Goal: Task Accomplishment & Management: Manage account settings

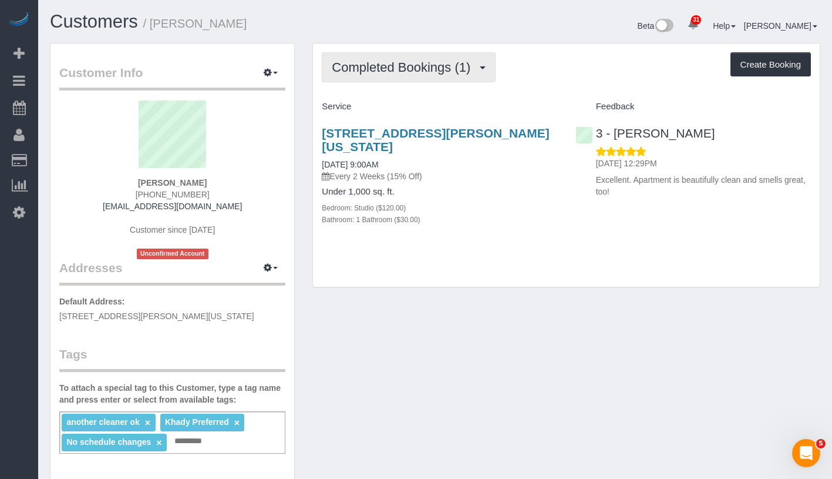
click at [439, 73] on span "Completed Bookings (1)" at bounding box center [404, 67] width 144 height 15
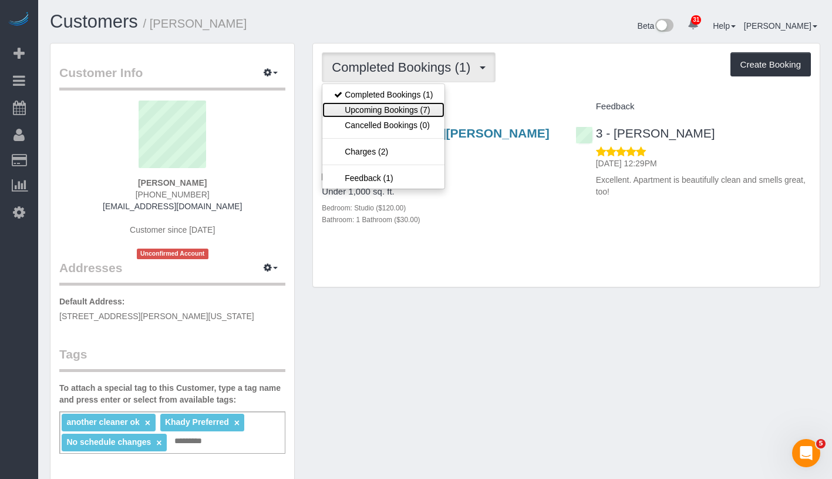
click at [424, 106] on link "Upcoming Bookings (7)" at bounding box center [383, 109] width 122 height 15
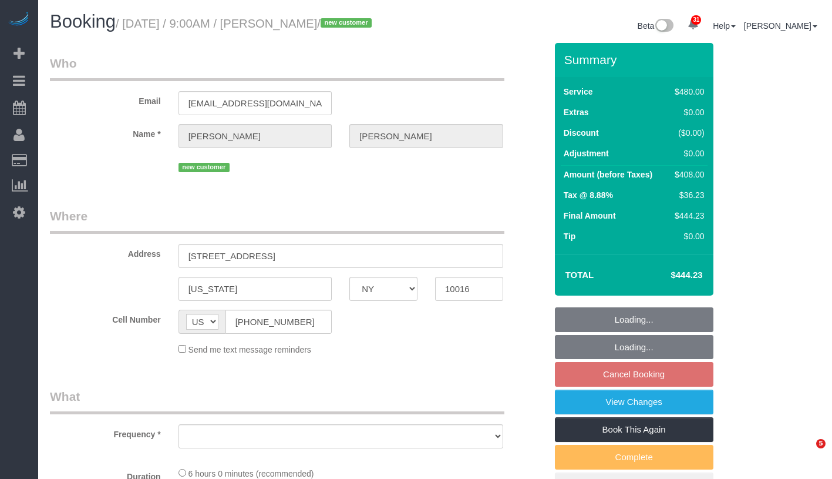
select select "NY"
select select "object:809"
select select "360"
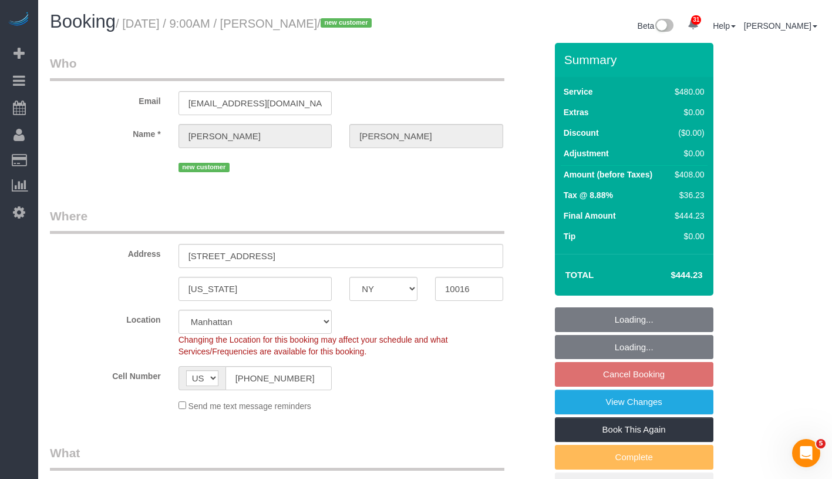
select select "spot2"
select select "number:89"
select select "number:90"
select select "number:15"
select select "number:5"
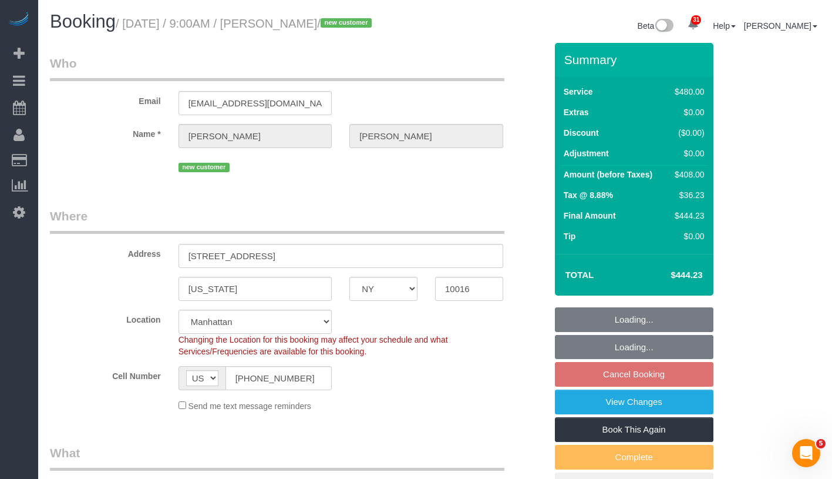
select select "object:1046"
select select "string:stripe-pm_1SD9C04VGloSiKo7HHOsvkeI"
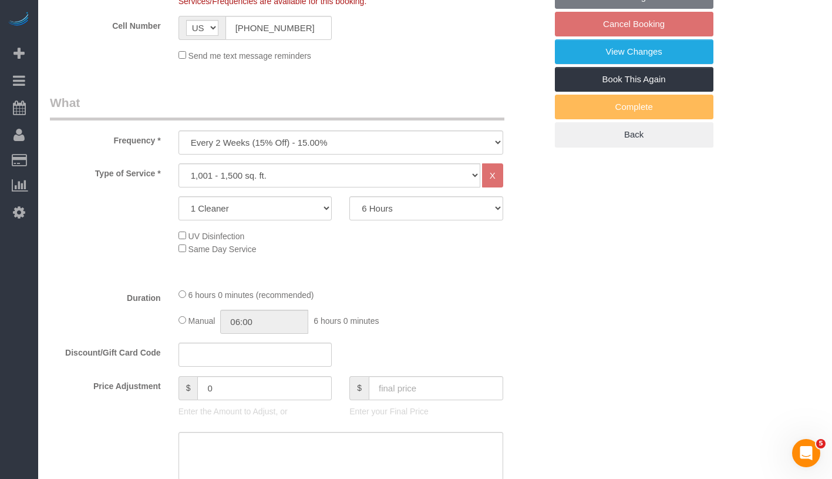
scroll to position [462, 0]
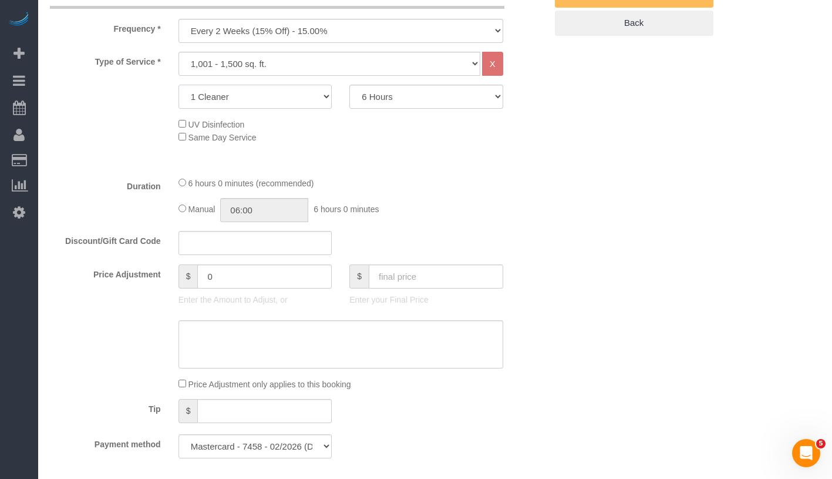
click at [292, 109] on select "1 Cleaner 2 Cleaners 3 Cleaners 4 Cleaners 5 Cleaners" at bounding box center [256, 97] width 154 height 24
select select "2"
click at [414, 106] on select "2 Hours 2.5 Hours 3 Hours 3.5 Hours 4 Hours 4.5 Hours 5 Hours 5.5 Hours 6 Hours…" at bounding box center [426, 97] width 154 height 24
select select "180"
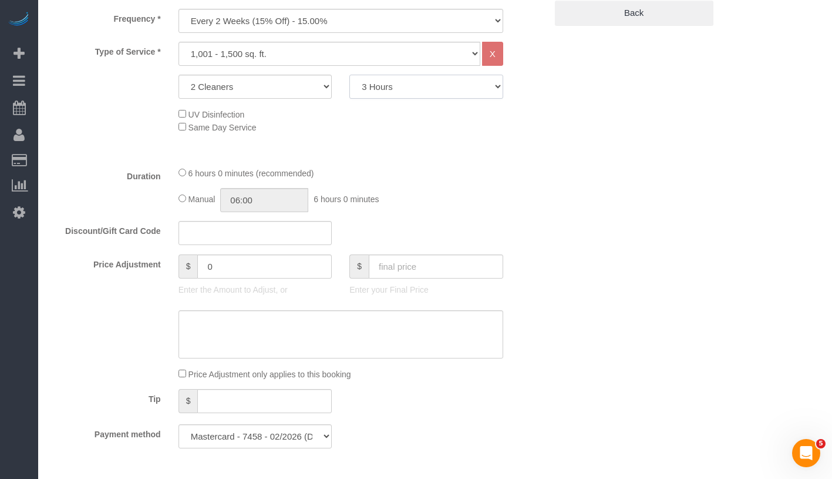
scroll to position [484, 0]
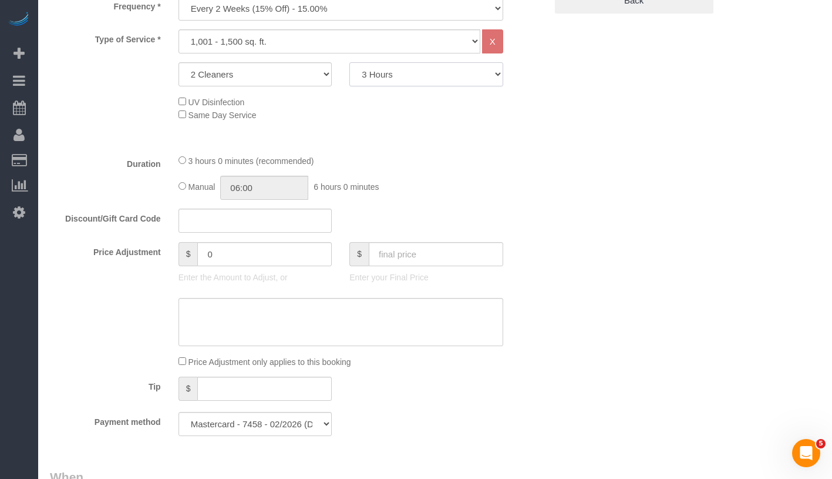
select select "spot60"
type input "03:00"
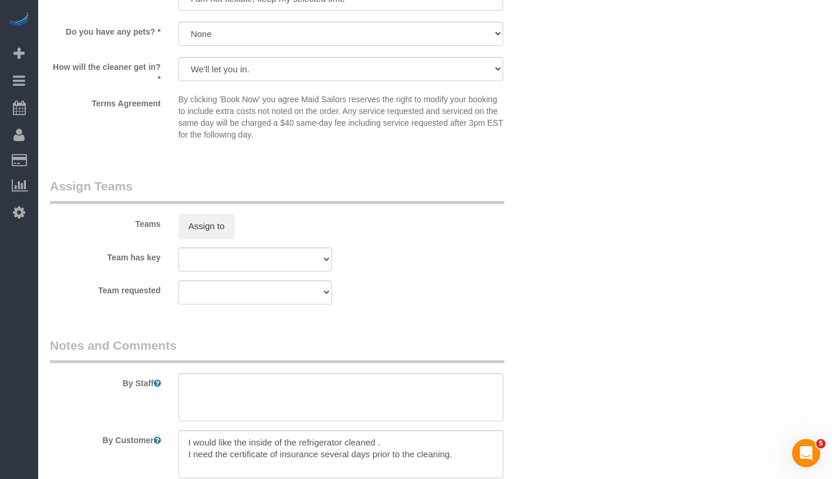
scroll to position [1216, 0]
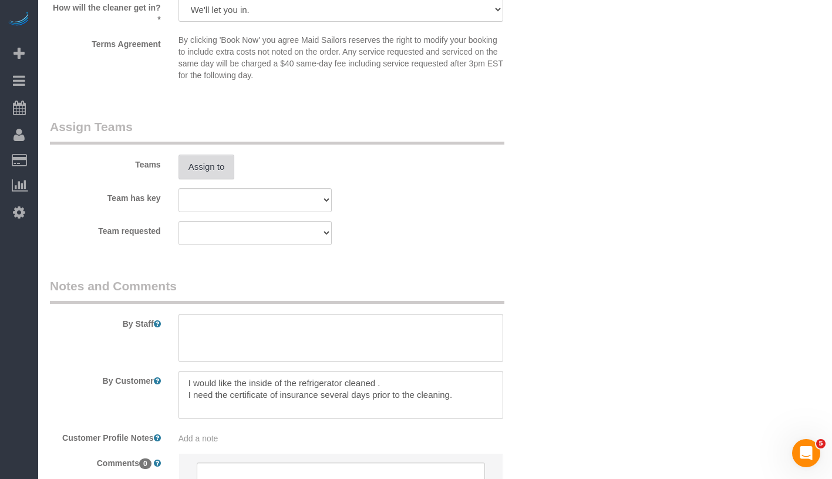
click at [214, 179] on button "Assign to" at bounding box center [207, 166] width 56 height 25
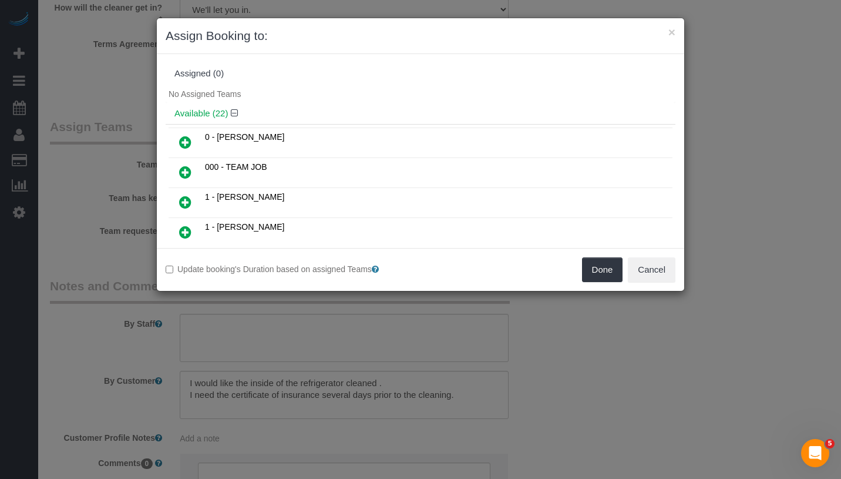
click at [188, 168] on icon at bounding box center [185, 172] width 12 height 14
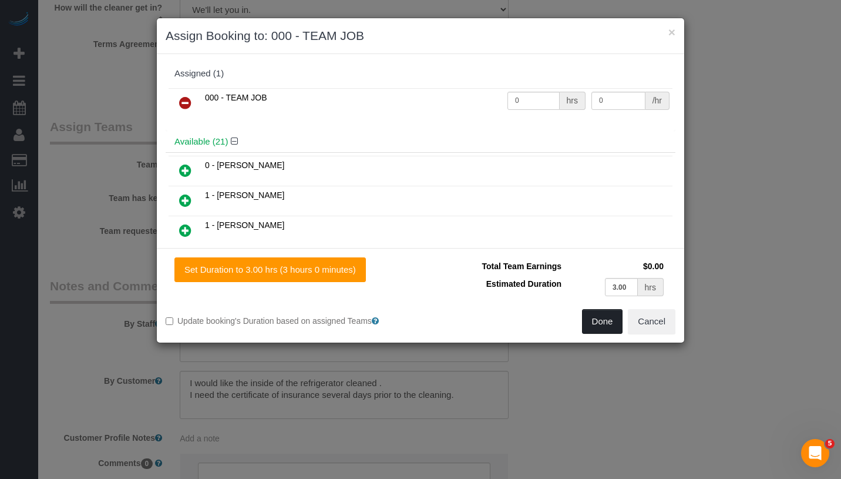
click at [594, 324] on button "Done" at bounding box center [602, 321] width 41 height 25
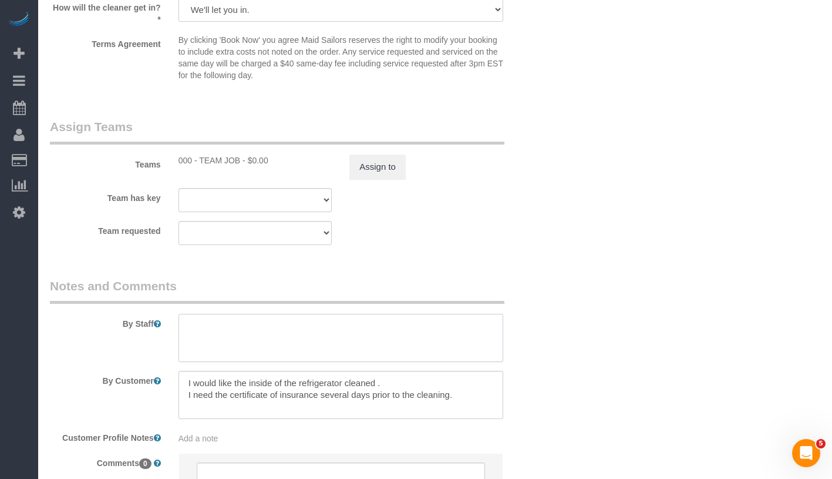
click at [352, 342] on textarea at bounding box center [341, 338] width 325 height 48
paste textarea "floor around the fridge, there is no other special area. The apartment just nee…"
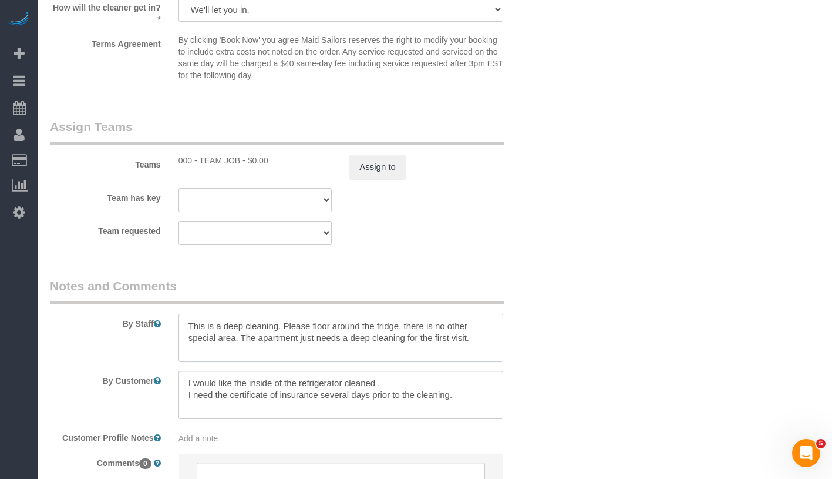
click at [311, 335] on textarea at bounding box center [341, 338] width 325 height 48
drag, startPoint x: 308, startPoint y: 353, endPoint x: 180, endPoint y: 354, distance: 128.1
click at [180, 354] on textarea at bounding box center [341, 338] width 325 height 48
click at [264, 362] on textarea at bounding box center [341, 338] width 325 height 48
drag, startPoint x: 263, startPoint y: 365, endPoint x: 180, endPoint y: 353, distance: 84.2
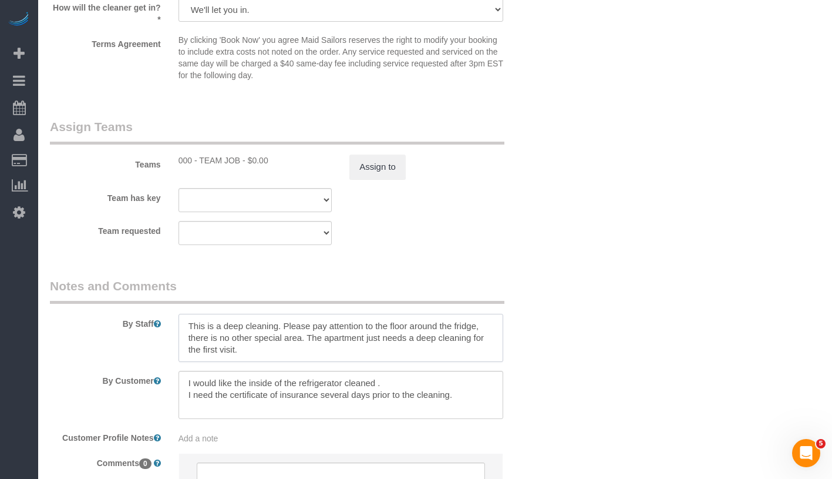
click at [180, 353] on textarea at bounding box center [341, 338] width 325 height 48
click at [184, 341] on textarea at bounding box center [341, 338] width 325 height 48
click at [203, 338] on textarea at bounding box center [341, 338] width 325 height 48
paste textarea "There are 2 bedrooms and 2 bathrooms"
click at [284, 352] on textarea at bounding box center [341, 338] width 325 height 48
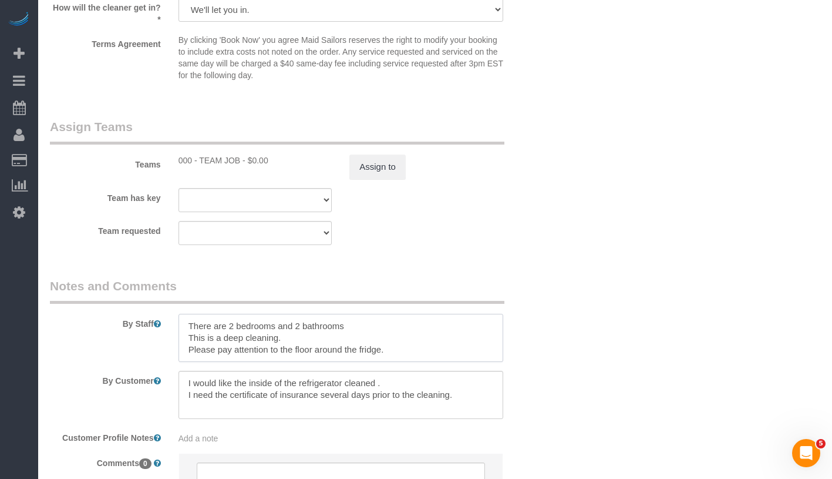
click at [270, 362] on textarea at bounding box center [341, 338] width 325 height 48
click at [421, 362] on textarea at bounding box center [341, 338] width 325 height 48
click at [322, 350] on textarea at bounding box center [341, 338] width 325 height 48
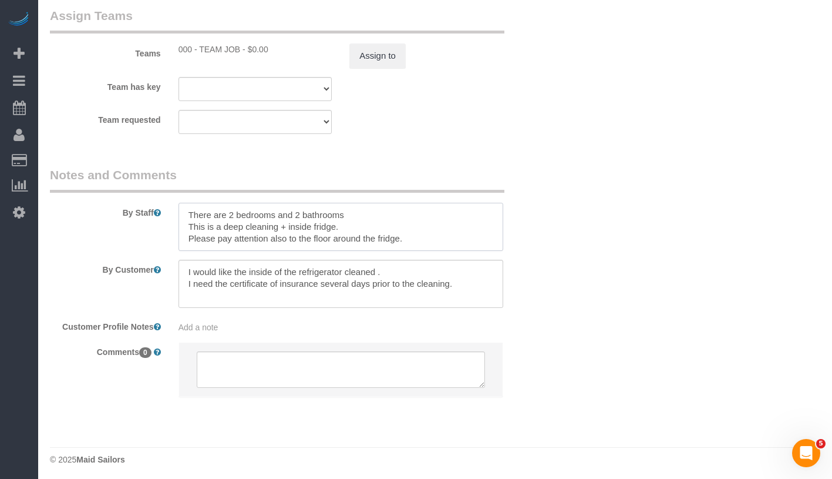
drag, startPoint x: 190, startPoint y: 231, endPoint x: 349, endPoint y: 230, distance: 158.6
click at [349, 230] on textarea at bounding box center [341, 227] width 325 height 48
type textarea "There are 2 bedrooms and 2 bathrooms This is a deep cleaning + inside fridge. P…"
click at [253, 333] on div "Add a note" at bounding box center [341, 327] width 325 height 12
click at [246, 343] on textarea at bounding box center [341, 382] width 325 height 130
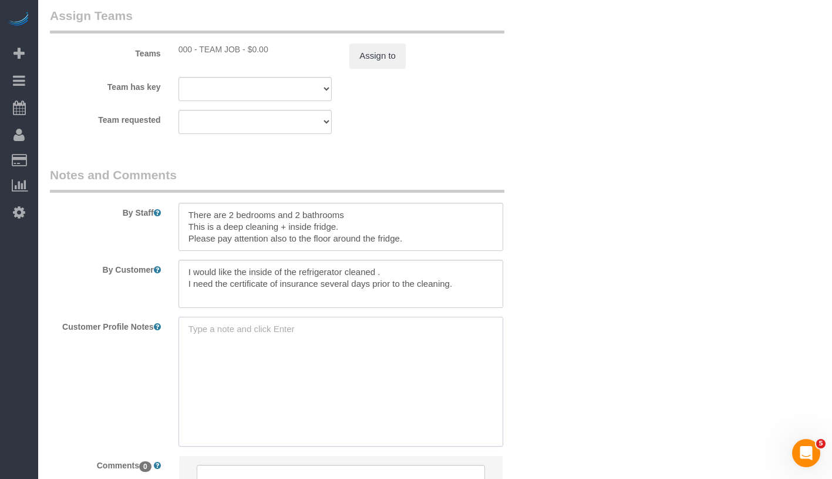
paste textarea "There are 2 bedrooms and 2 bathrooms"
type textarea "There are 2 bedrooms and 2 bathrooms per cmr."
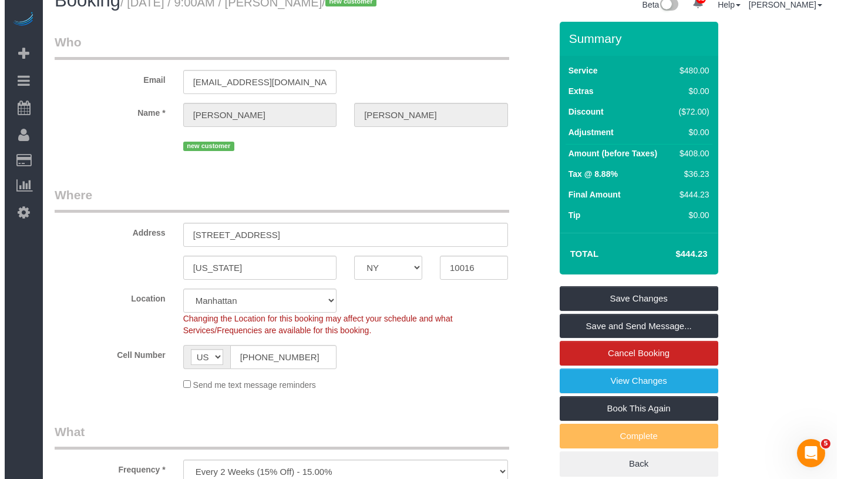
scroll to position [0, 0]
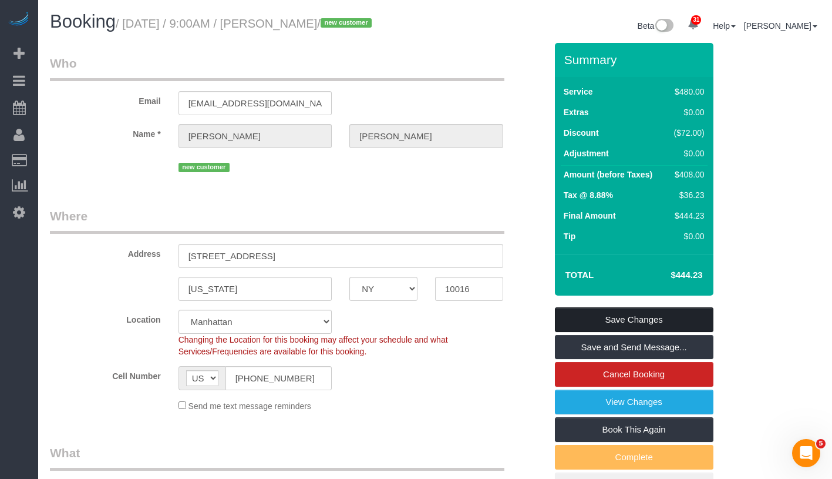
click at [663, 325] on link "Save Changes" at bounding box center [634, 319] width 159 height 25
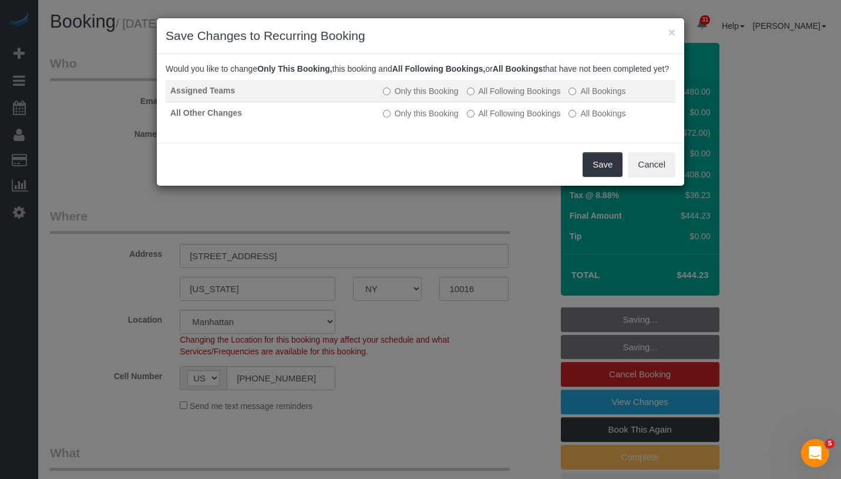
click at [488, 97] on label "All Following Bookings" at bounding box center [514, 91] width 94 height 12
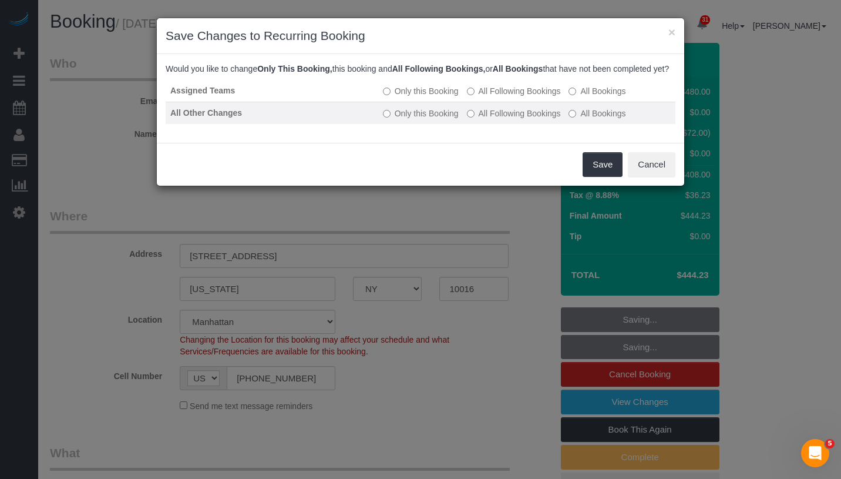
click at [488, 119] on label "All Following Bookings" at bounding box center [514, 113] width 94 height 12
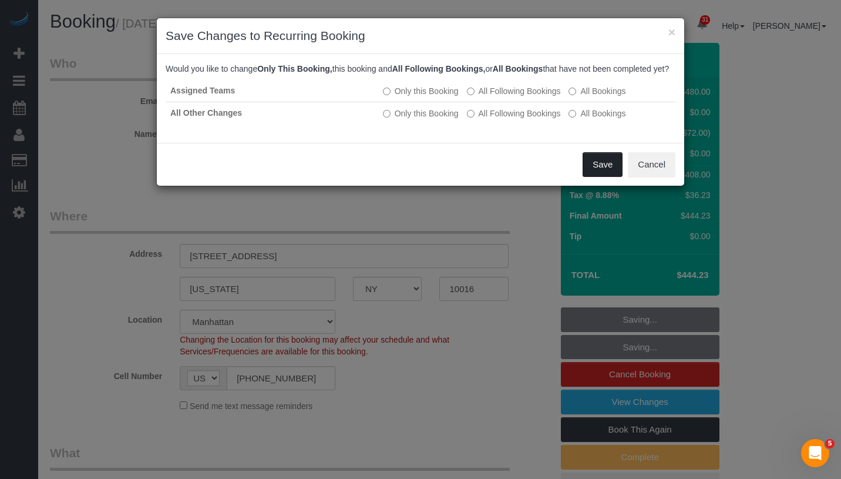
click at [590, 169] on button "Save" at bounding box center [603, 164] width 40 height 25
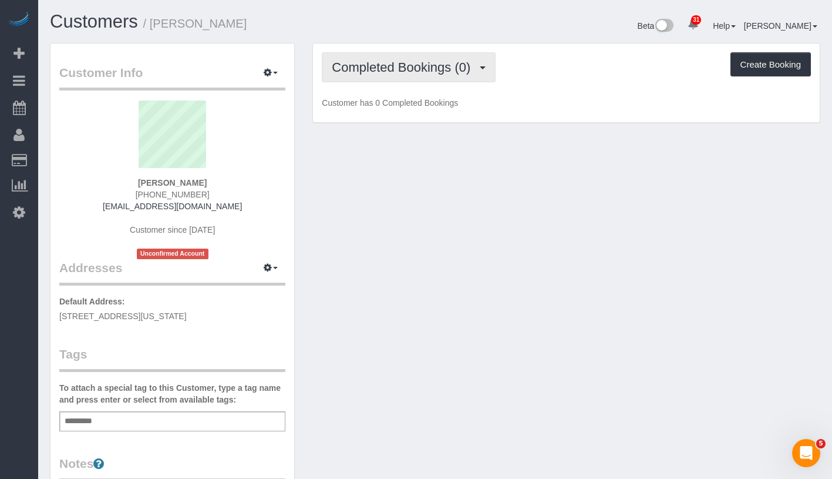
click at [431, 73] on span "Completed Bookings (0)" at bounding box center [404, 67] width 144 height 15
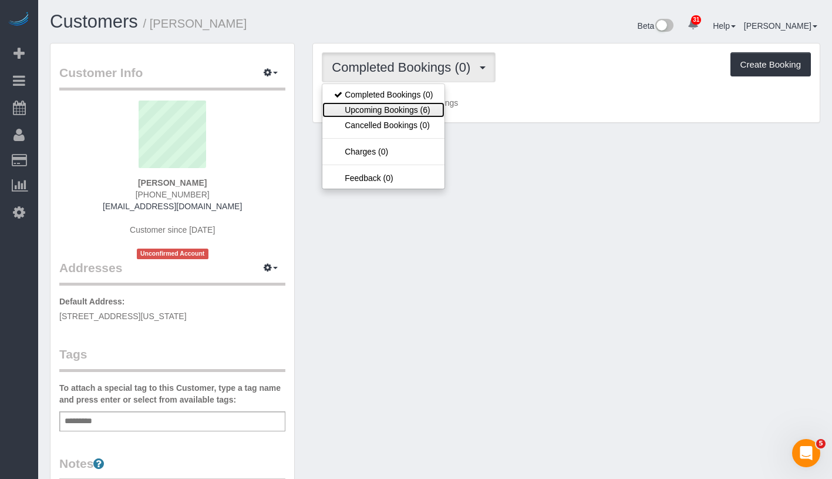
click at [418, 106] on link "Upcoming Bookings (6)" at bounding box center [383, 109] width 122 height 15
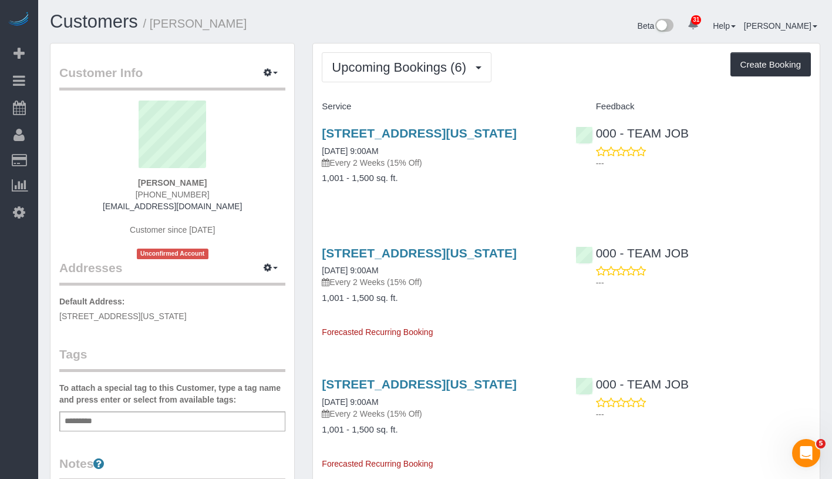
click at [456, 93] on div "Upcoming Bookings (6) Completed Bookings (0) Upcoming Bookings (6) Cancelled Bo…" at bounding box center [566, 472] width 507 height 858
drag, startPoint x: 310, startPoint y: 126, endPoint x: 386, endPoint y: 144, distance: 78.9
click at [386, 144] on div "Upcoming Bookings (6) Completed Bookings (0) Upcoming Bookings (6) Cancelled Bo…" at bounding box center [567, 478] width 526 height 871
copy link "333 East 30th Street, Apt 18j, New York, NY 10016"
click at [205, 418] on div "Add a tag" at bounding box center [172, 421] width 226 height 20
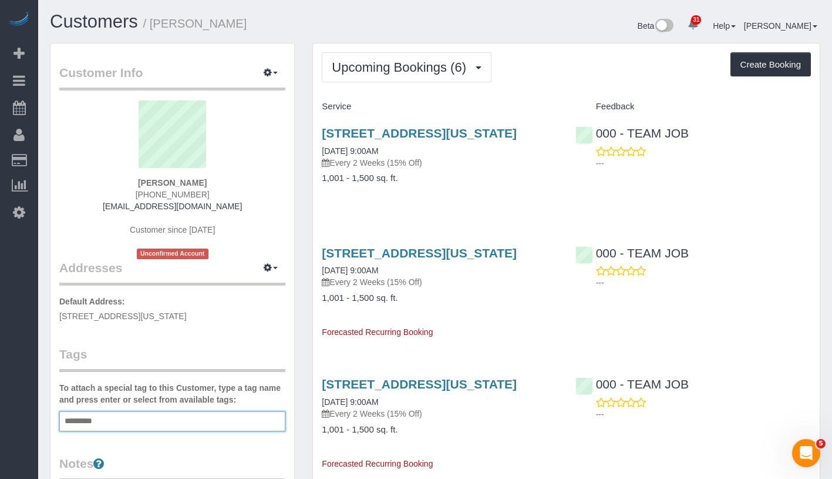
click at [205, 418] on div "Add a tag" at bounding box center [172, 421] width 226 height 20
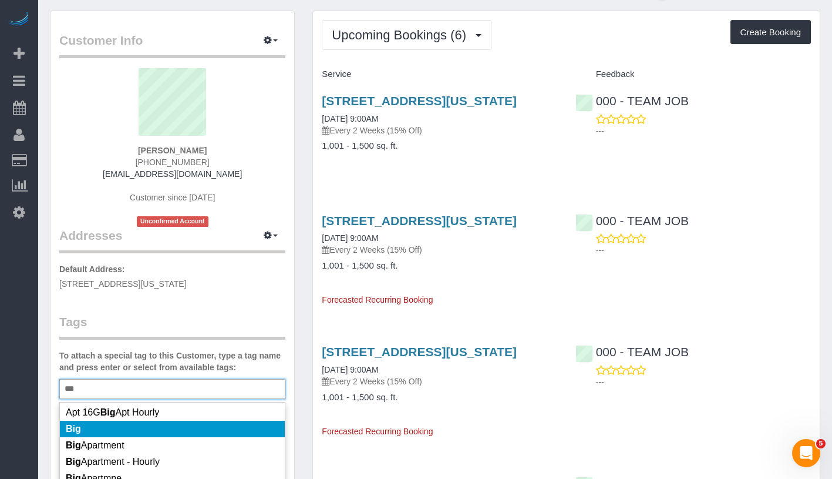
scroll to position [32, 0]
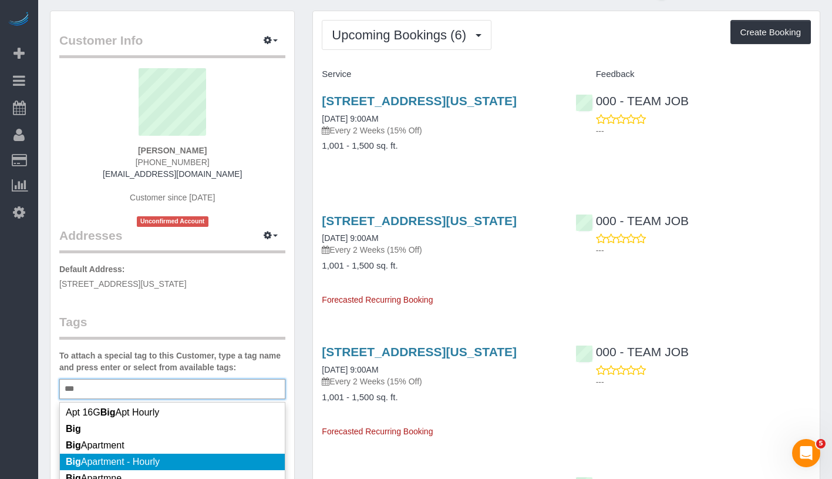
type input "***"
click at [210, 468] on li "Big Apartment - Hourly" at bounding box center [172, 461] width 225 height 16
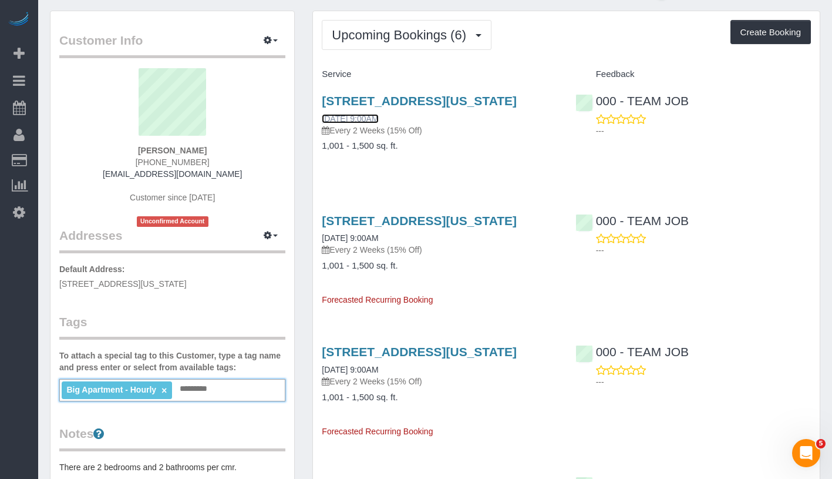
click at [373, 123] on link "10/09/2025 9:00AM" at bounding box center [350, 118] width 56 height 9
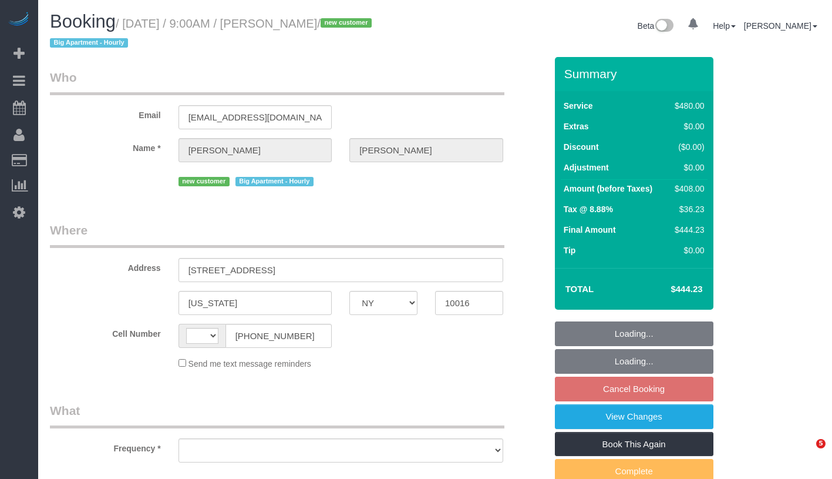
select select "NY"
select select "string:[GEOGRAPHIC_DATA]"
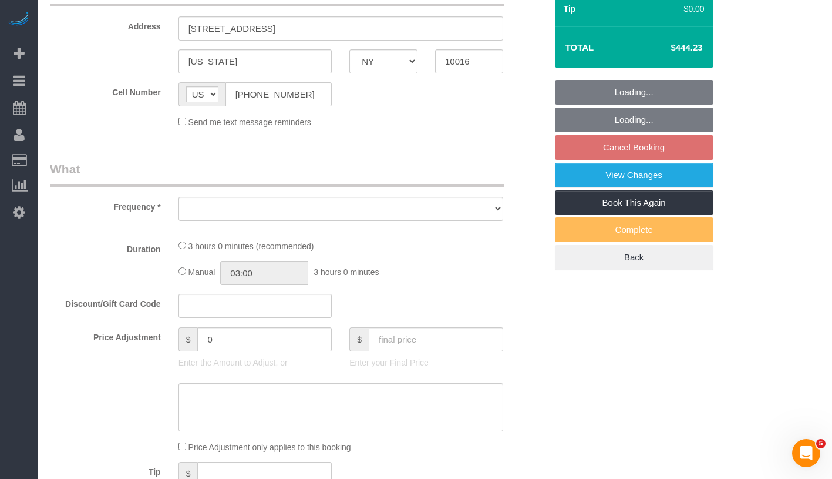
select select "string:stripe-pm_1SD9C04VGloSiKo7HHOsvkeI"
select select "2"
select select "180"
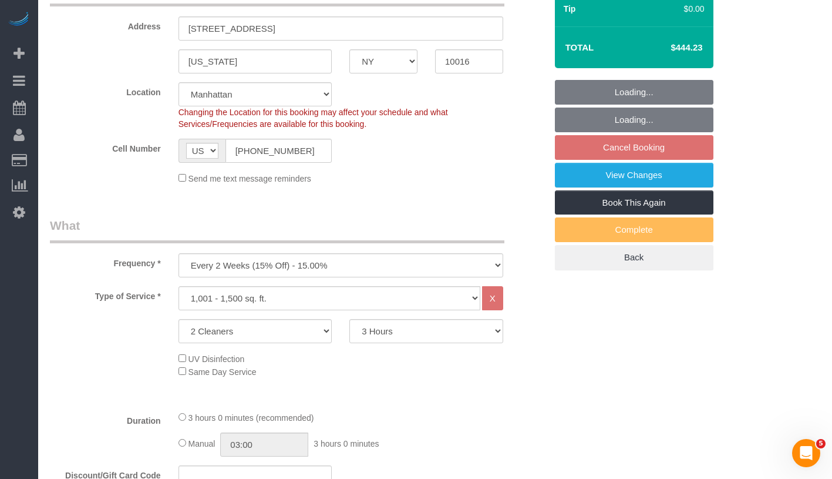
select select "object:1051"
select select "number:89"
select select "number:90"
select select "number:15"
select select "number:5"
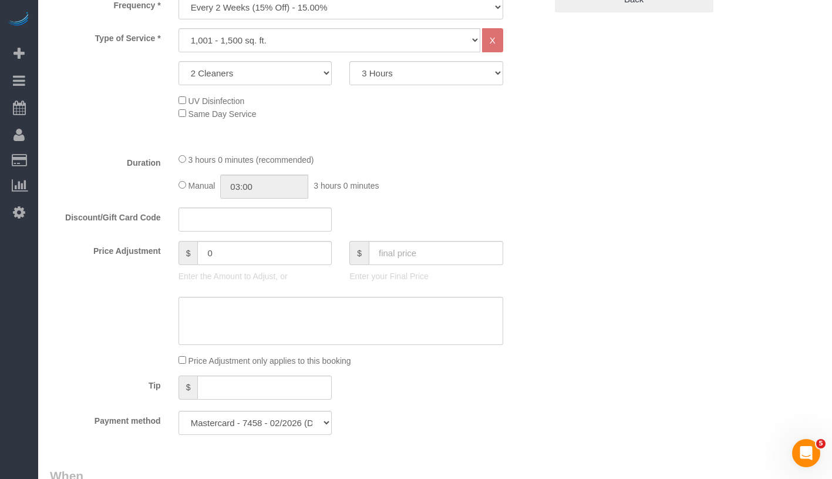
select select "spot2"
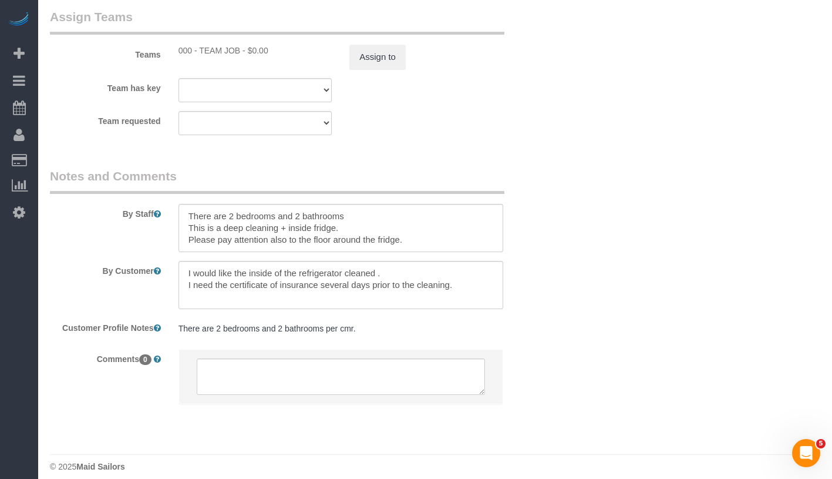
scroll to position [1351, 0]
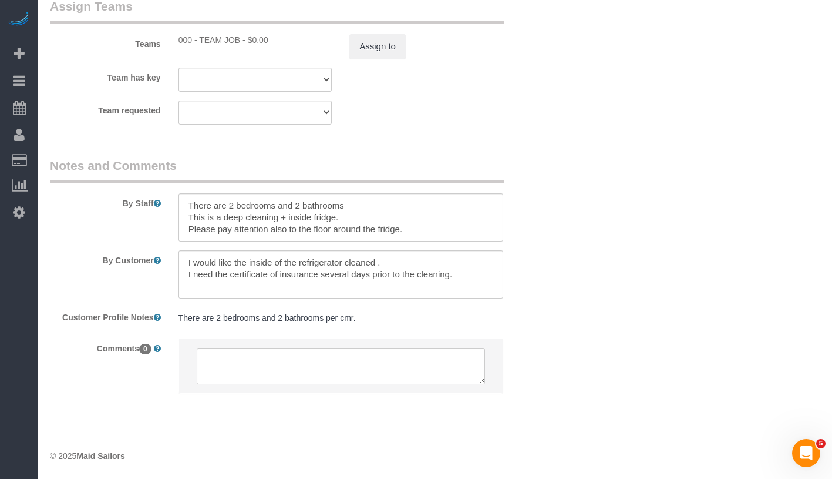
click at [378, 323] on pre "There are 2 bedrooms and 2 bathrooms per cmr." at bounding box center [341, 318] width 325 height 12
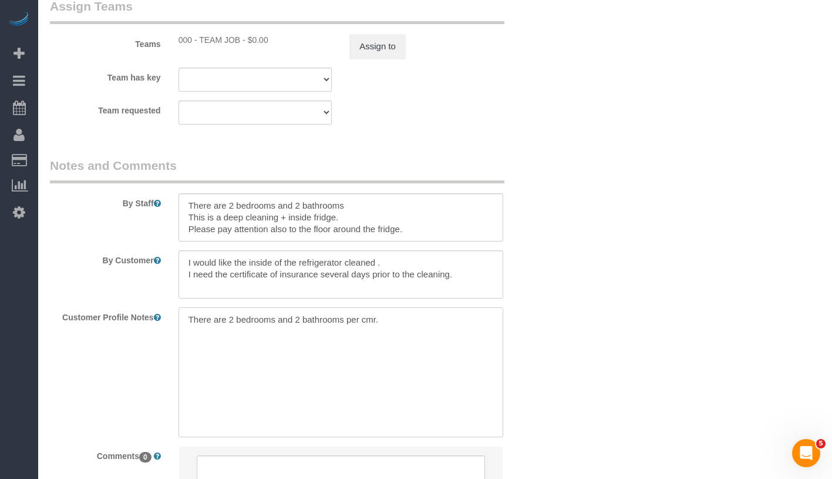
click at [393, 321] on textarea "There are 2 bedrooms and 2 bathrooms per cmr." at bounding box center [341, 372] width 325 height 130
paste textarea "https://www.zillow.com/homedetails/333-E-30th-St-APT-18J-New-York-NY-10016/3150…"
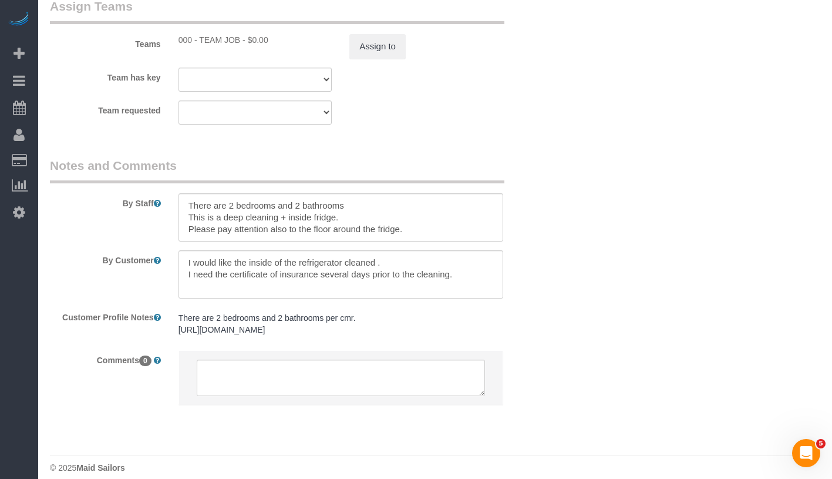
click at [404, 335] on pre "There are 2 bedrooms and 2 bathrooms per cmr. https://www.zillow.com/homedetail…" at bounding box center [341, 323] width 325 height 23
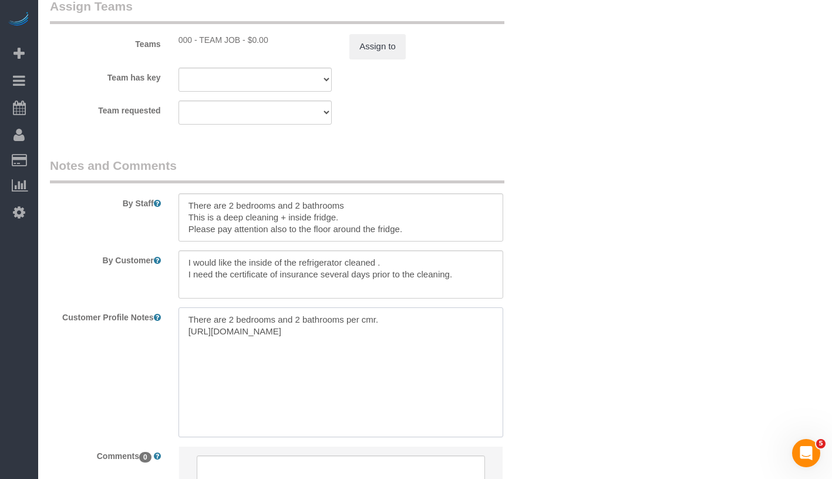
click at [428, 318] on textarea "There are 2 bedrooms and 2 bathrooms per cmr. https://www.zillow.com/homedetail…" at bounding box center [341, 372] width 325 height 130
click at [393, 332] on textarea "There are 2 bedrooms and 2 bathrooms per cmr. https://www.zillow.com/homedetail…" at bounding box center [341, 372] width 325 height 130
paste textarea "1,072 sqft"
click at [184, 358] on textarea "There are 2 bedrooms and 2 bathrooms per cmr. 1,072 sqft https://www.zillow.com…" at bounding box center [341, 372] width 325 height 130
type textarea "There are 2 bedrooms and 2 bathrooms per cmr. 1,072 sqft https://www.zillow.com…"
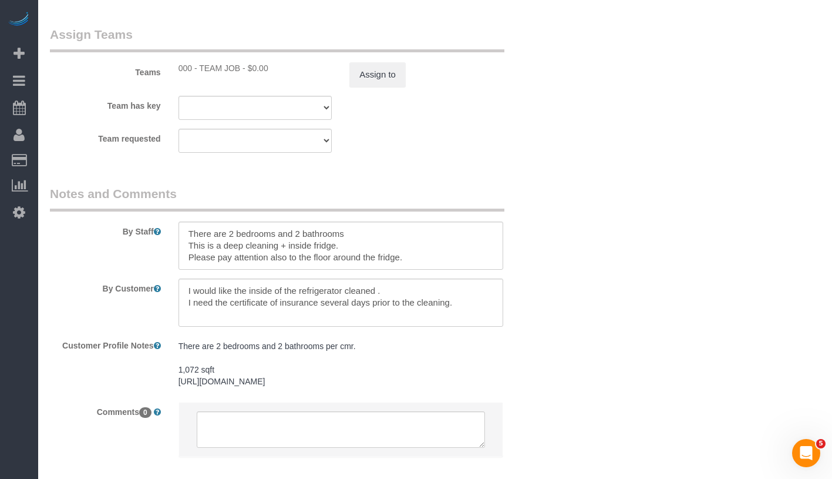
scroll to position [1398, 0]
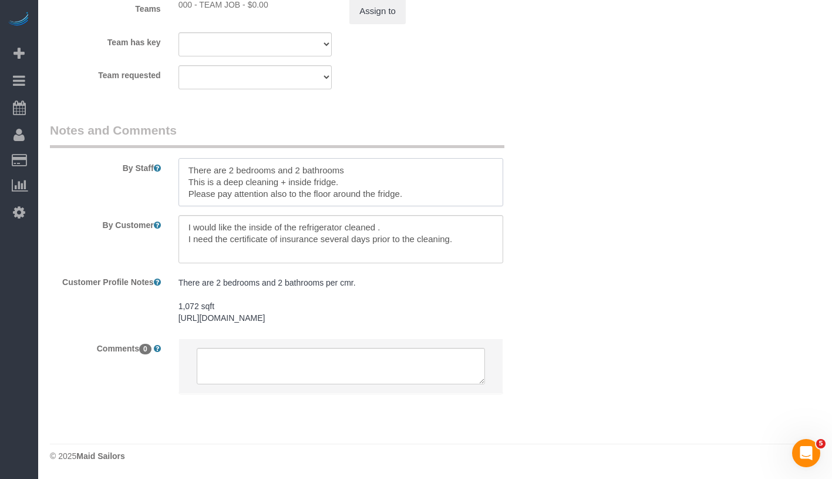
click at [414, 183] on textarea at bounding box center [341, 182] width 325 height 48
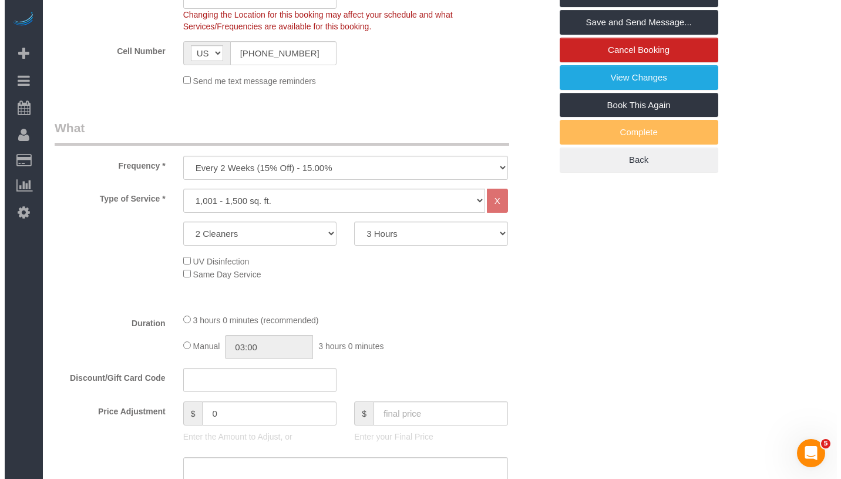
scroll to position [0, 0]
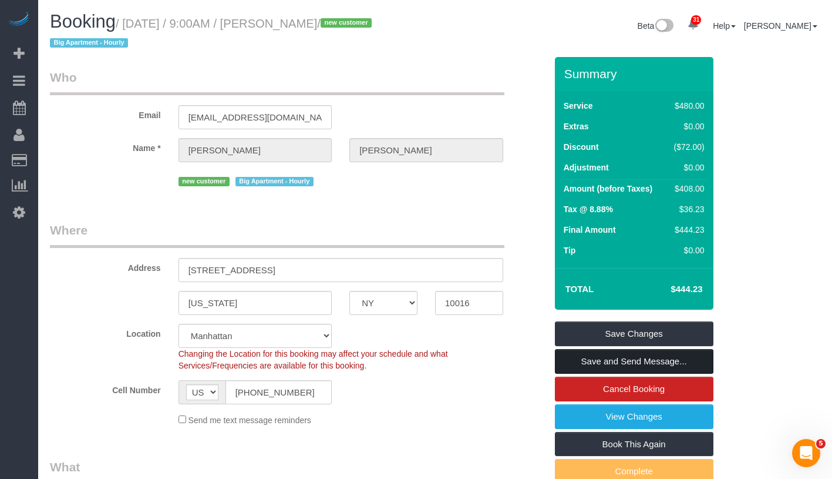
type textarea "There are 2 bedrooms and 2 bathrooms This is a deep cleaning + inside fridge. P…"
click at [682, 355] on link "Save and Send Message..." at bounding box center [634, 361] width 159 height 25
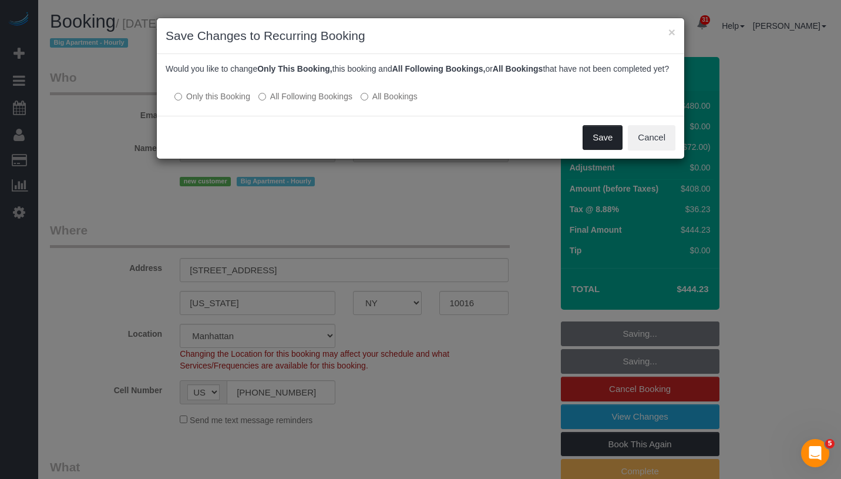
click at [600, 146] on button "Save" at bounding box center [603, 137] width 40 height 25
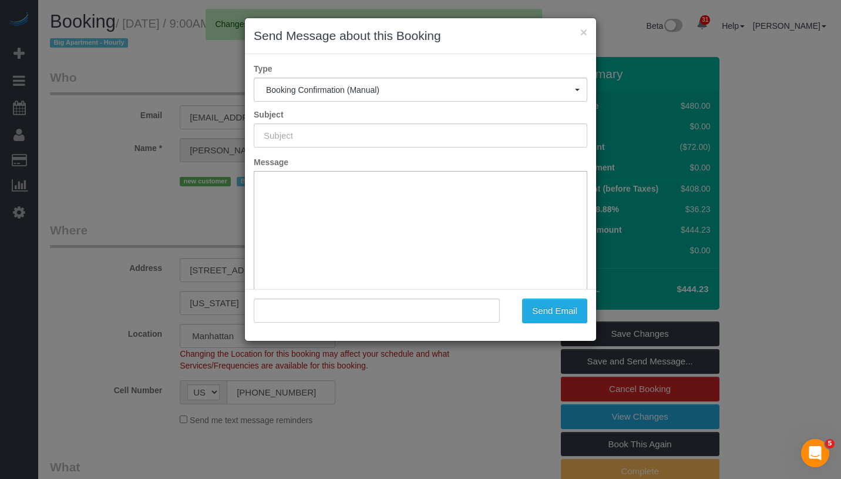
type input "Cleaning Confirmed for 10/09/2025 at 9:00am"
type input ""Susan Waltzman" <susanwaltzman@gmail.com>"
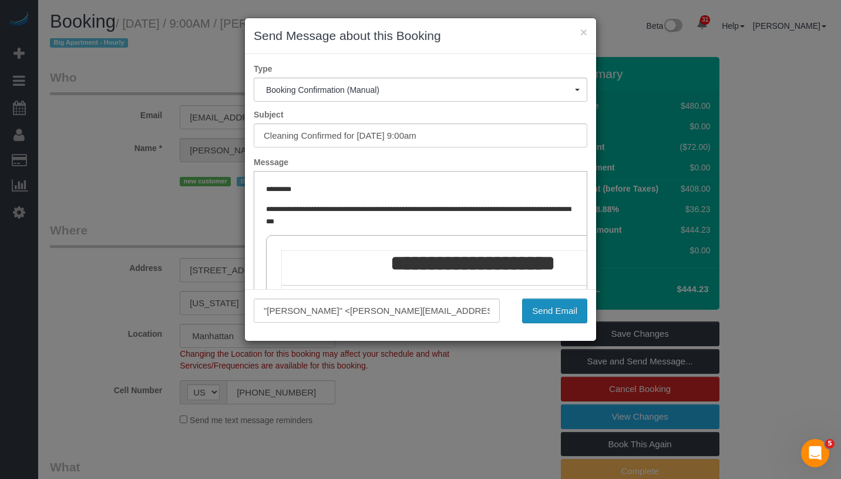
click at [558, 311] on button "Send Email" at bounding box center [554, 310] width 65 height 25
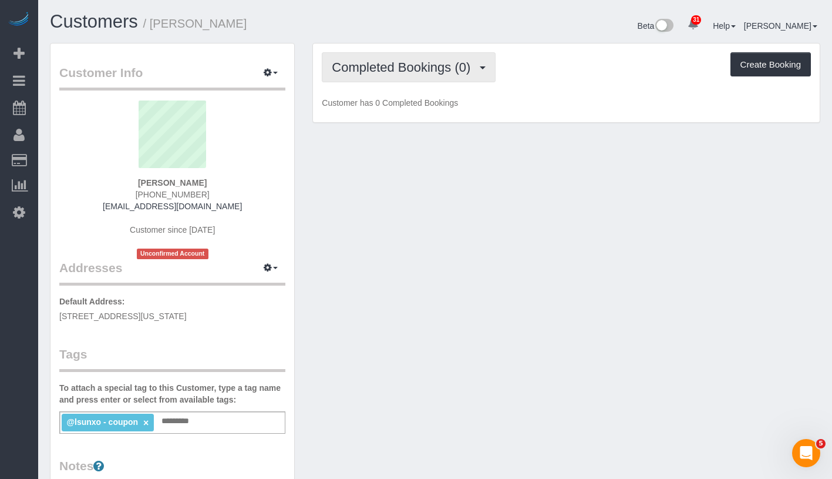
click at [429, 65] on span "Completed Bookings (0)" at bounding box center [404, 67] width 144 height 15
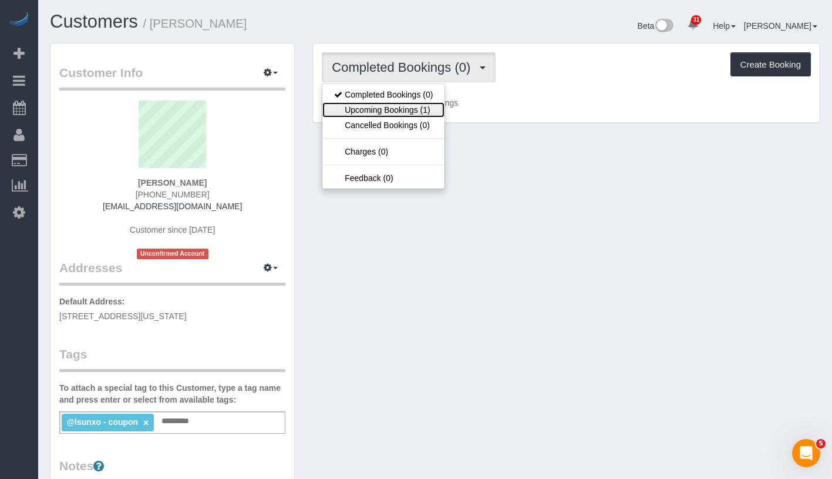
click at [415, 105] on link "Upcoming Bookings (1)" at bounding box center [383, 109] width 122 height 15
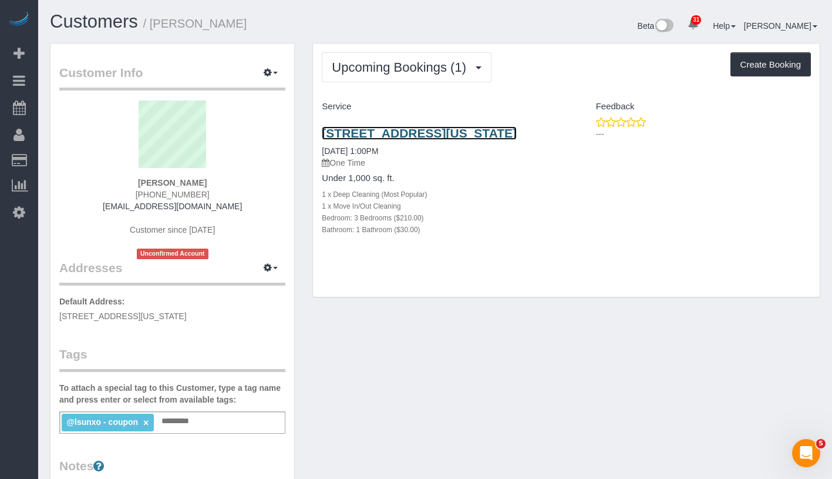
click at [354, 132] on link "[STREET_ADDRESS][US_STATE]" at bounding box center [419, 133] width 195 height 14
drag, startPoint x: 321, startPoint y: 125, endPoint x: 375, endPoint y: 143, distance: 57.2
click at [375, 143] on div "[STREET_ADDRESS][US_STATE] [DATE] 1:00PM One Time Under 1,000 sq. ft. 1 x Deep …" at bounding box center [439, 187] width 253 height 142
copy link "[STREET_ADDRESS][US_STATE]"
click at [341, 140] on link "[STREET_ADDRESS][US_STATE]" at bounding box center [419, 133] width 195 height 14
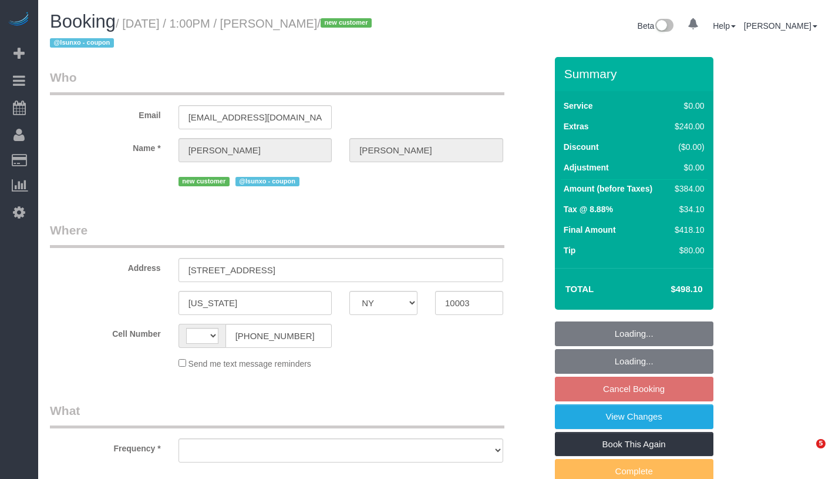
select select "NY"
select select "object:566"
select select "number:56"
select select "number:79"
select select "number:15"
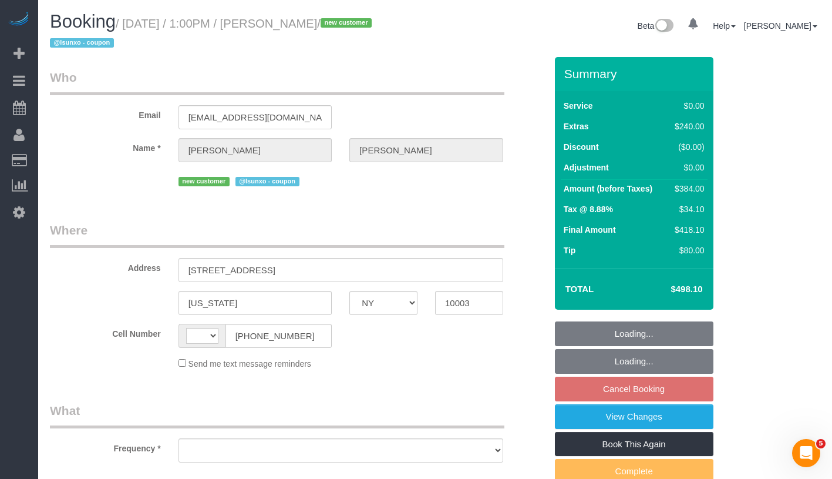
select select "number:5"
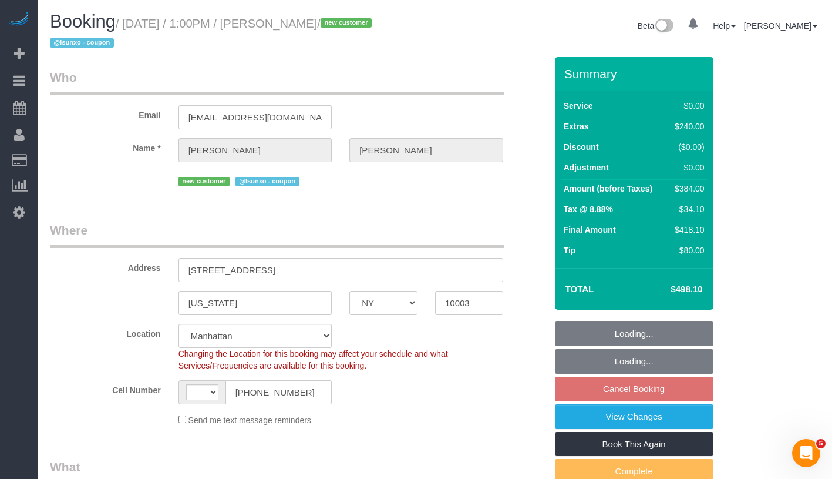
select select "object:1067"
select select "string:US"
select select "string:stripe-pm_1SDQt34VGloSiKo7fAMJqUoh"
select select "3"
select select "spot6"
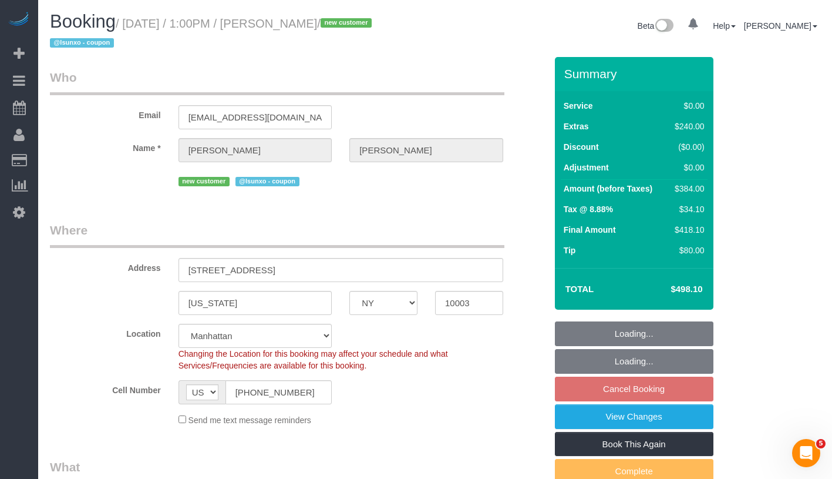
select select "3"
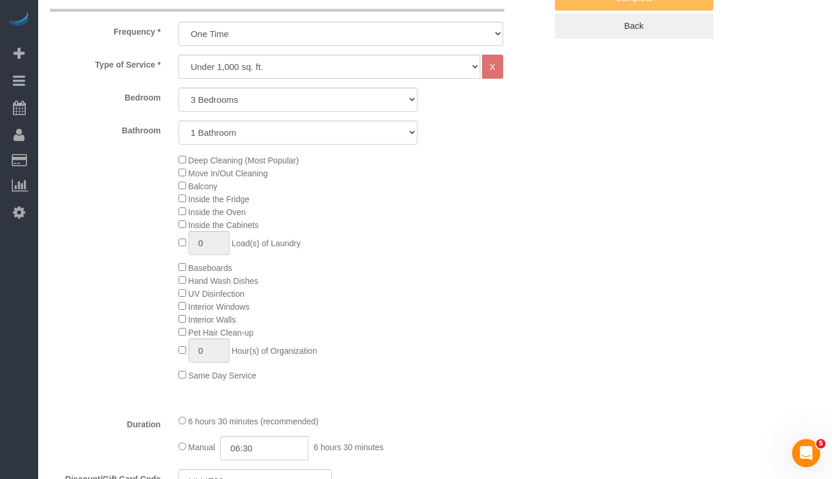
scroll to position [473, 0]
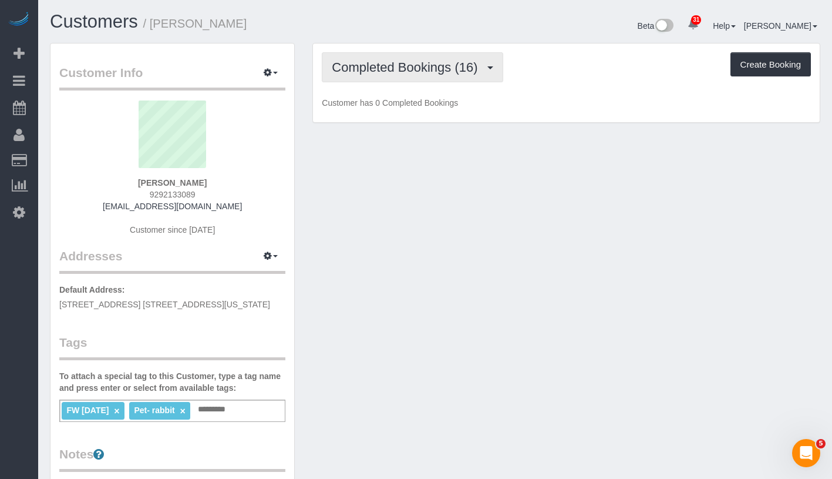
click at [441, 73] on span "Completed Bookings (16)" at bounding box center [408, 67] width 152 height 15
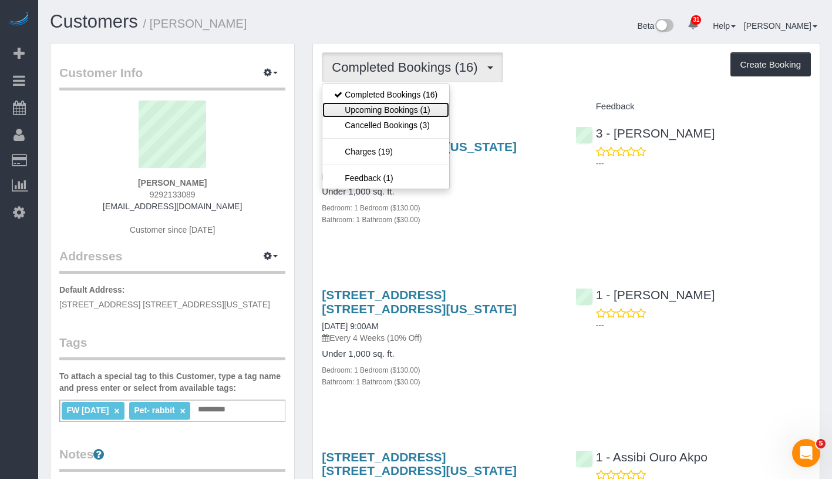
click at [394, 110] on link "Upcoming Bookings (1)" at bounding box center [385, 109] width 127 height 15
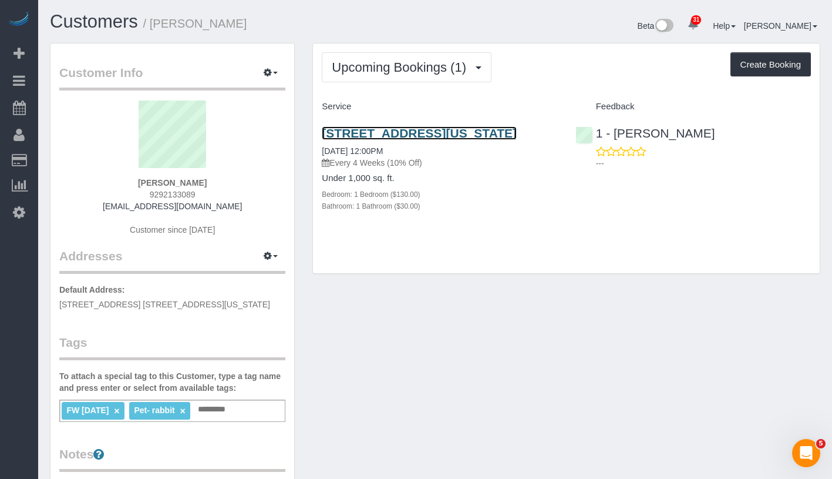
click at [377, 140] on link "[STREET_ADDRESS][US_STATE]" at bounding box center [419, 133] width 195 height 14
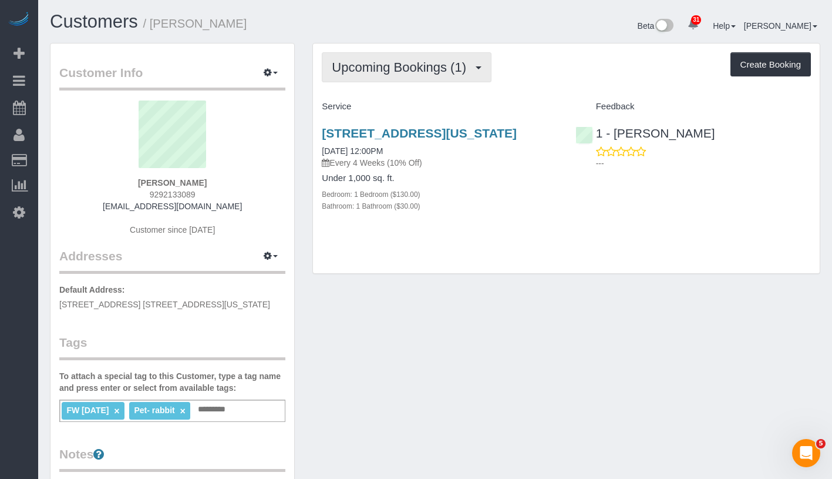
click at [378, 65] on span "Upcoming Bookings (1)" at bounding box center [402, 67] width 140 height 15
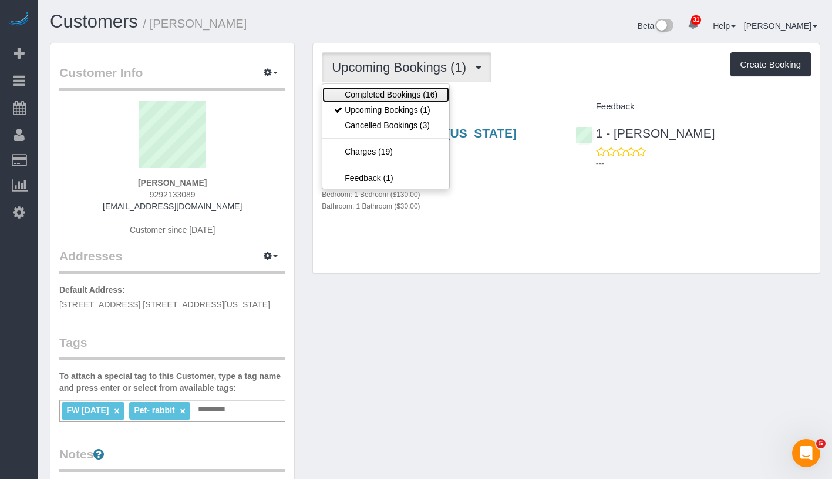
click at [431, 97] on link "Completed Bookings (16)" at bounding box center [385, 94] width 127 height 15
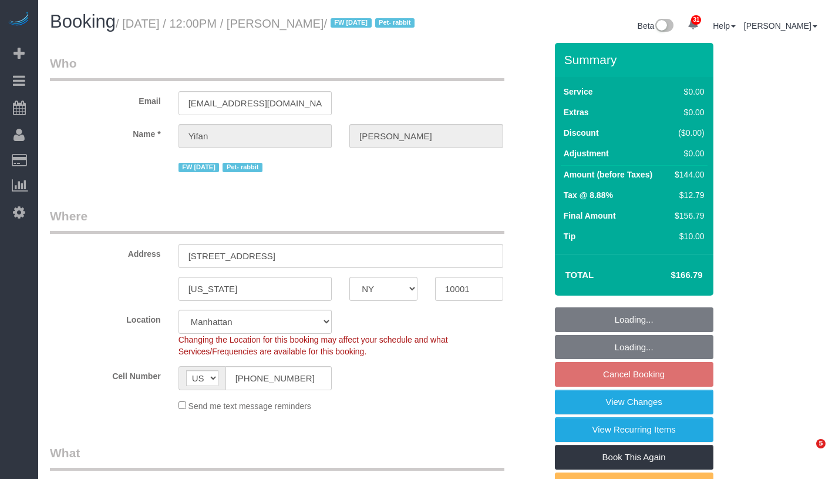
select select "NY"
select select "spot2"
select select "number:59"
select select "number:75"
select select "number:15"
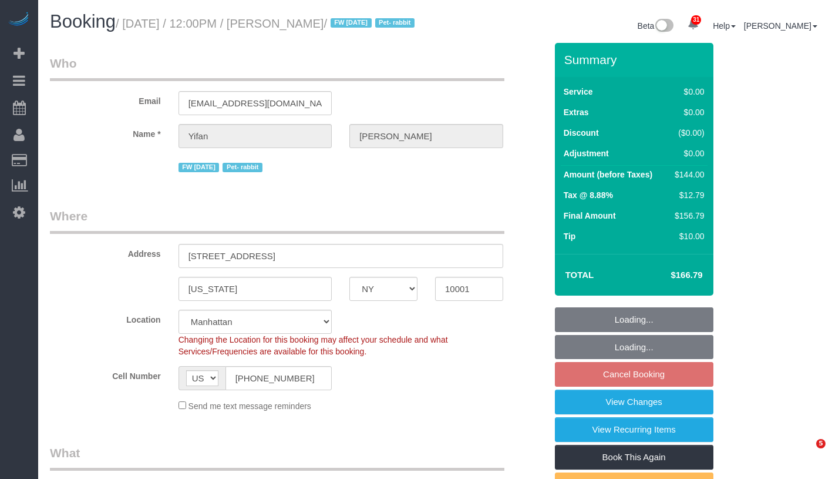
select select "number:6"
select select "1"
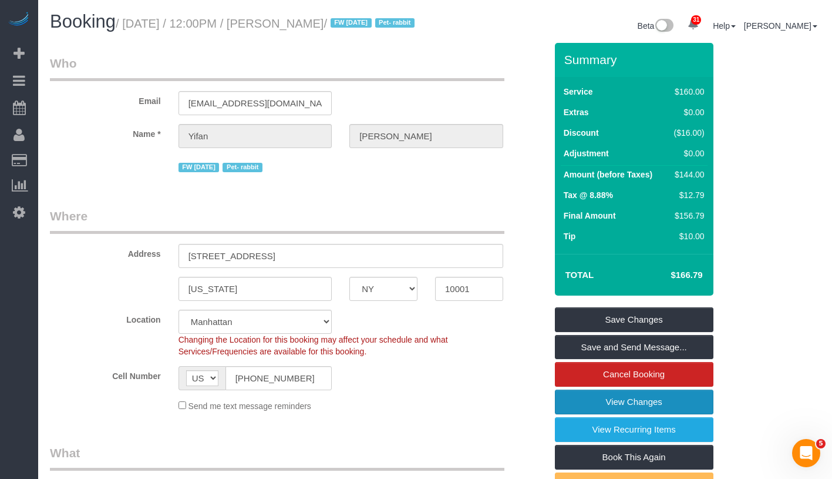
click at [686, 414] on link "View Changes" at bounding box center [634, 401] width 159 height 25
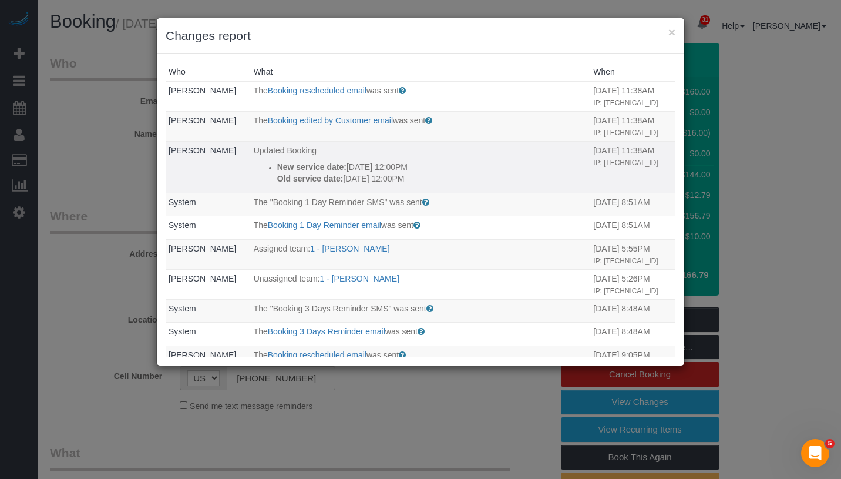
drag, startPoint x: 162, startPoint y: 169, endPoint x: 214, endPoint y: 172, distance: 51.8
click at [214, 172] on div "Who What When Yifan Zhao The Booking rescheduled email was sent Sent to the cus…" at bounding box center [420, 209] width 527 height 311
click at [211, 172] on td "Yifan Zhao" at bounding box center [208, 167] width 85 height 52
drag, startPoint x: 211, startPoint y: 172, endPoint x: 170, endPoint y: 177, distance: 41.5
click at [170, 177] on td "Yifan Zhao" at bounding box center [208, 167] width 85 height 52
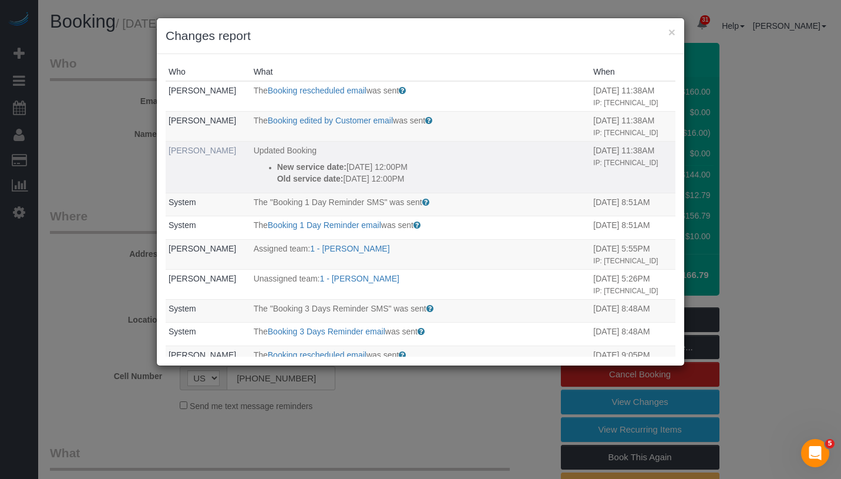
copy link "Yifan Zhao"
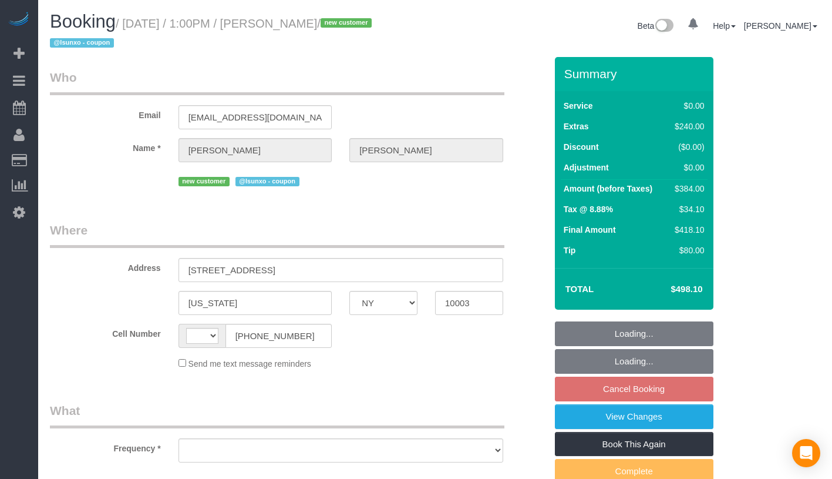
select select "NY"
select select "object:566"
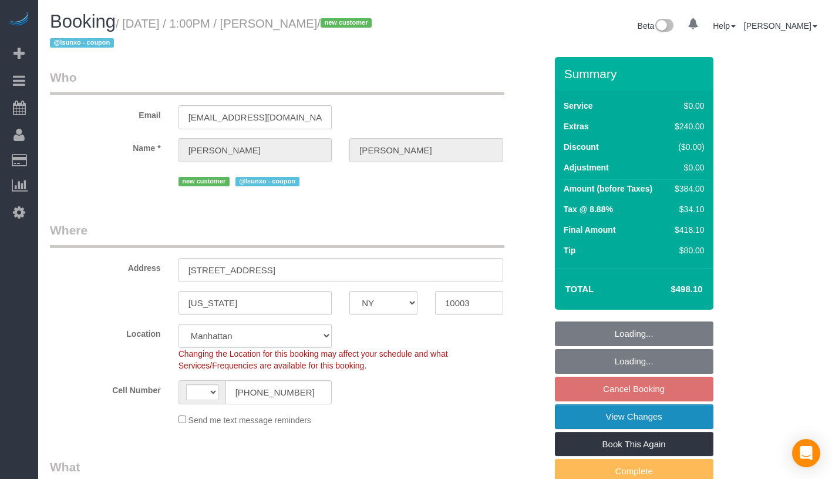
select select "number:56"
select select "number:79"
select select "number:15"
select select "number:5"
select select "object:717"
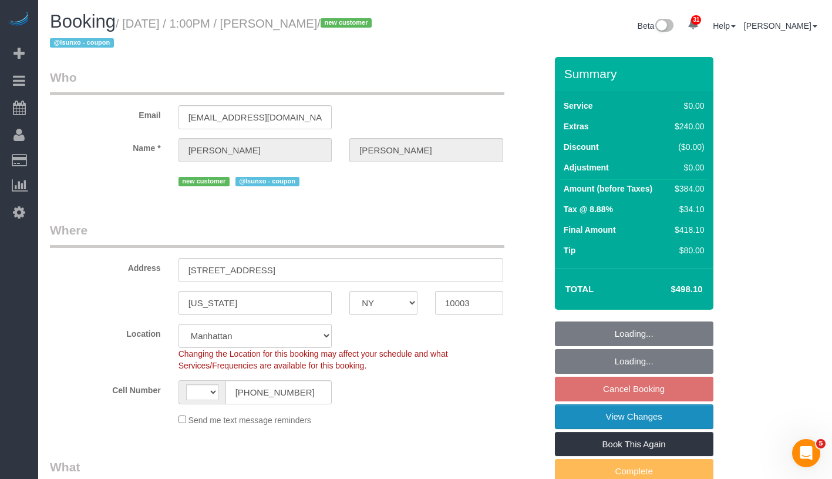
select select "string:[GEOGRAPHIC_DATA]"
select select "string:stripe-pm_1SDQt34VGloSiKo7fAMJqUoh"
click at [696, 415] on link "View Changes" at bounding box center [634, 416] width 159 height 25
select select "3"
select select "spot6"
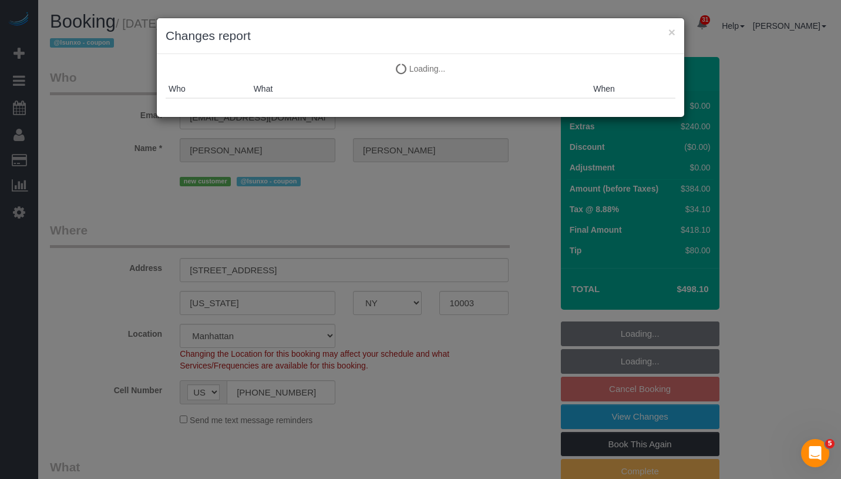
select select "3"
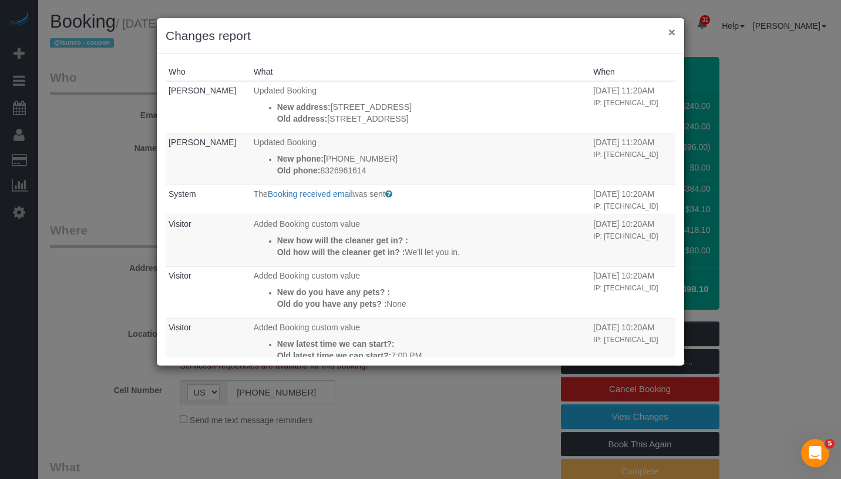
click at [673, 33] on button "×" at bounding box center [671, 32] width 7 height 12
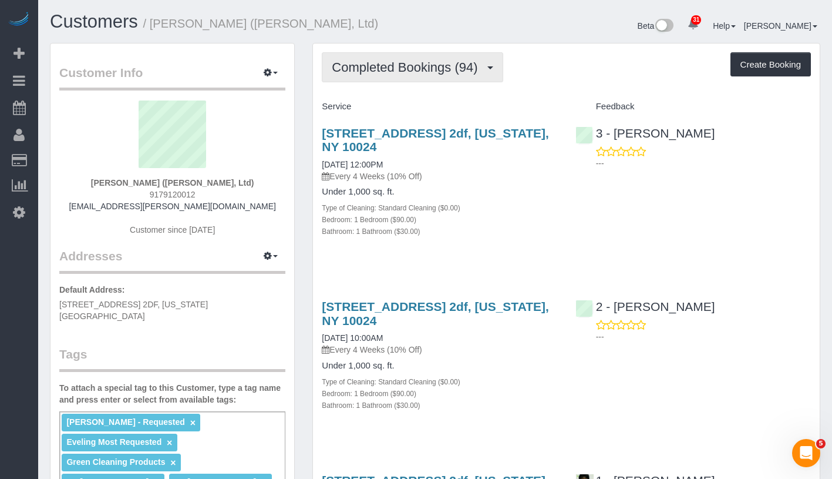
click at [424, 69] on span "Completed Bookings (94)" at bounding box center [408, 67] width 152 height 15
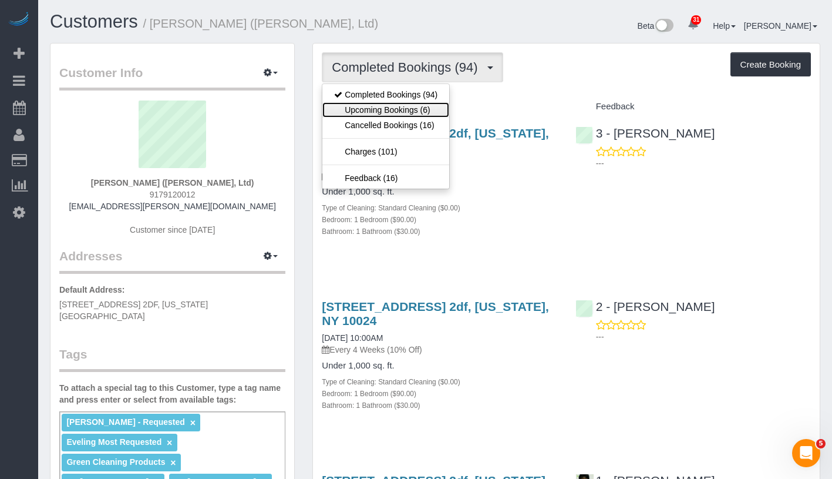
click at [405, 110] on link "Upcoming Bookings (6)" at bounding box center [385, 109] width 127 height 15
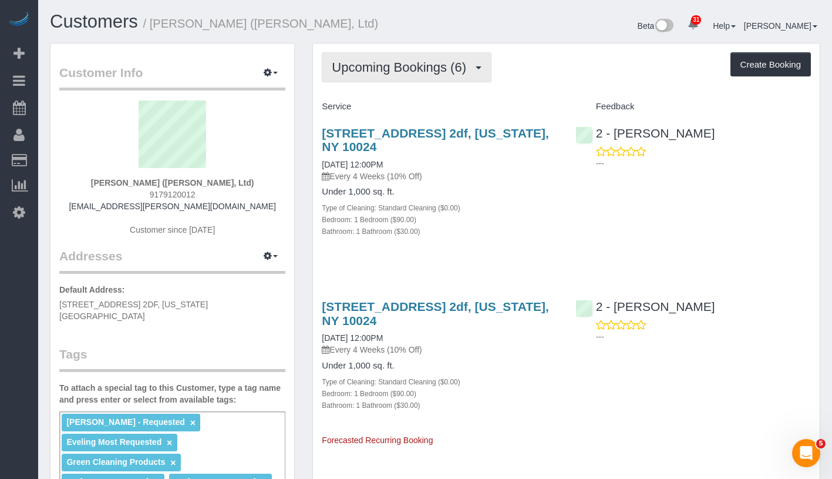
click at [406, 71] on span "Upcoming Bookings (6)" at bounding box center [402, 67] width 140 height 15
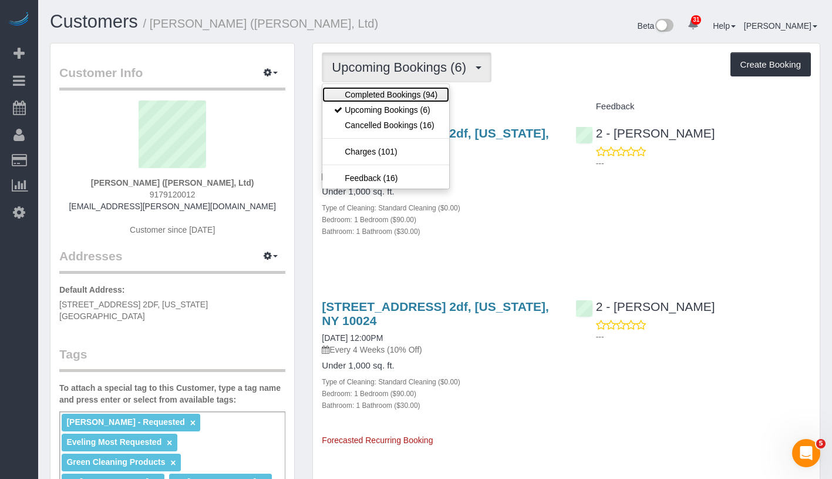
click at [398, 93] on link "Completed Bookings (94)" at bounding box center [385, 94] width 127 height 15
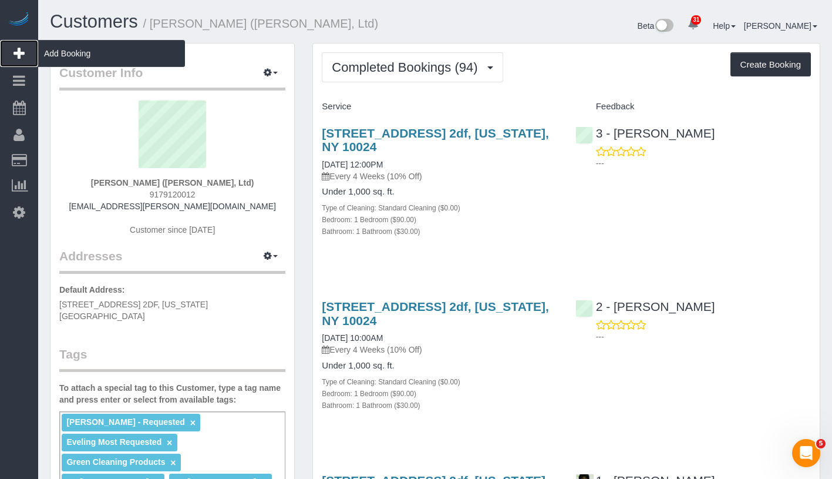
click at [85, 52] on span "Add Booking" at bounding box center [111, 53] width 147 height 27
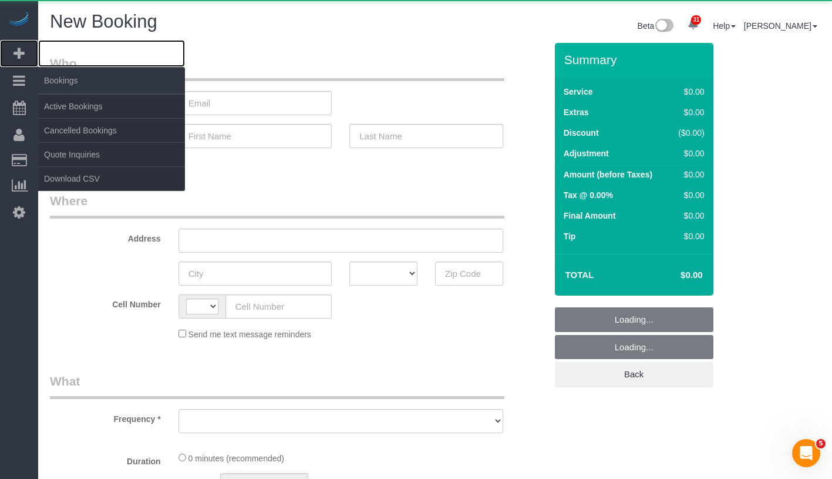
select select "number:89"
select select "number:90"
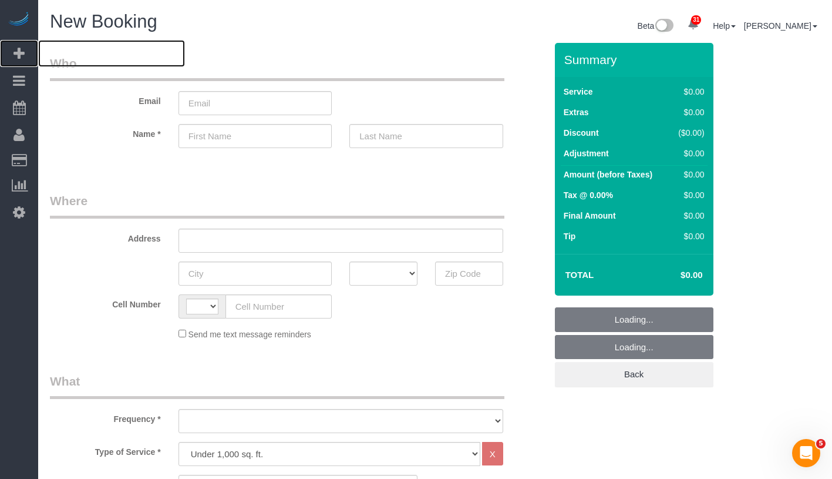
select select "string:[GEOGRAPHIC_DATA]"
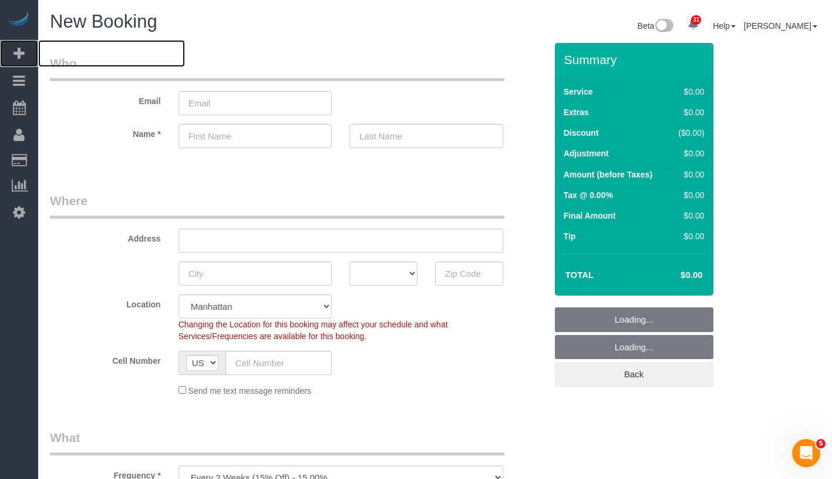
select select "object:3871"
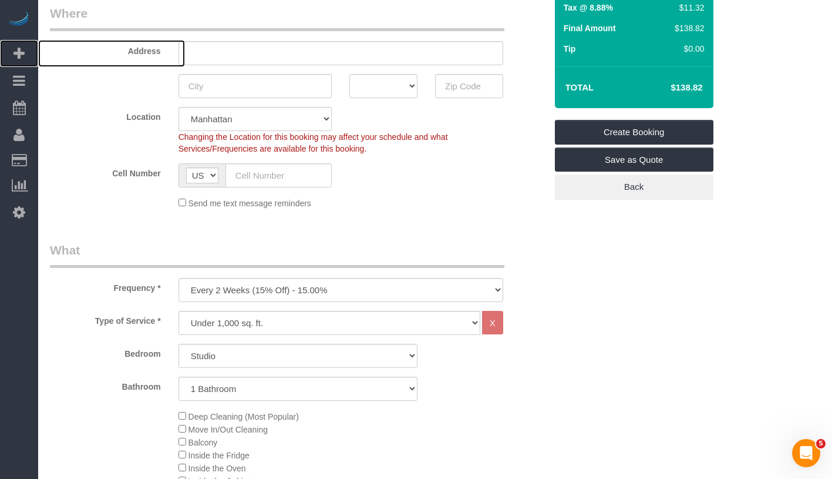
scroll to position [258, 0]
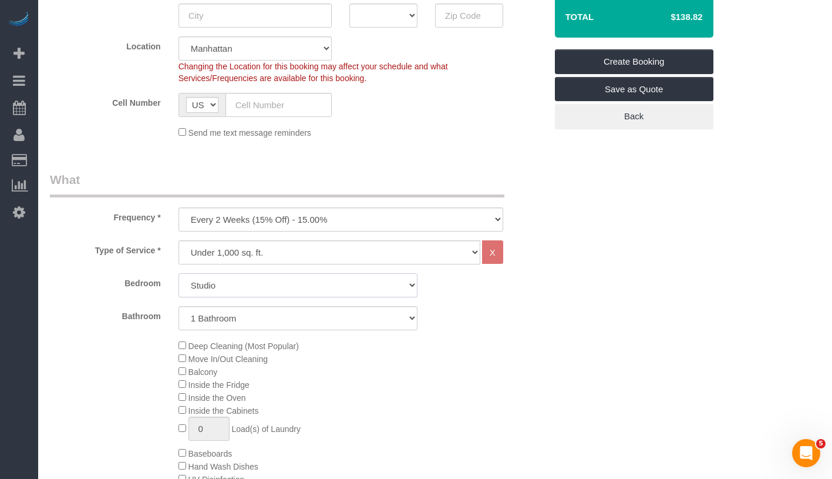
click at [293, 285] on select "Studio 1 Bedroom 2 Bedrooms 3 Bedrooms" at bounding box center [298, 285] width 239 height 24
select select "1"
click at [338, 223] on select "One Time Weekly (20% Off) - 20.00% Every 2 Weeks (15% Off) - 15.00% Every 4 Wee…" at bounding box center [341, 219] width 325 height 24
click at [325, 213] on select "One Time Weekly (20% Off) - 20.00% Every 2 Weeks (15% Off) - 15.00% Every 4 Wee…" at bounding box center [341, 219] width 325 height 24
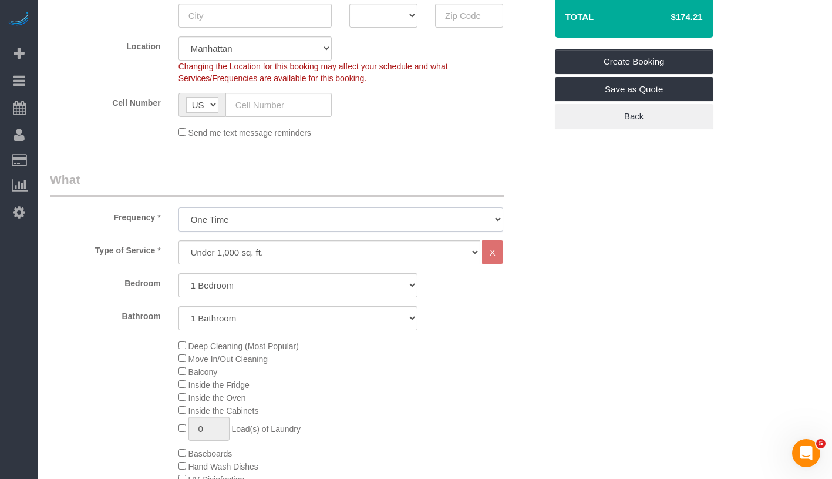
click at [399, 220] on select "One Time Weekly (20% Off) - 20.00% Every 2 Weeks (15% Off) - 15.00% Every 4 Wee…" at bounding box center [341, 219] width 325 height 24
select select "object:3874"
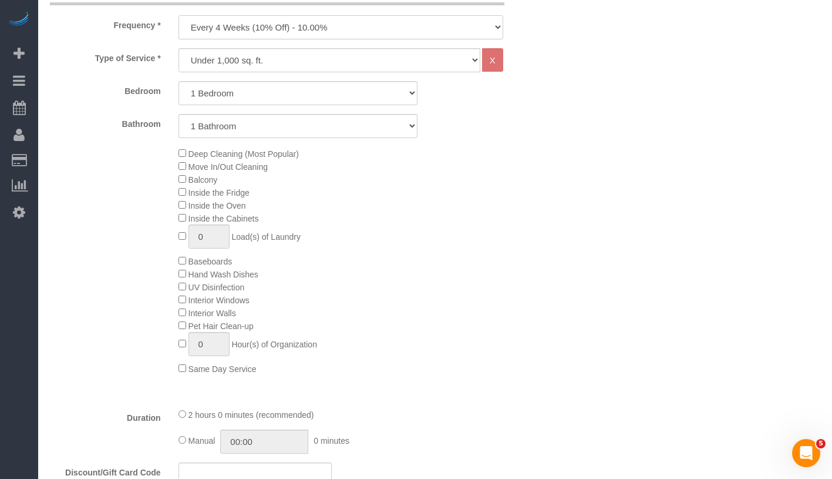
scroll to position [533, 0]
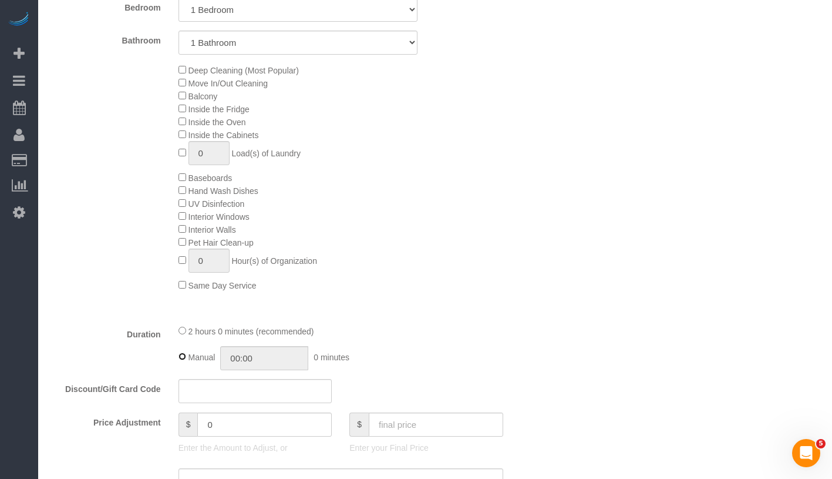
type input "02:00"
click at [183, 334] on div "2 hours 0 minutes (recommended)" at bounding box center [341, 330] width 325 height 13
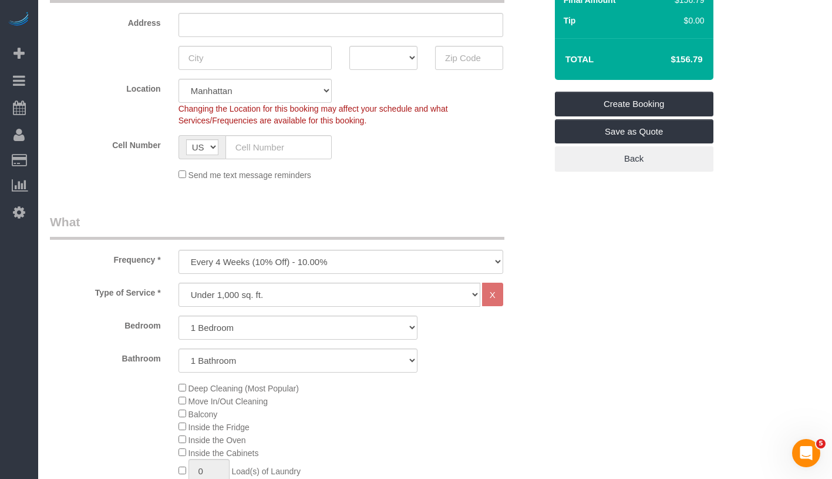
scroll to position [213, 0]
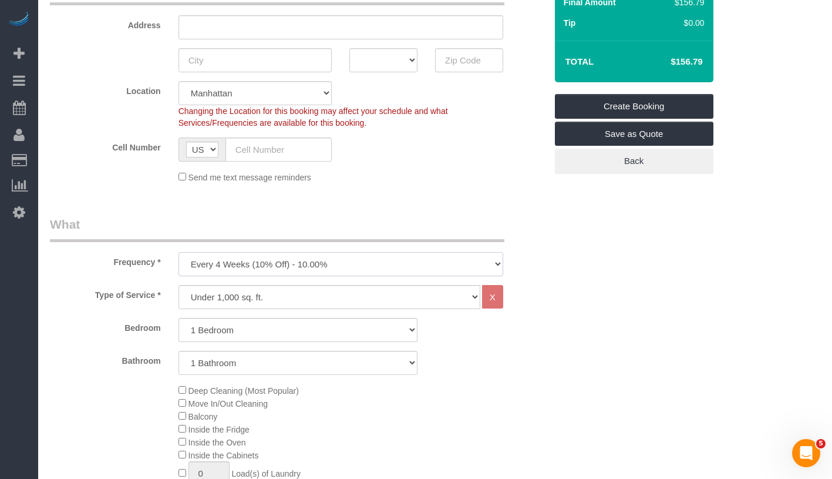
click at [403, 263] on select "One Time Weekly (20% Off) - 20.00% Every 2 Weeks (15% Off) - 15.00% Every 4 Wee…" at bounding box center [341, 264] width 325 height 24
select select "object:3871"
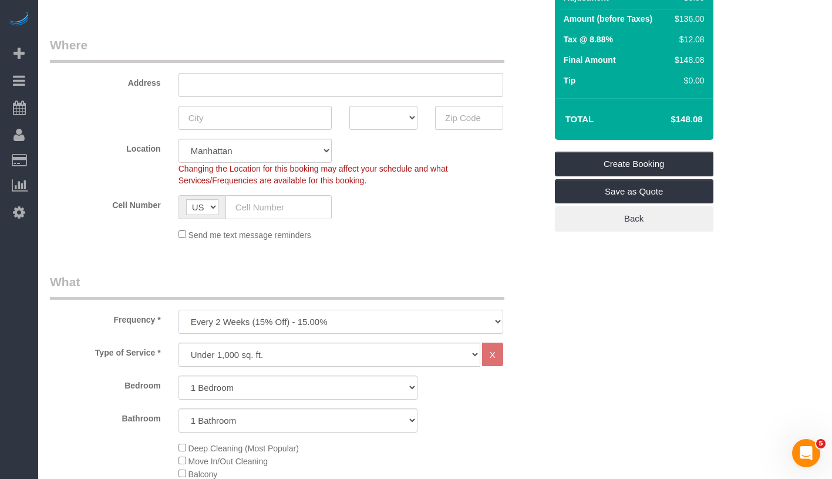
scroll to position [156, 0]
click at [330, 361] on select "Under 1,000 sq. ft. 1,001 - 1,500 sq. ft. 1,500+ sq. ft. Custom Cleaning Office…" at bounding box center [330, 354] width 302 height 24
select select "213"
select select "1"
select select "120"
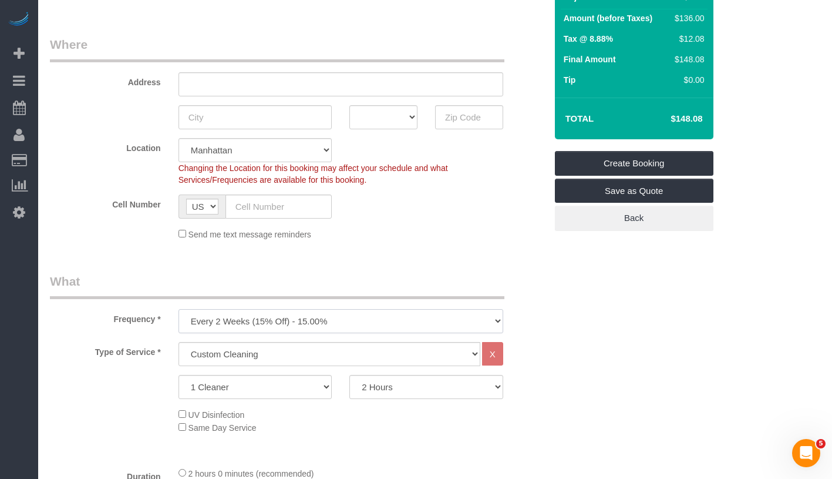
click at [416, 312] on select "One Time Weekly (20% Off) - 20.00% Every 2 Weeks (15% Off) - 15.00% Every 4 Wee…" at bounding box center [341, 321] width 325 height 24
click at [391, 320] on select "One Time Weekly (20% Off) - 20.00% Every 2 Weeks (15% Off) - 15.00% Every 4 Wee…" at bounding box center [341, 321] width 325 height 24
click at [395, 316] on select "One Time Weekly (20% Off) - 20.00% Every 2 Weeks (15% Off) - 15.00% Every 4 Wee…" at bounding box center [341, 321] width 325 height 24
select select "object:3874"
click at [399, 315] on select "One Time Weekly (20% Off) - 20.00% Every 2 Weeks (15% Off) - 15.00% Every 4 Wee…" at bounding box center [341, 321] width 325 height 24
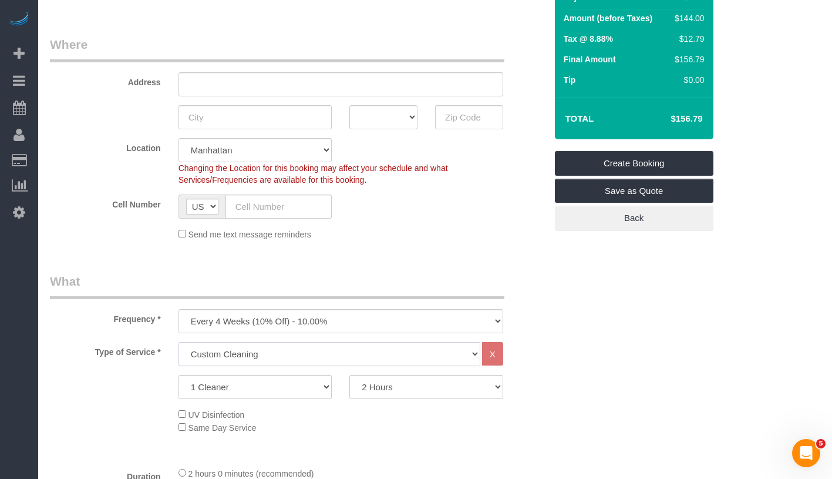
click at [379, 357] on select "Under 1,000 sq. ft. 1,001 - 1,500 sq. ft. 1,500+ sq. ft. Custom Cleaning Office…" at bounding box center [330, 354] width 302 height 24
select select "216"
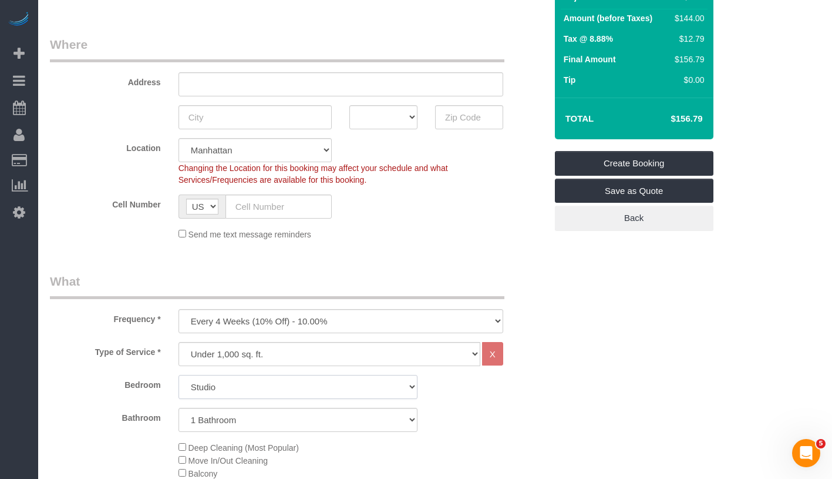
click at [332, 396] on select "Studio 1 Bedroom 2 Bedrooms 3 Bedrooms" at bounding box center [298, 387] width 239 height 24
click at [303, 389] on select "Studio 1 Bedroom 2 Bedrooms 3 Bedrooms" at bounding box center [298, 387] width 239 height 24
select select "1"
click at [389, 325] on select "One Time Weekly (20% Off) - 20.00% Every 2 Weeks (15% Off) - 15.00% Every 4 Wee…" at bounding box center [341, 321] width 325 height 24
select select "object:3872"
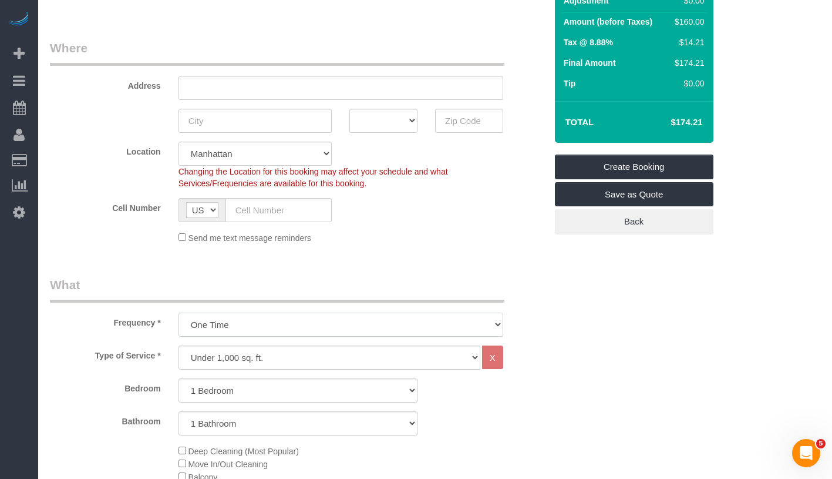
scroll to position [149, 0]
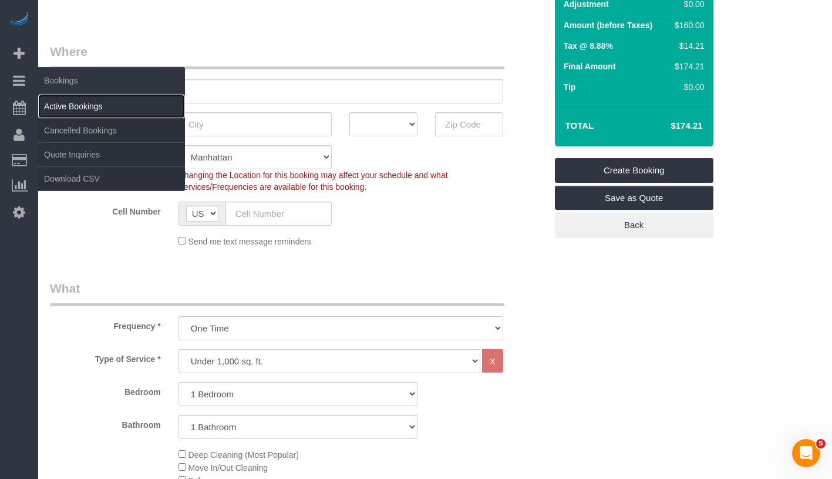
click at [79, 102] on link "Active Bookings" at bounding box center [111, 106] width 147 height 23
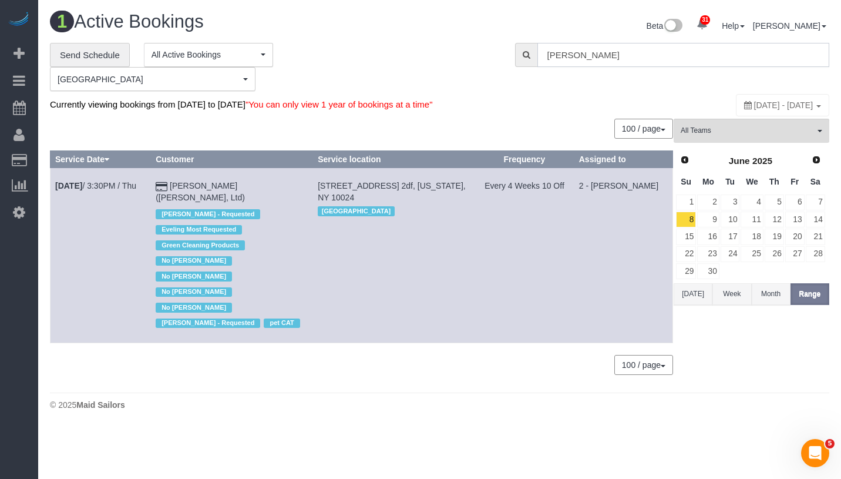
click at [601, 55] on input "Sally Ann Parsons" at bounding box center [683, 55] width 292 height 24
paste input "text"
type input "Sally Ann Parsons"
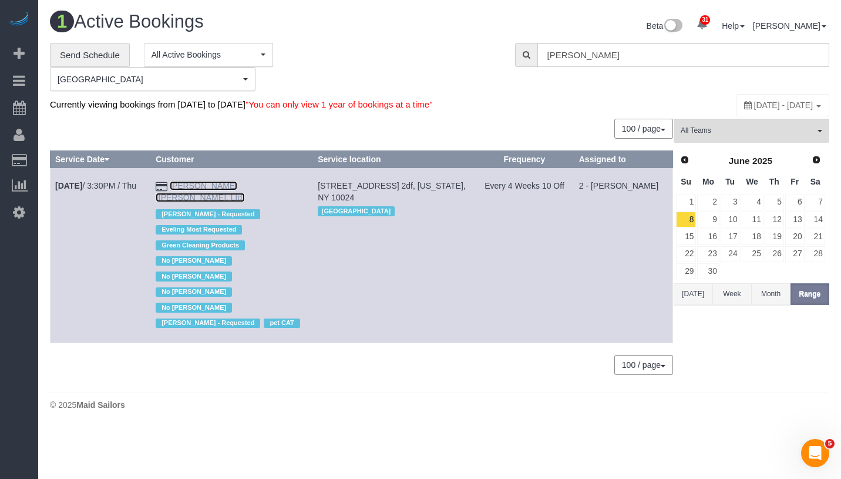
click at [217, 185] on link "Sally Ann Parsons (Parsons-Meares, Ltd)" at bounding box center [200, 191] width 89 height 21
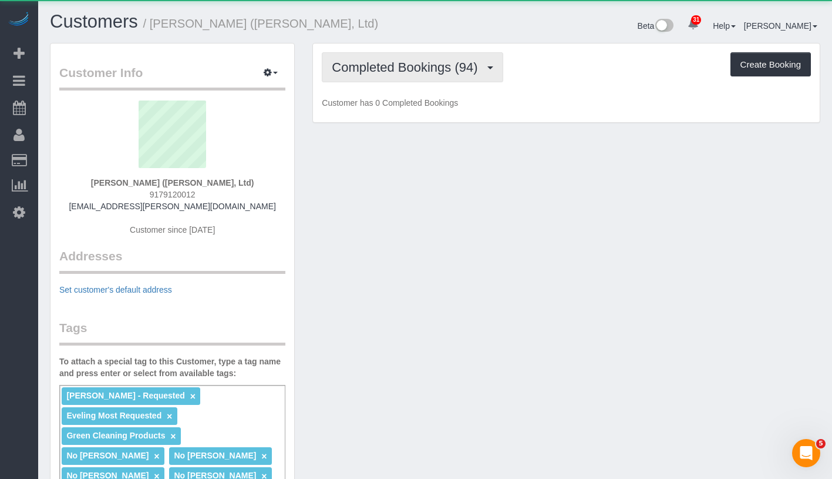
click at [404, 61] on span "Completed Bookings (94)" at bounding box center [408, 67] width 152 height 15
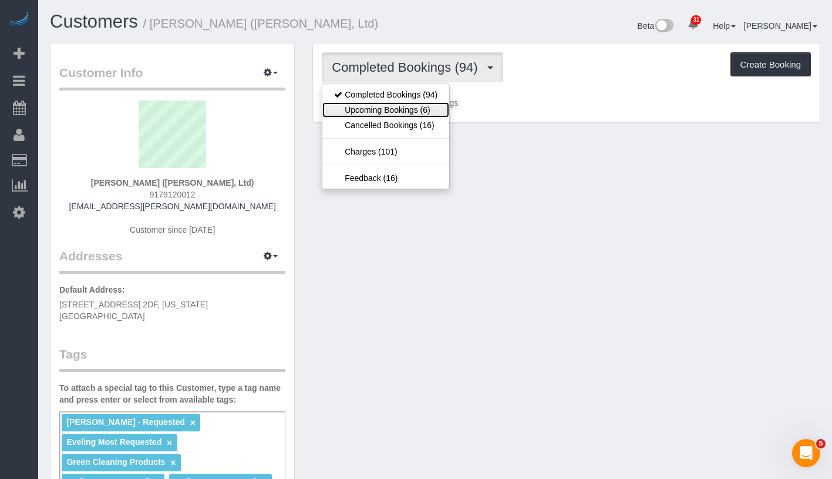
click at [395, 106] on link "Upcoming Bookings (6)" at bounding box center [385, 109] width 127 height 15
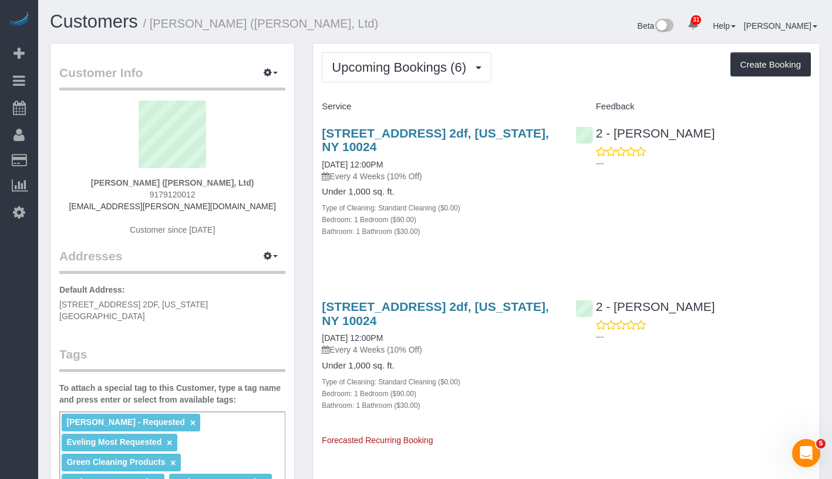
drag, startPoint x: 90, startPoint y: 182, endPoint x: 255, endPoint y: 184, distance: 164.5
click at [255, 184] on div "Sally Ann Parsons (Parsons-Meares, Ltd) 9179120012 saprivate@parsons-meares.com…" at bounding box center [172, 173] width 226 height 147
copy strong "Sally Ann Parsons (Parsons-Meares, Ltd)"
click at [351, 164] on link "10/02/2025 12:00PM" at bounding box center [352, 164] width 61 height 9
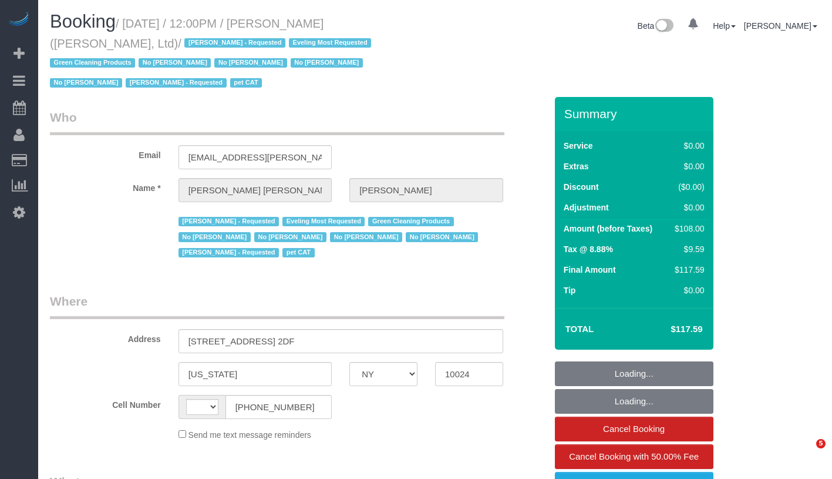
select select "NY"
select select "1"
select select "number:59"
select select "number:76"
select select "number:14"
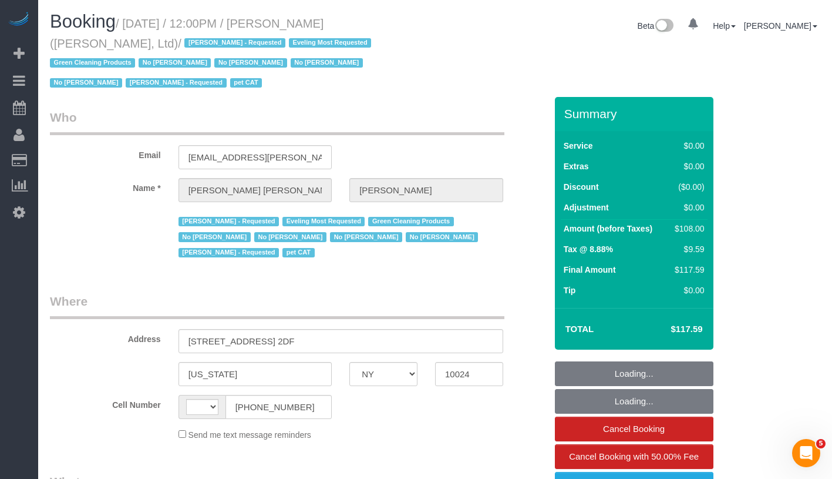
select select "number:7"
select select "number:21"
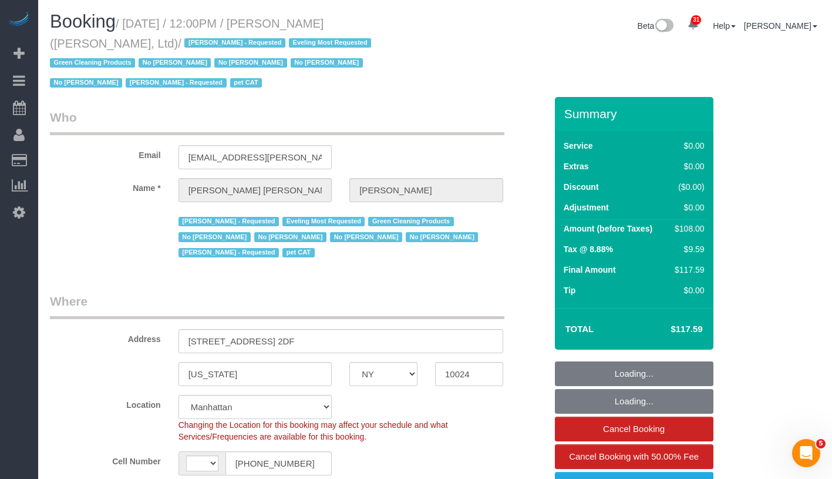
select select "string:[GEOGRAPHIC_DATA]"
select select "string:stripe-pm_1FqQkl4VGloSiKo7nqxPTwDY"
select select "object:1156"
select select "1"
select select "object:1219"
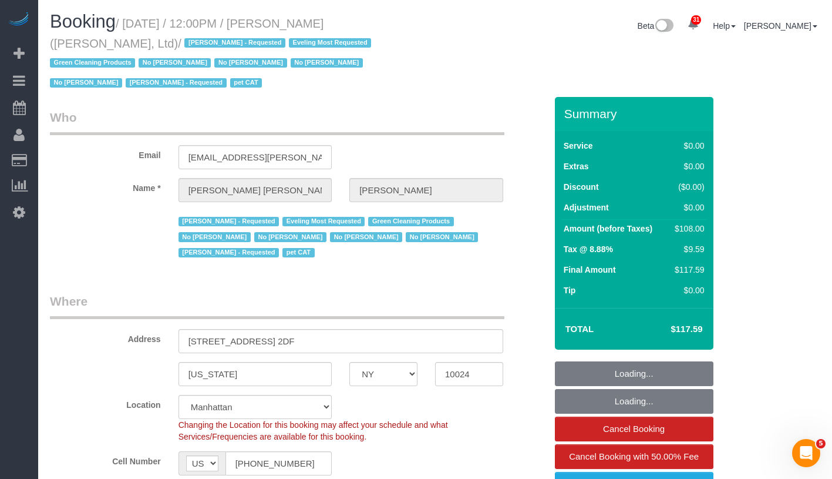
select select "spot1"
drag, startPoint x: 131, startPoint y: 22, endPoint x: 170, endPoint y: 46, distance: 45.6
click at [170, 46] on small "/ [DATE] / 12:00PM / [PERSON_NAME] ([PERSON_NAME], Ltd) / [PERSON_NAME] - Reque…" at bounding box center [212, 53] width 325 height 73
select select "22223"
copy small "[DATE] / 12:00PM / [PERSON_NAME] ([PERSON_NAME], Ltd)"
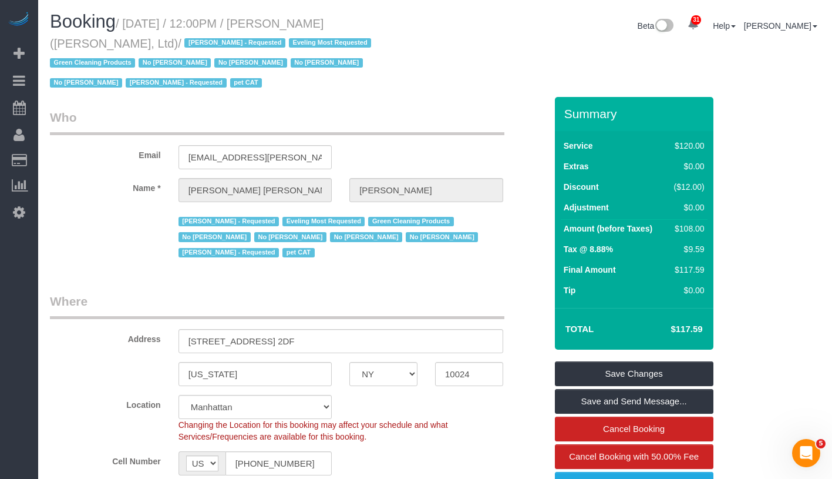
click at [149, 28] on small "/ October 02, 2025 / 12:00PM / Sally Ann Parsons (Parsons-Meares, Ltd) / Chanda…" at bounding box center [212, 53] width 325 height 73
drag, startPoint x: 132, startPoint y: 23, endPoint x: 169, endPoint y: 41, distance: 41.2
click at [169, 41] on small "/ October 02, 2025 / 12:00PM / Sally Ann Parsons (Parsons-Meares, Ltd) / Chanda…" at bounding box center [212, 53] width 325 height 73
copy small "October 02, 2025 / 12:00PM / Sally Ann Parsons (Parsons-Meares, Ltd)"
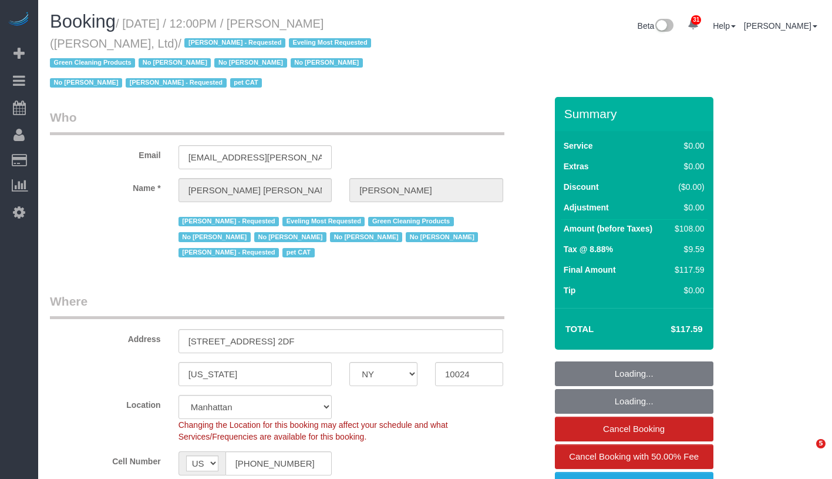
select select "NY"
select select "number:59"
select select "number:76"
select select "number:14"
select select "number:7"
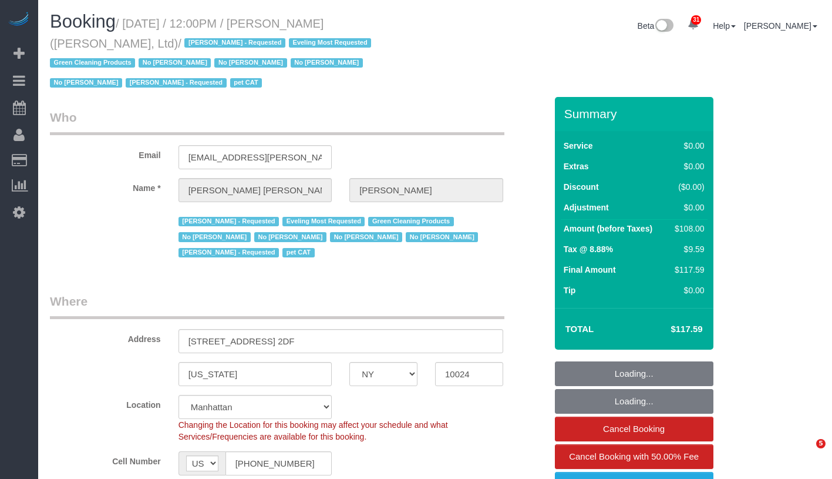
select select "number:21"
select select "object:1165"
select select "22223"
select select "1"
select select "spot1"
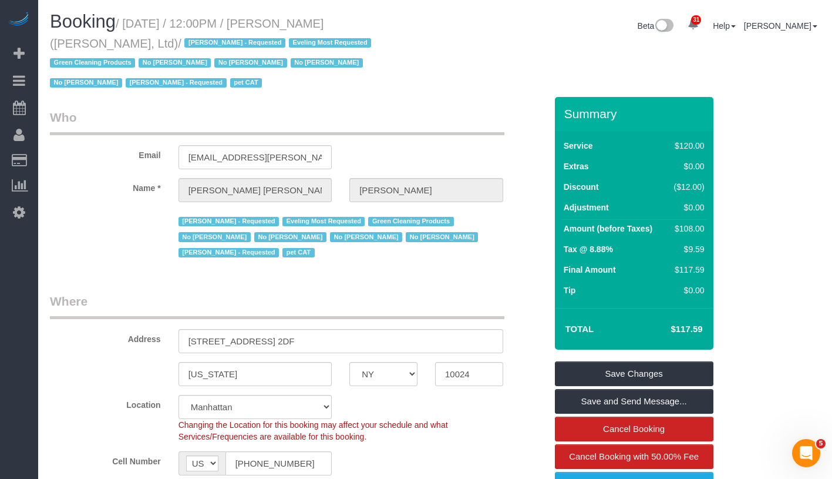
drag, startPoint x: 122, startPoint y: 83, endPoint x: 212, endPoint y: 83, distance: 90.5
click at [212, 83] on span "[PERSON_NAME] - Requested" at bounding box center [176, 82] width 100 height 9
copy span "[PERSON_NAME] - Requested"
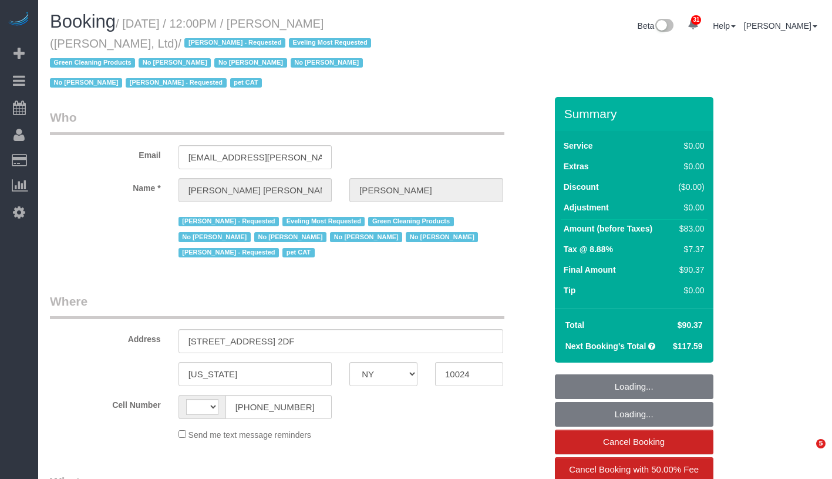
select select "NY"
select select "string:[GEOGRAPHIC_DATA]"
select select "1"
select select "number:59"
select select "number:76"
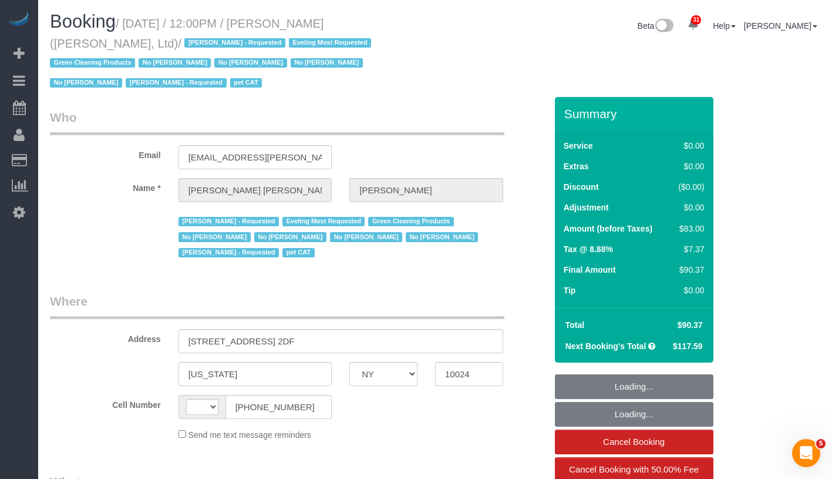
select select "number:14"
select select "number:7"
select select "number:21"
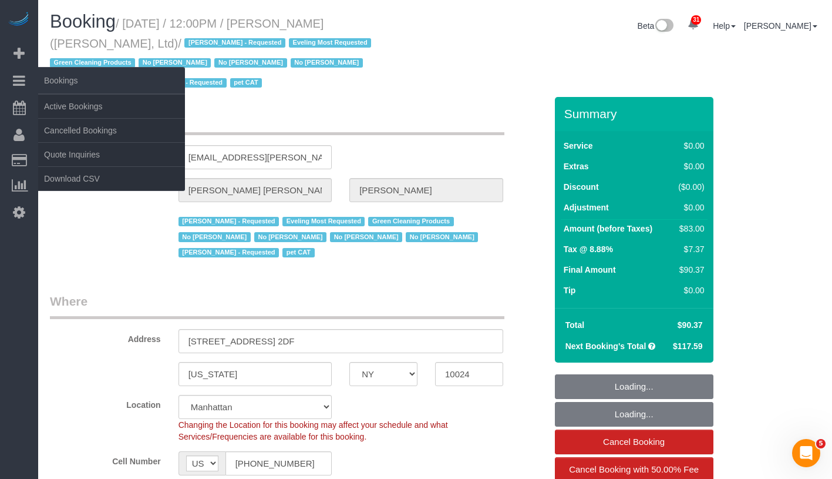
select select "object:1164"
select select "string:stripe-pm_1FqQkl4VGloSiKo7nqxPTwDY"
select select "object:1229"
select select "spot1"
select select "1"
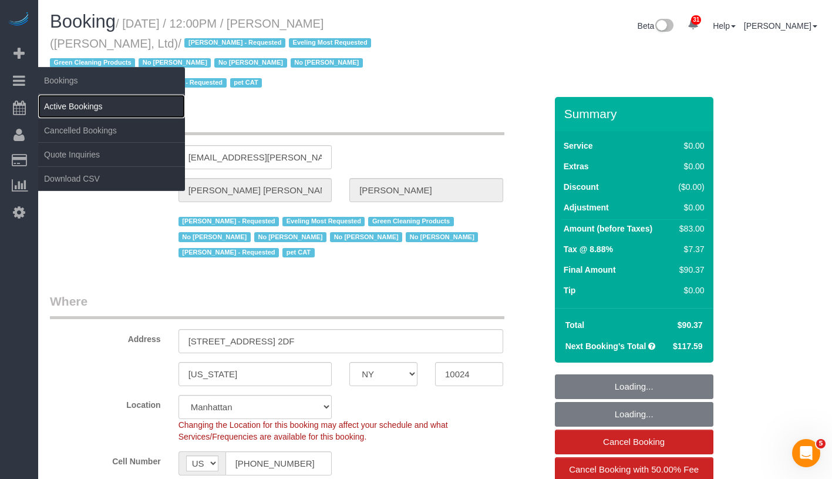
click at [85, 109] on link "Active Bookings" at bounding box center [111, 106] width 147 height 23
select select "22223"
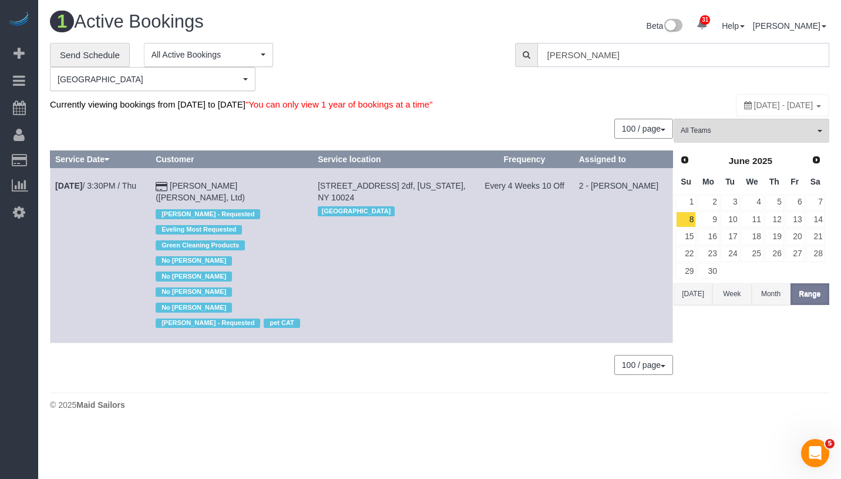
click at [641, 55] on input "Sally Ann Parsons" at bounding box center [683, 55] width 292 height 24
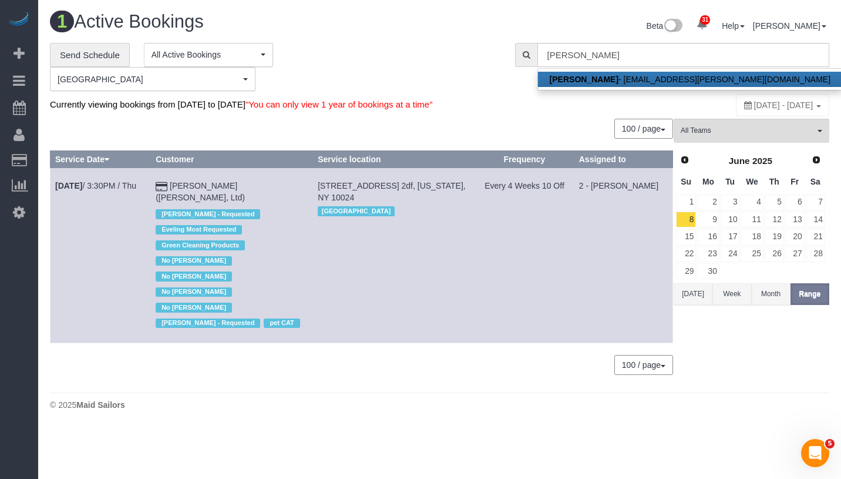
click at [621, 79] on link "Sally Ann Parsons - saprivate@parsons-meares.com" at bounding box center [690, 79] width 304 height 15
type input "saprivate@parsons-meares.com"
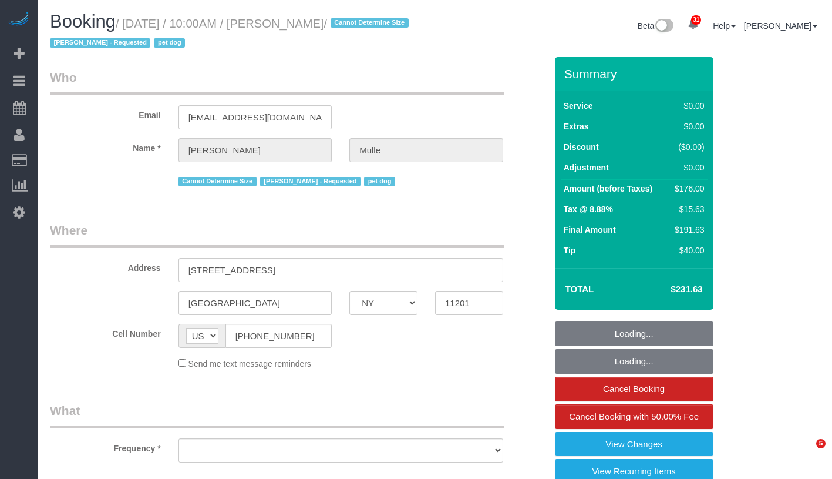
select select "NY"
select select "2"
select select "number:58"
select select "number:76"
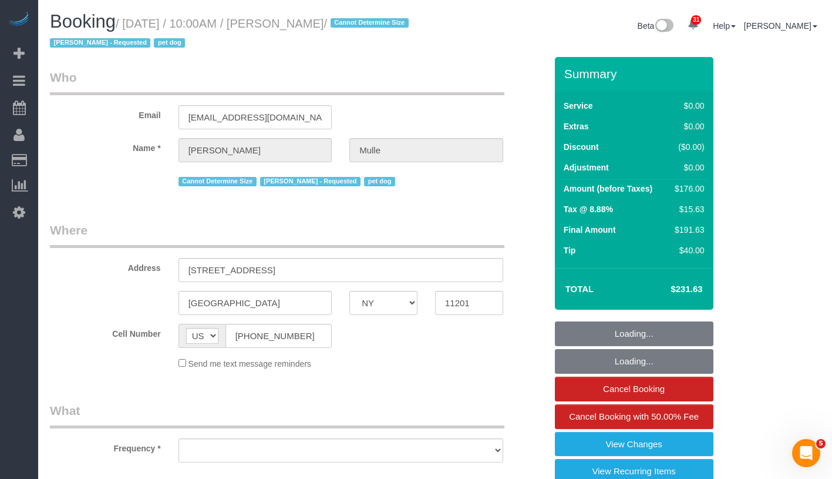
select select "number:13"
select select "number:6"
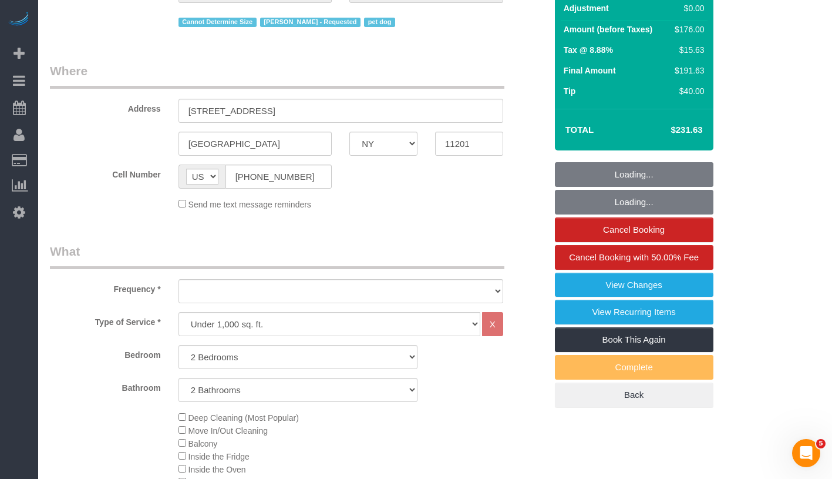
select select "object:1077"
select select "string:stripe-pm_1R9IgE4VGloSiKo7xddHSj1H"
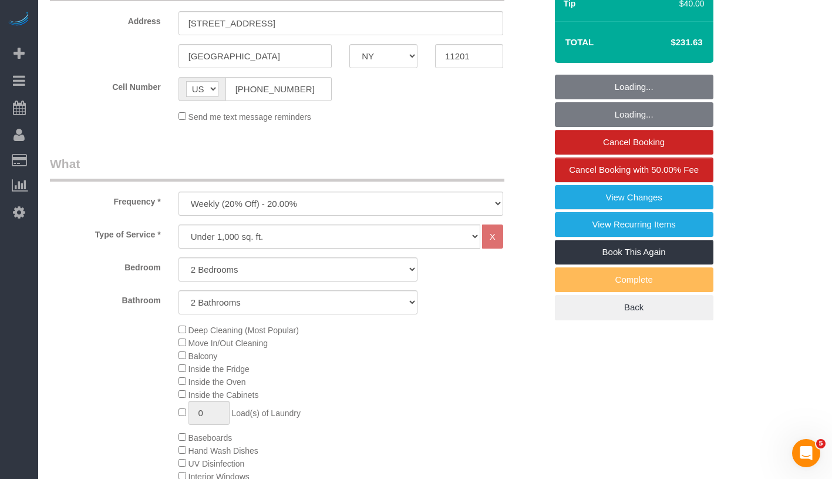
select select "spot1"
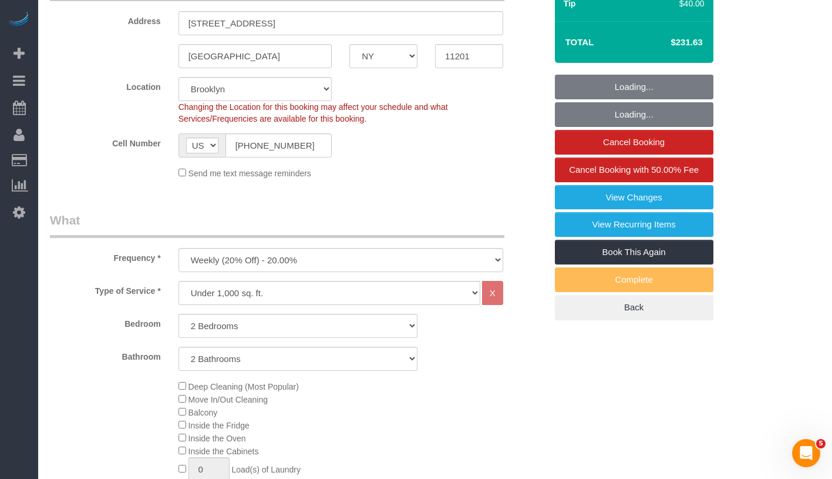
select select "object:1436"
select select "spot45"
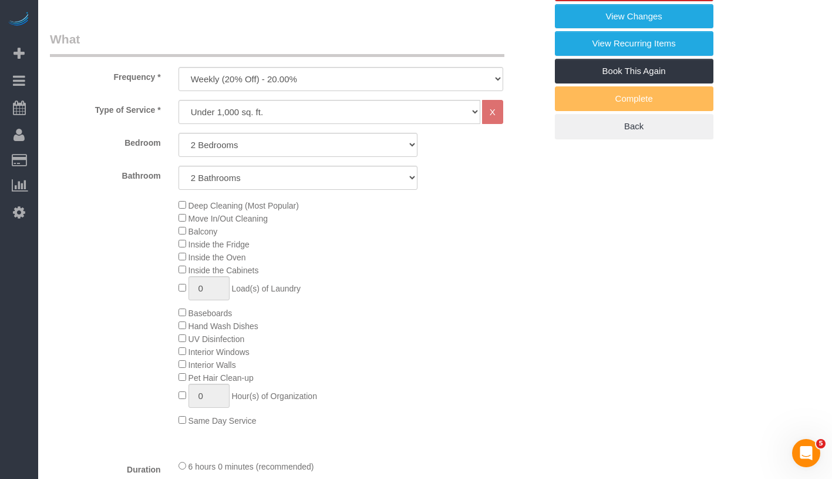
select select "2"
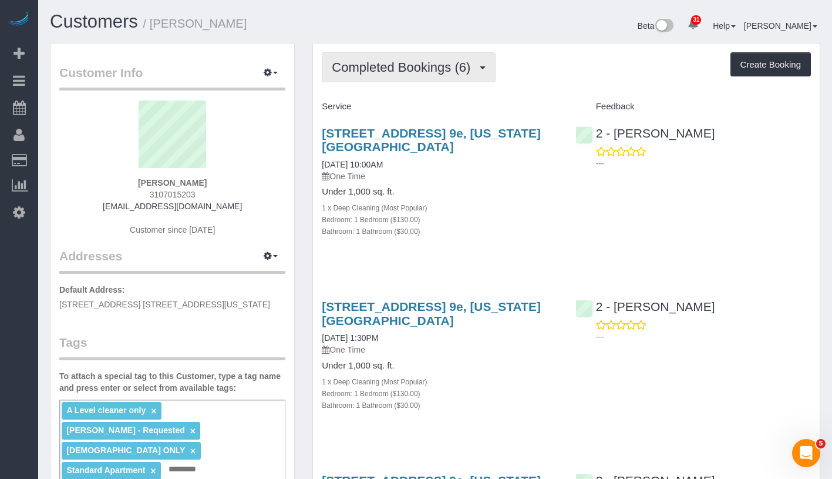
click at [442, 61] on span "Completed Bookings (6)" at bounding box center [404, 67] width 144 height 15
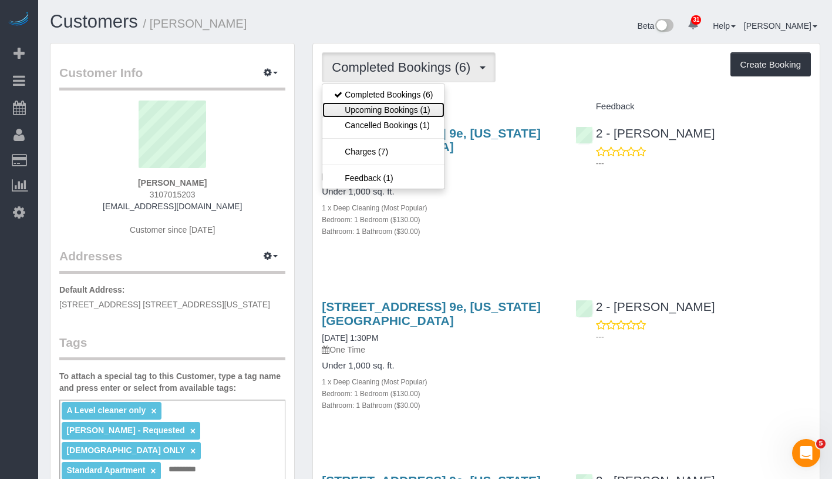
click at [418, 105] on link "Upcoming Bookings (1)" at bounding box center [383, 109] width 122 height 15
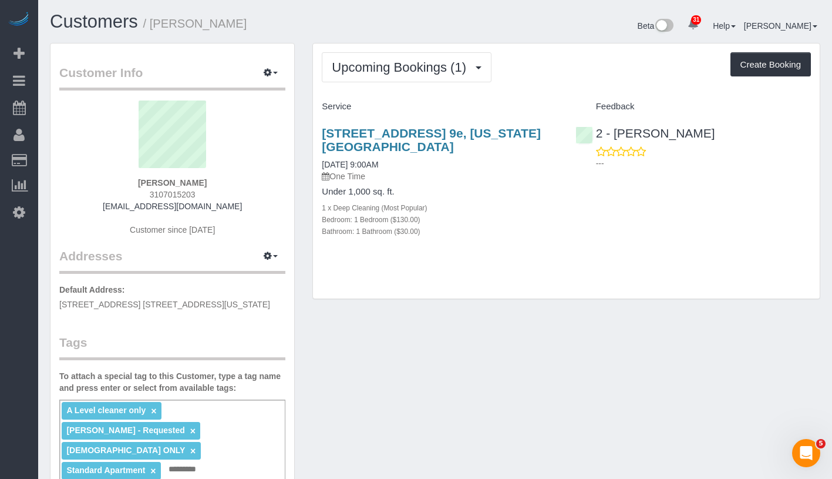
drag, startPoint x: 132, startPoint y: 183, endPoint x: 204, endPoint y: 185, distance: 71.7
click at [204, 185] on div "Valerie Popp 3107015203 valeriapopp36@gmail.com Customer since 2019" at bounding box center [172, 173] width 226 height 147
copy strong "Valerie Popp"
click at [342, 169] on link "10/01/2025 9:00AM" at bounding box center [350, 164] width 56 height 9
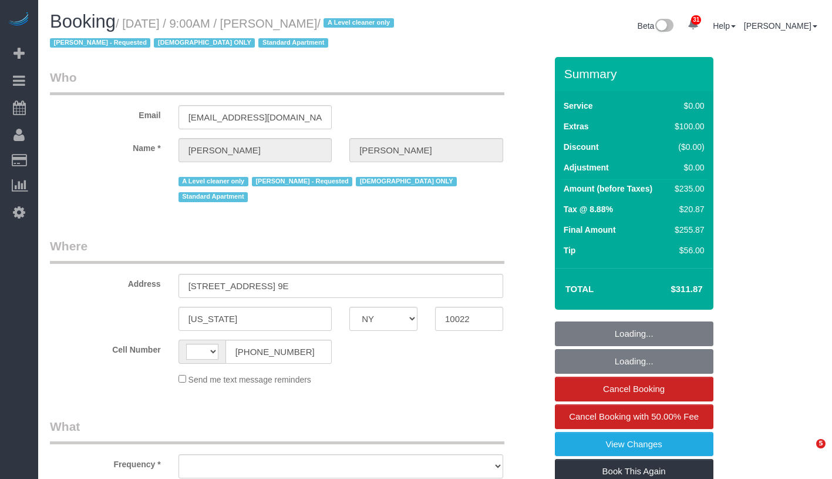
select select "NY"
click at [358, 26] on small "/ [DATE] / 9:00AM / [PERSON_NAME] / A Level cleaner only [PERSON_NAME] - Reques…" at bounding box center [224, 33] width 348 height 33
select select "string:stripe-pm_1FfUHP4VGloSiKo7jLMQ7GPI"
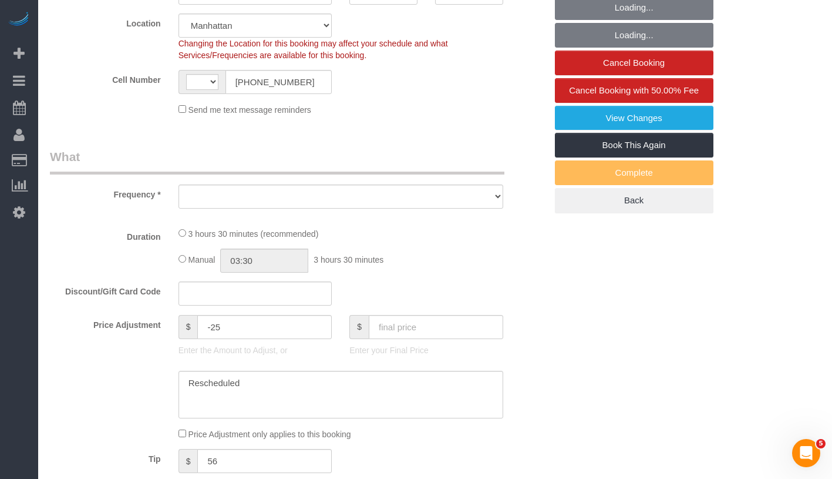
select select "object:586"
select select "number:89"
select select "number:71"
select select "number:15"
select select "number:5"
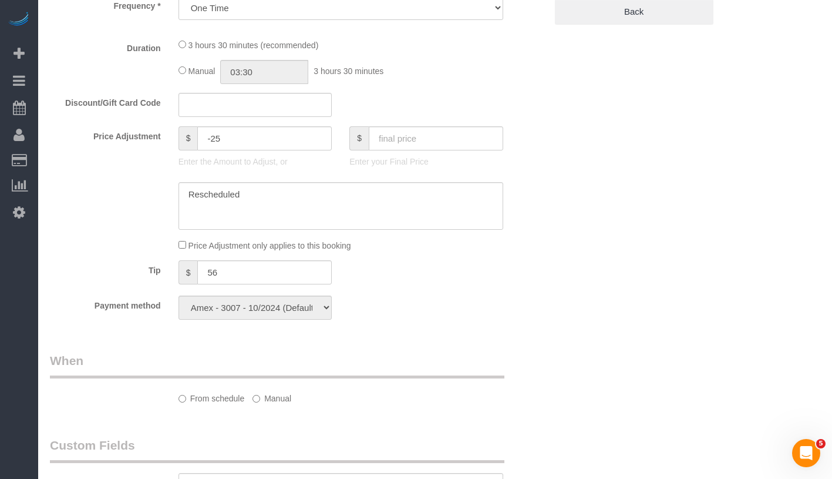
select select "object:735"
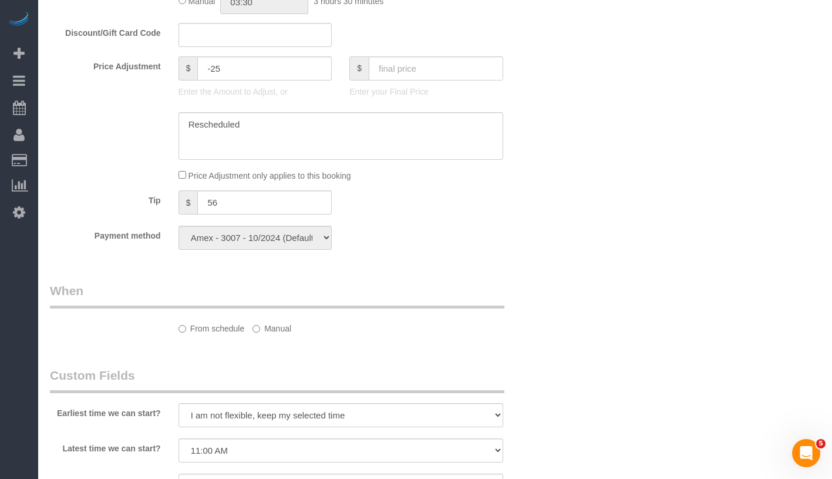
select select "string:US"
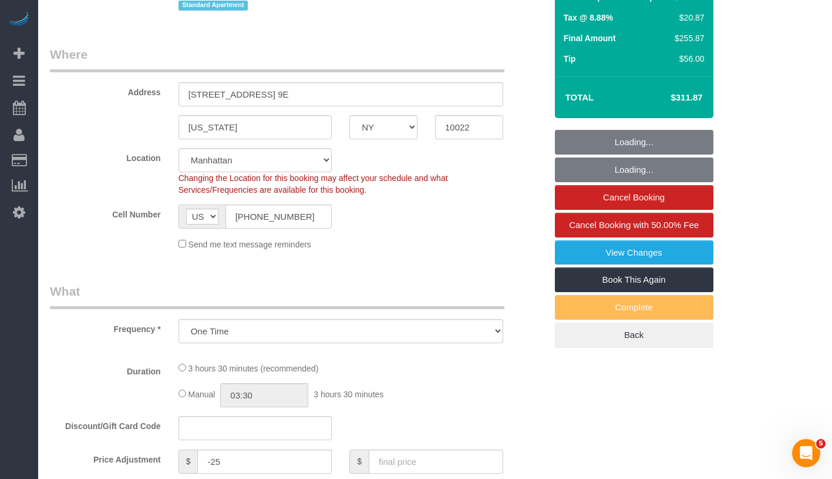
select select "1"
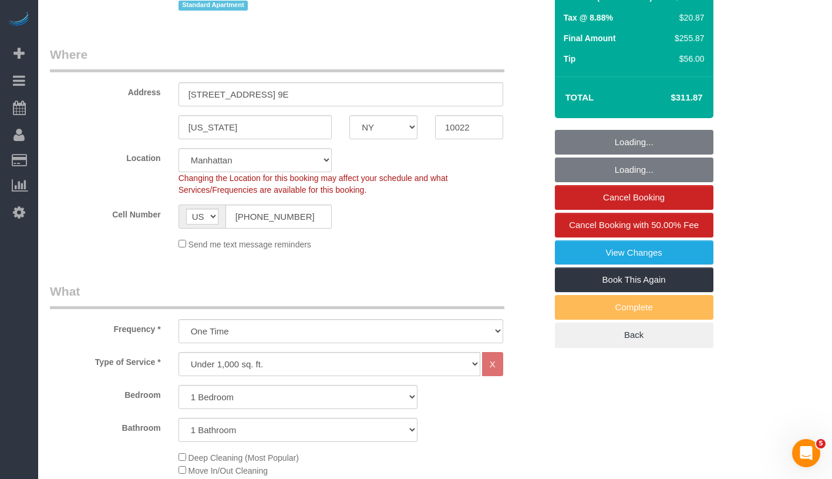
select select "spot1"
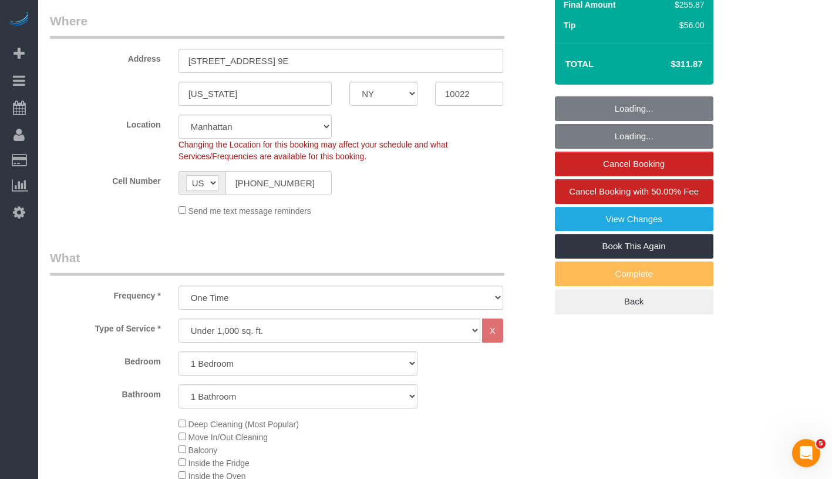
select select "1"
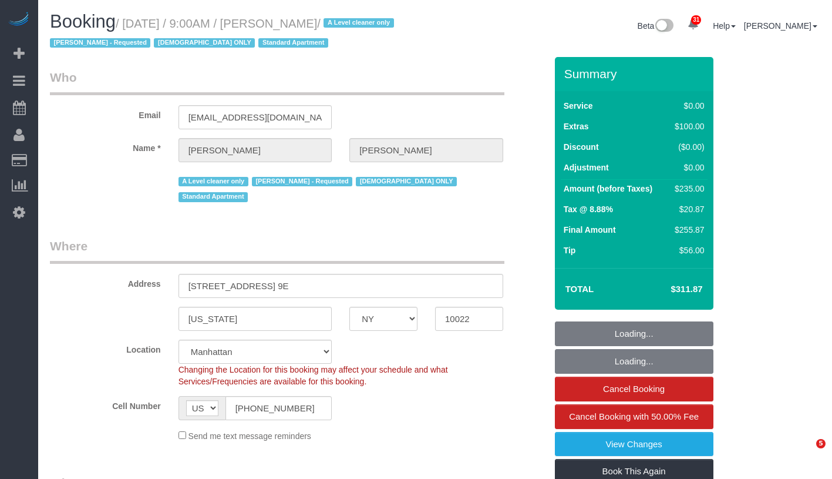
select select "NY"
select select "1"
select select "string:stripe-pm_1FfUHP4VGloSiKo7jLMQ7GPI"
select select "number:89"
select select "number:71"
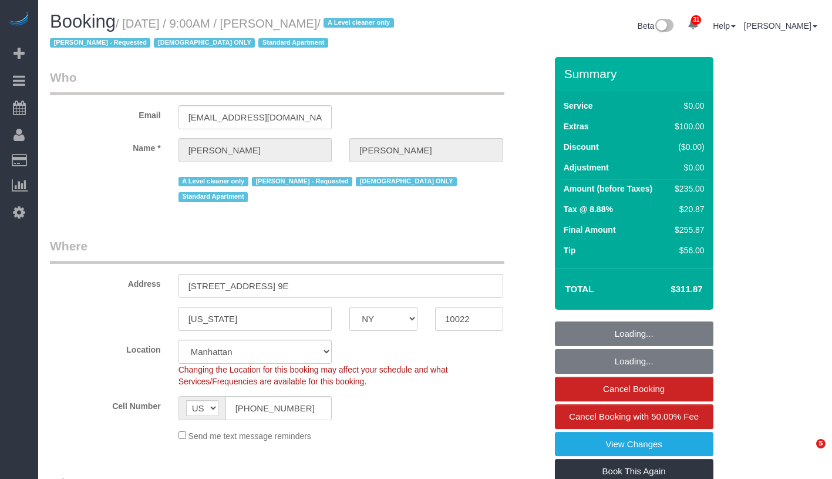
select select "number:15"
select select "number:5"
select select "spot1"
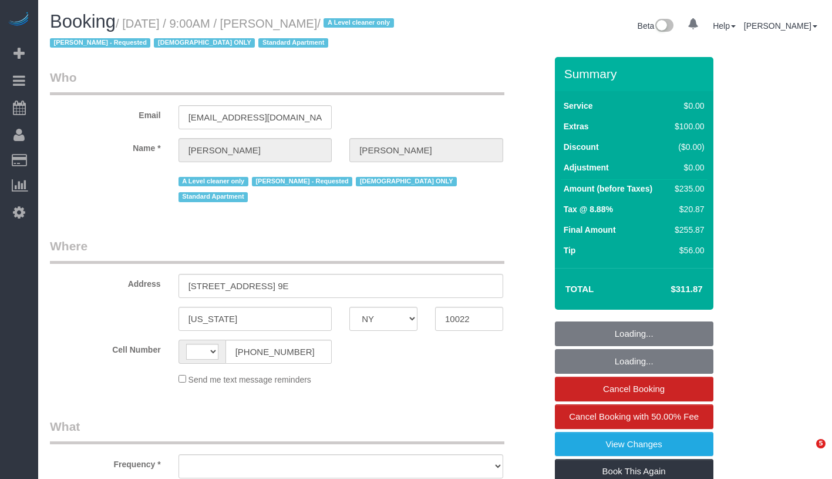
select select "NY"
select select "string:[GEOGRAPHIC_DATA]"
select select "object:831"
select select "number:89"
select select "number:71"
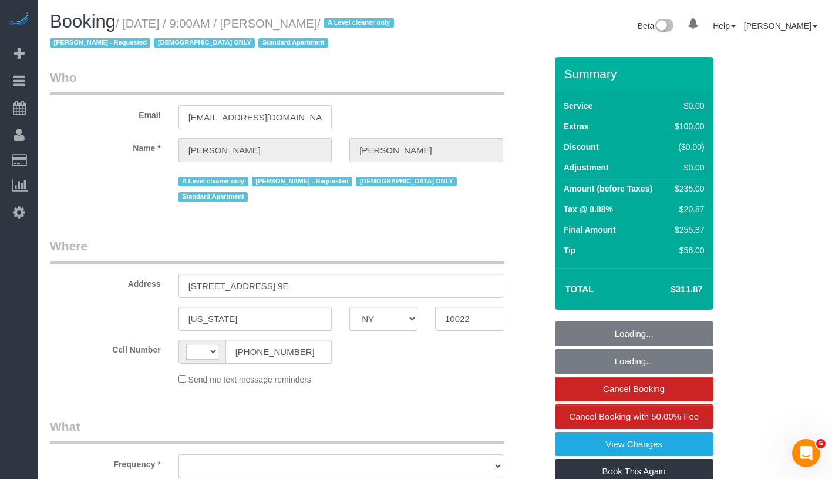
select select "number:15"
select select "number:5"
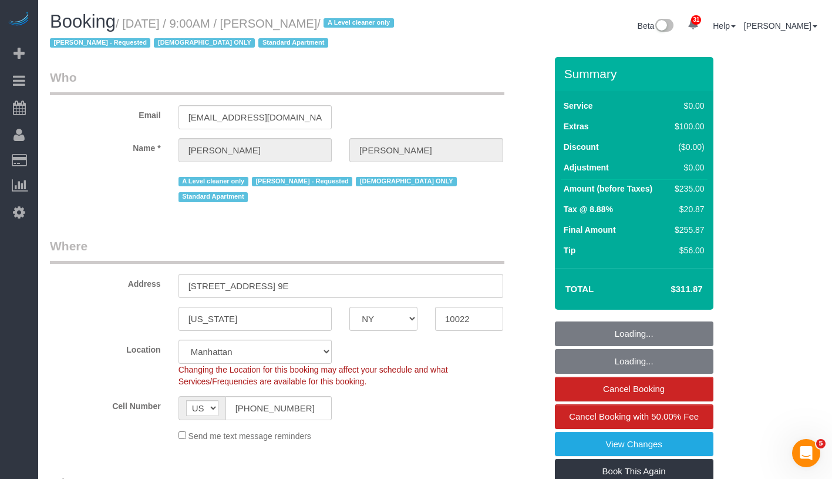
scroll to position [246, 0]
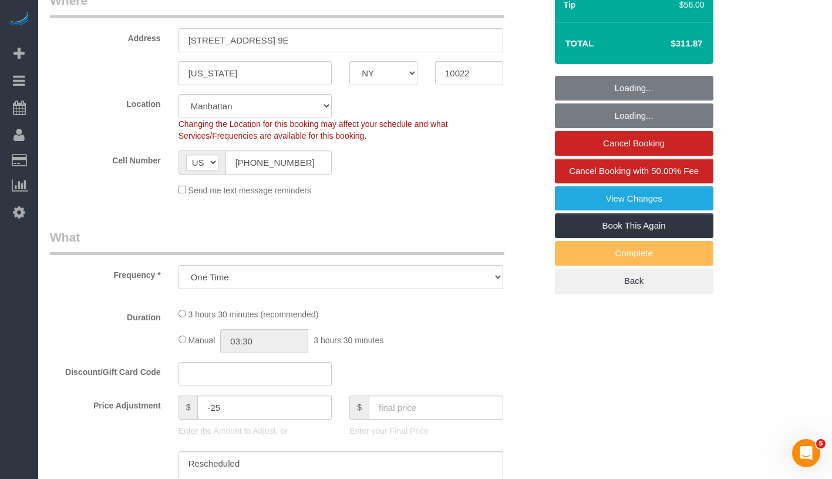
select select "object:982"
select select "string:stripe-pm_1FfUHP4VGloSiKo7jLMQ7GPI"
select select "1"
select select "spot1"
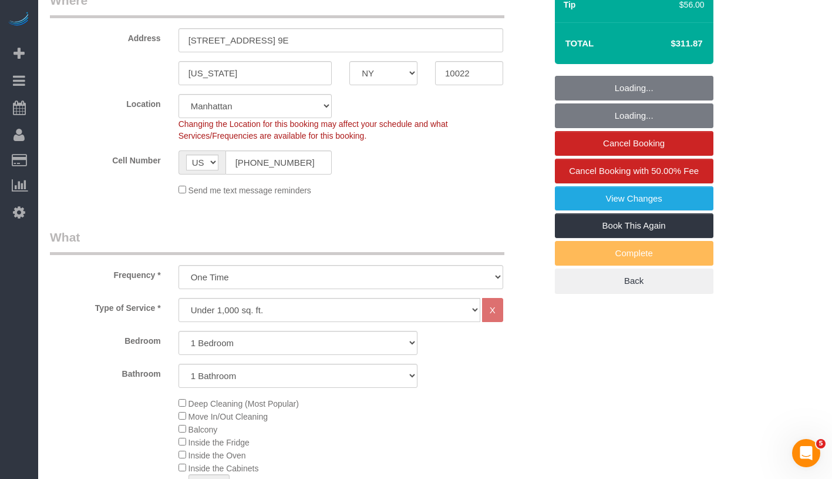
select select "1"
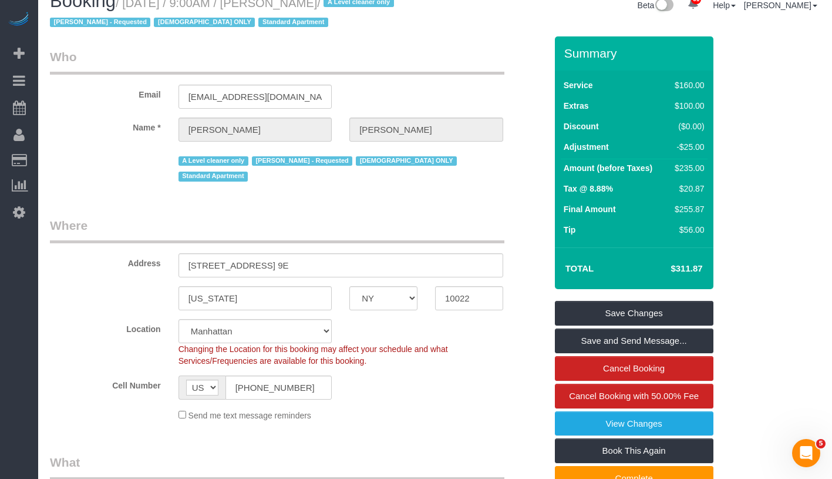
scroll to position [0, 0]
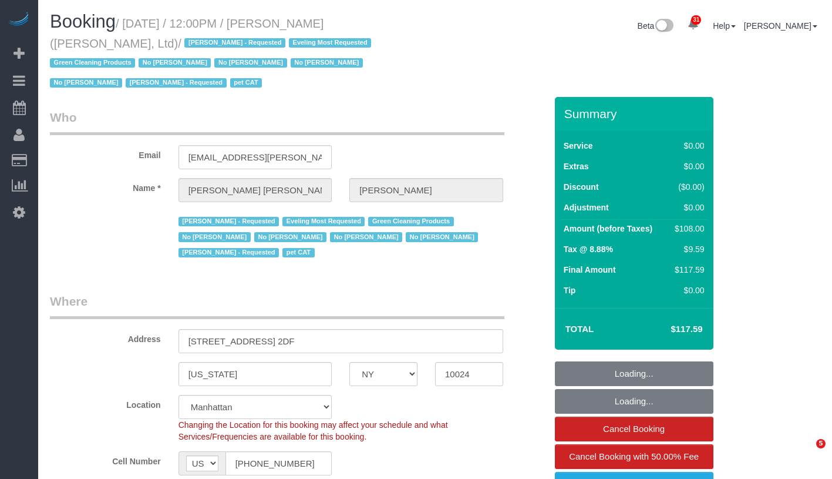
select select "NY"
select select "1"
select select "spot1"
select select "number:59"
select select "number:76"
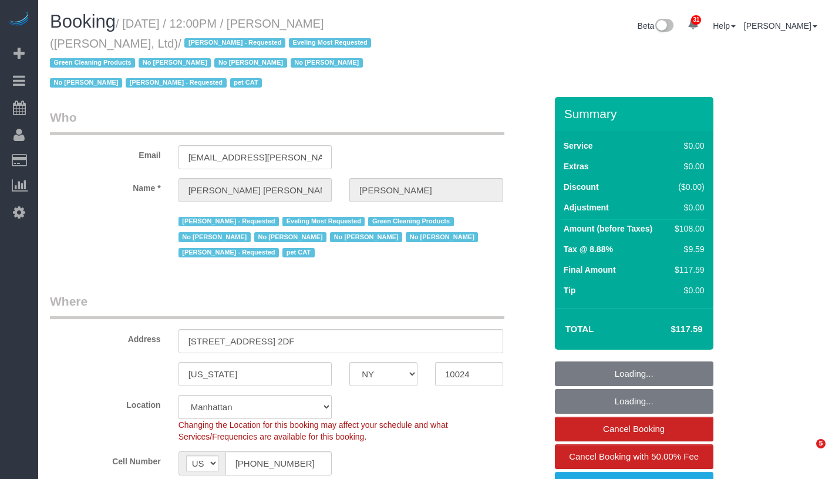
select select "number:14"
select select "number:7"
select select "number:21"
select select "22223"
select select "NY"
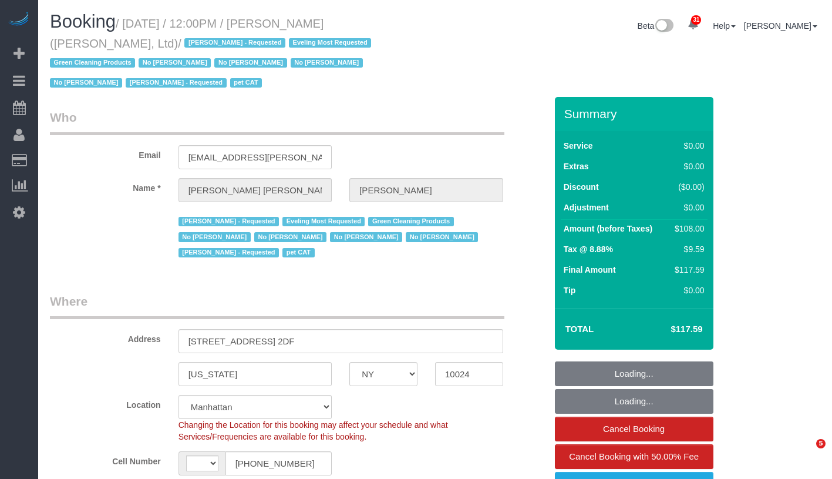
select select "string:[GEOGRAPHIC_DATA]"
select select "22223"
select select "1"
select select "spot1"
select select "number:59"
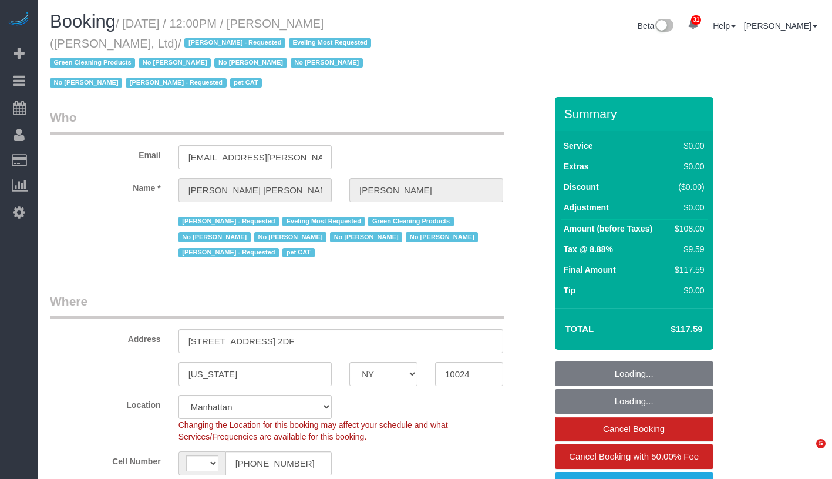
select select "number:76"
select select "number:14"
select select "number:7"
select select "number:21"
select select "22223"
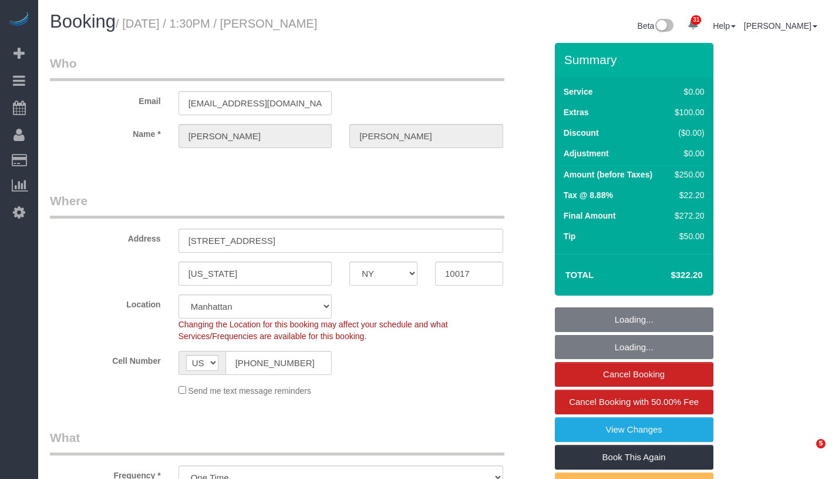
select select "NY"
select select "number:89"
select select "number:90"
select select "number:15"
select select "number:5"
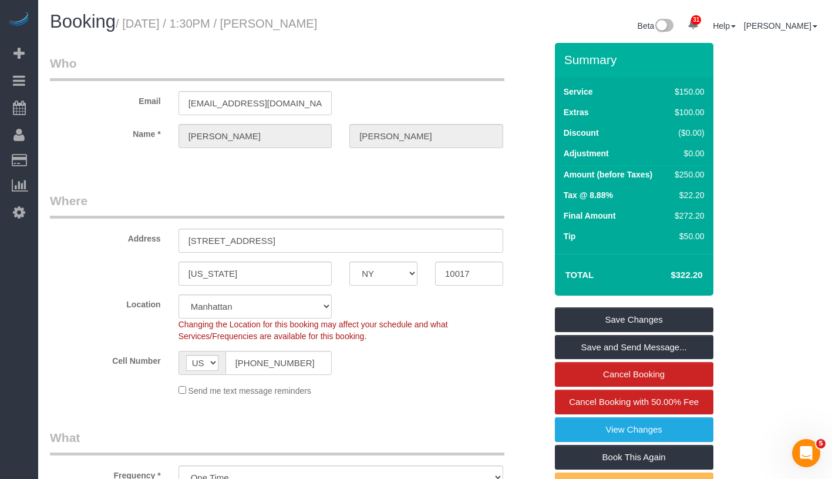
drag, startPoint x: 127, startPoint y: 21, endPoint x: 363, endPoint y: 24, distance: 235.6
click at [363, 24] on h1 "Booking / October 01, 2025 / 1:30PM / Jenna Jacobs" at bounding box center [238, 22] width 377 height 20
copy small "October 01, 2025 / 1:30PM / Jenna Jacobs"
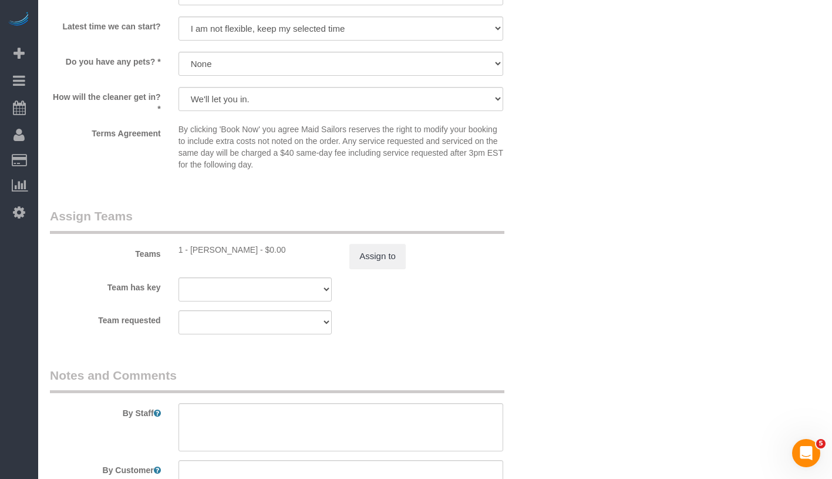
scroll to position [1571, 0]
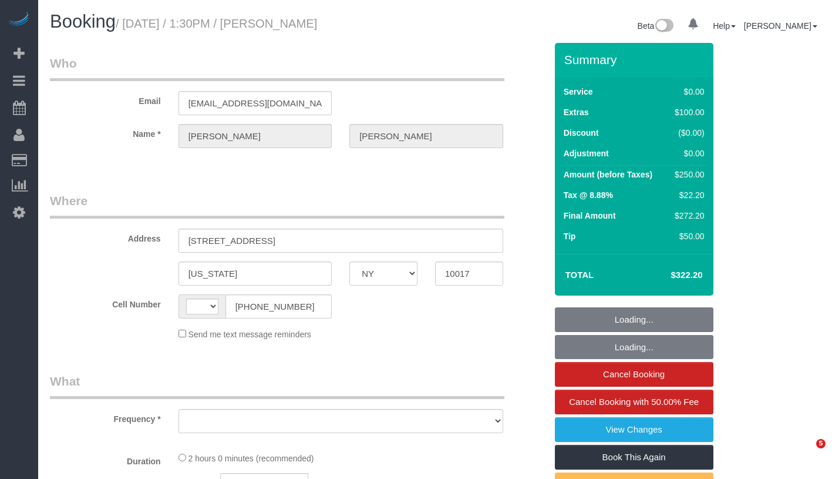
select select "NY"
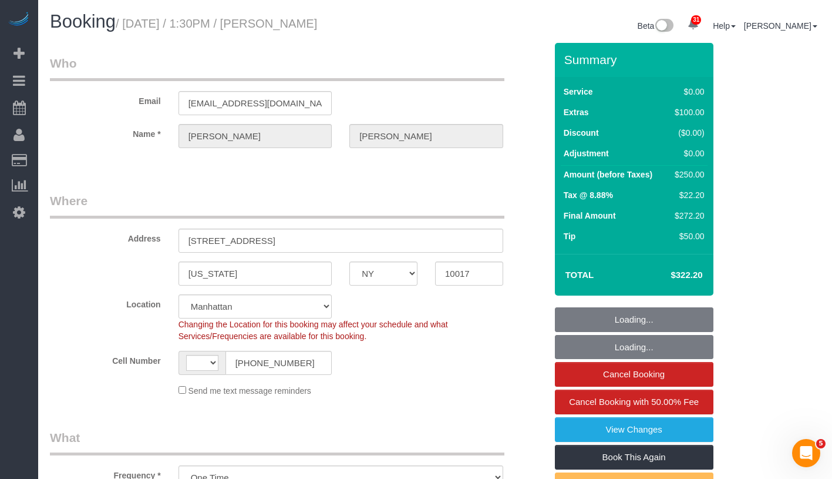
select select "object:919"
select select "string:[GEOGRAPHIC_DATA]"
select select "string:stripe-pm_1RZXIR4VGloSiKo7dcEit37u"
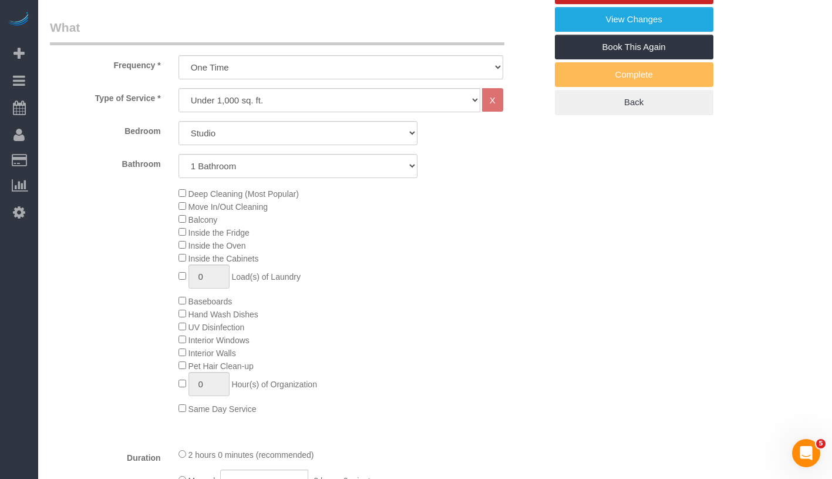
select select "number:89"
select select "number:90"
select select "number:15"
select select "number:5"
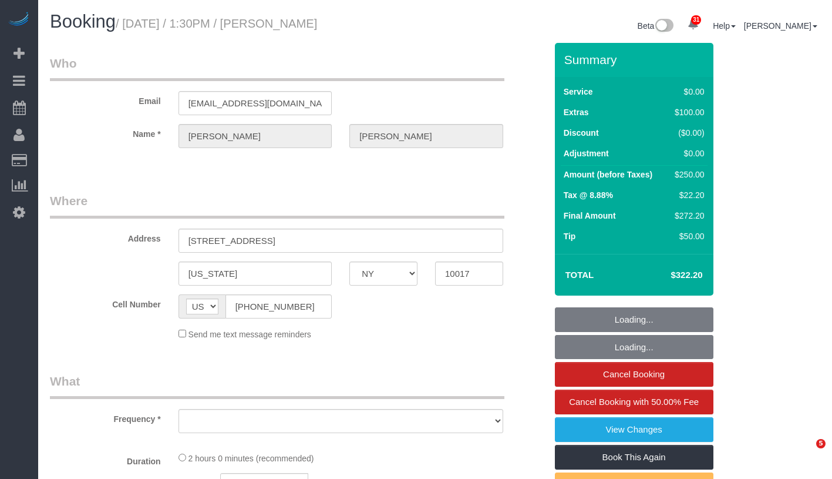
select select "NY"
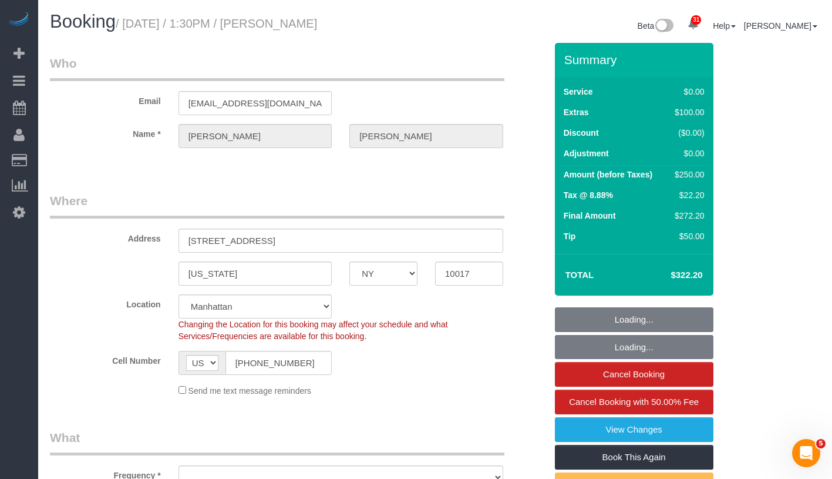
select select "string:stripe-pm_1RZXIR4VGloSiKo7dcEit37u"
select select "object:1497"
select select "number:89"
select select "number:90"
select select "number:15"
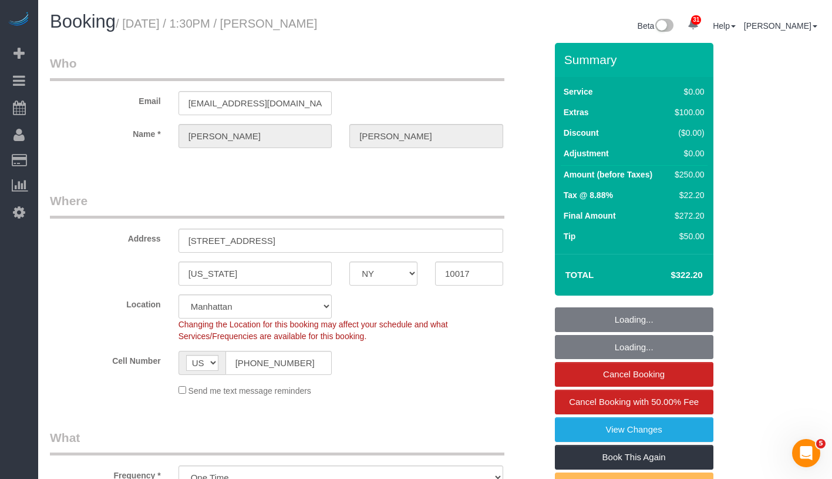
select select "number:5"
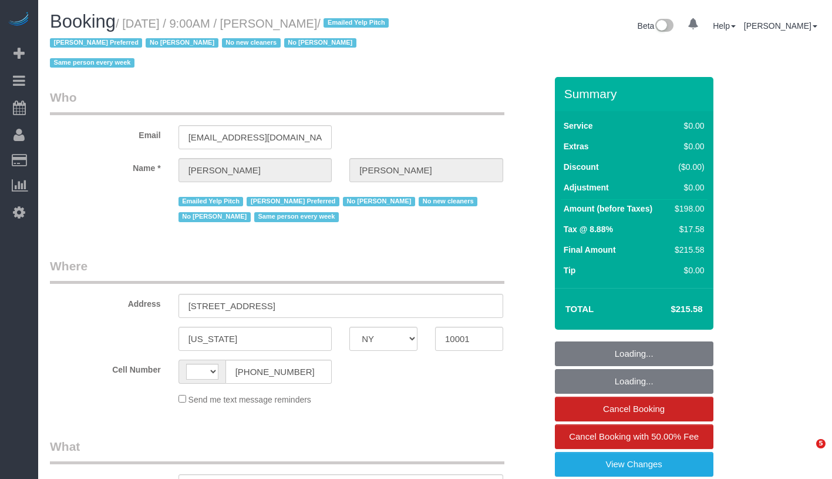
select select "NY"
select select "string:stripe-pm_1MsXg74VGloSiKo7JhQQlPll"
select select "number:56"
select select "number:77"
select select "number:15"
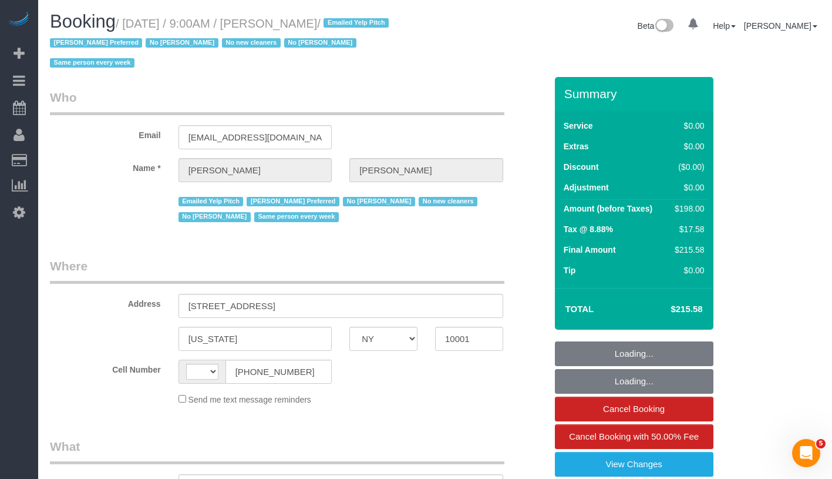
select select "number:6"
select select "string:US"
select select "object:1373"
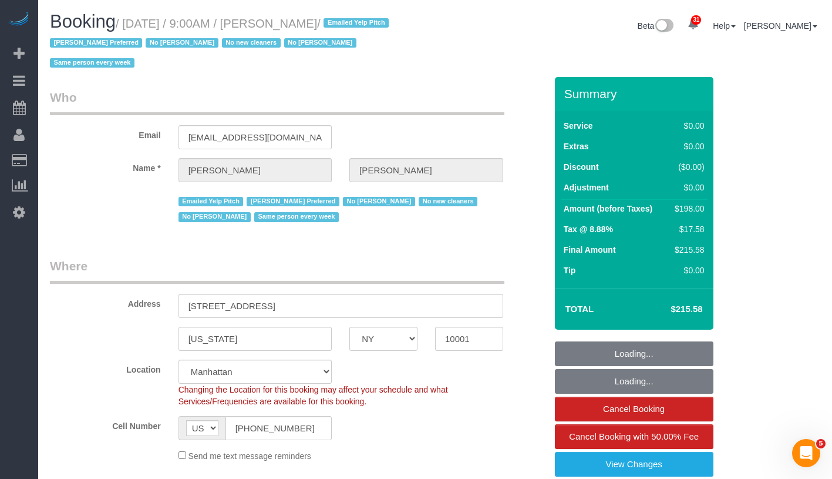
select select "2"
select select "spot1"
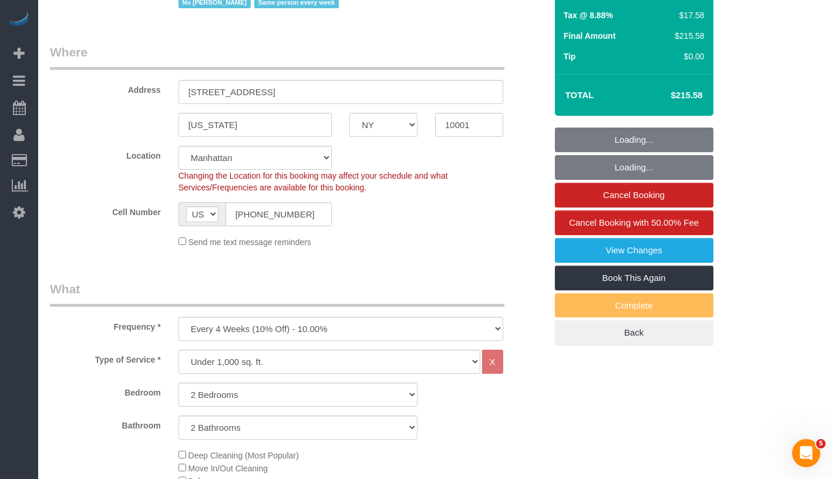
select select "object:1484"
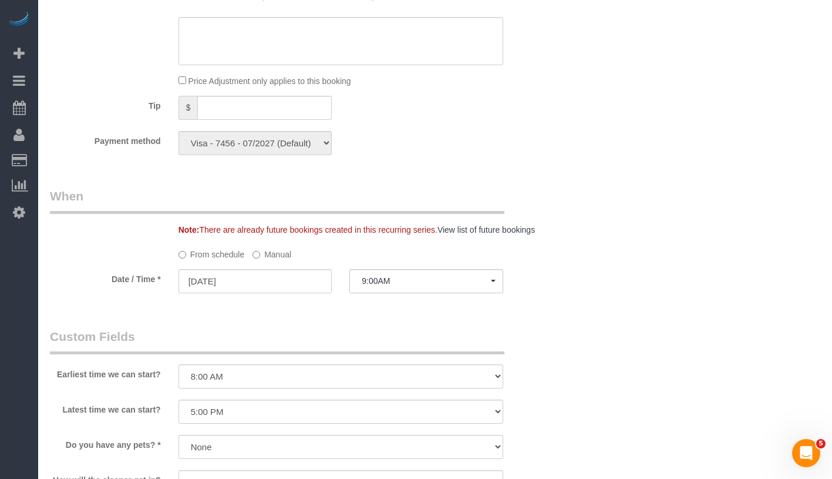
select select "2"
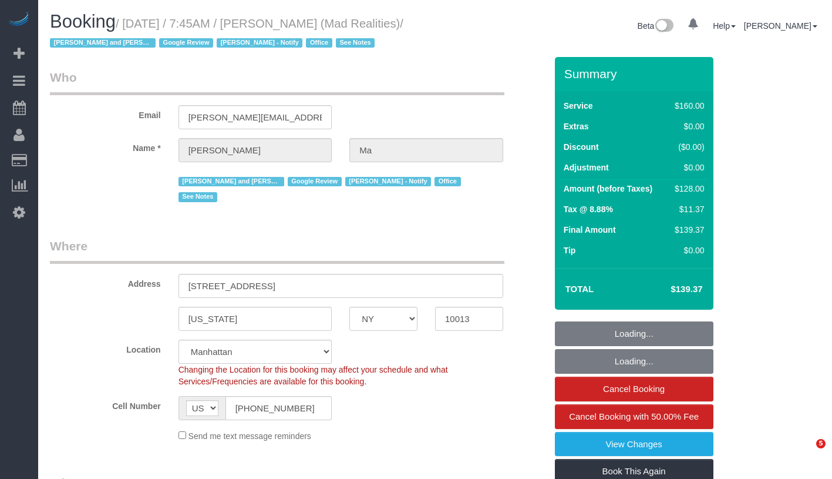
select select "NY"
select select "number:89"
select select "number:90"
select select "number:15"
select select "number:7"
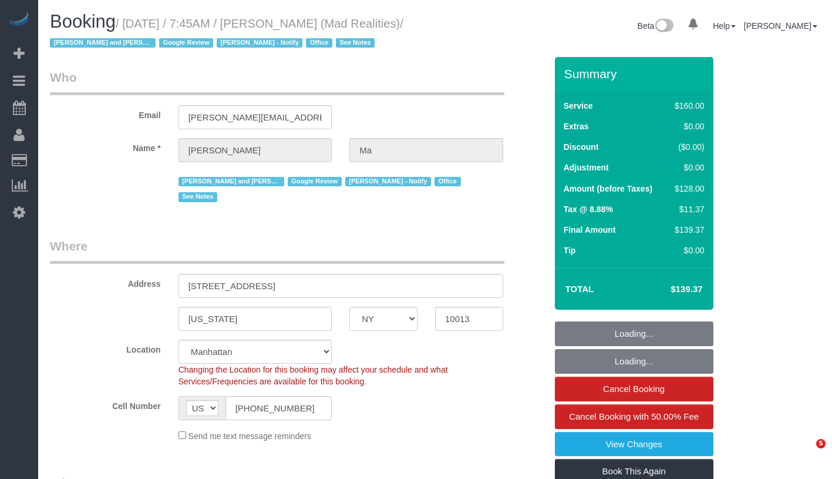
select select "object:942"
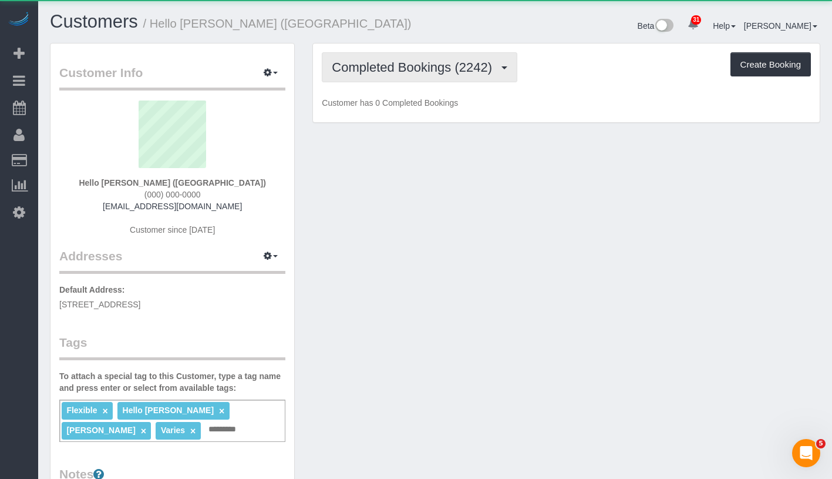
click at [441, 75] on button "Completed Bookings (2242)" at bounding box center [420, 67] width 196 height 30
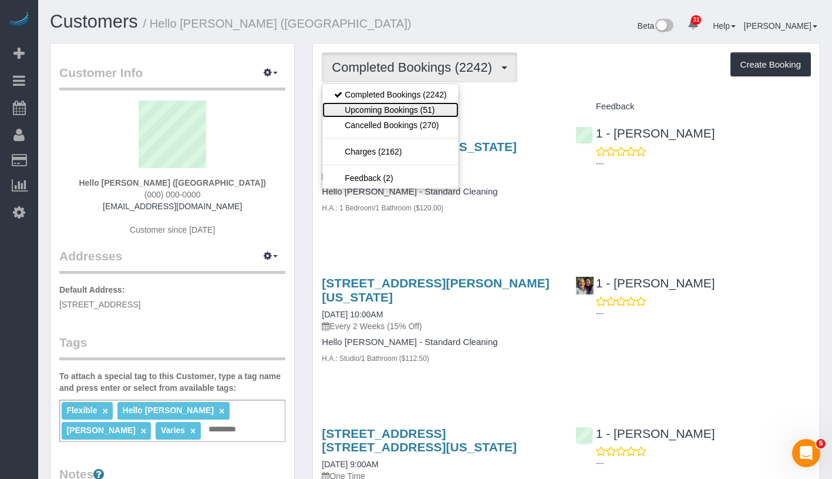
click at [426, 107] on link "Upcoming Bookings (51)" at bounding box center [390, 109] width 136 height 15
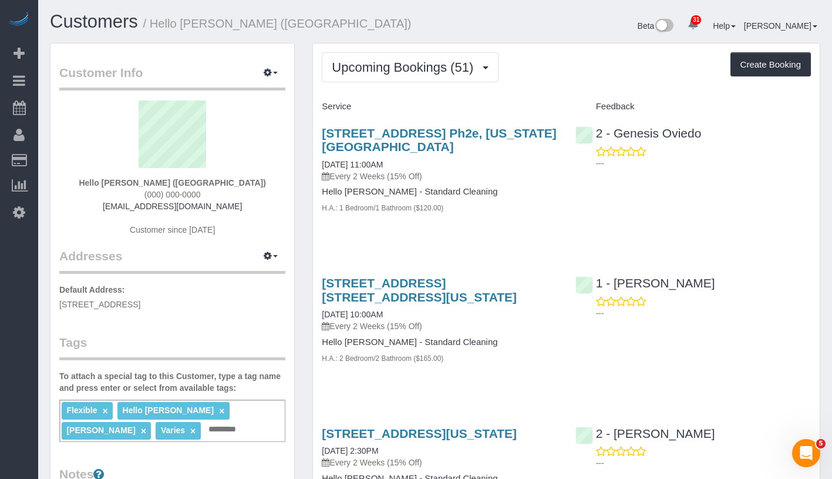
click at [562, 73] on div "Upcoming Bookings (51) Completed Bookings (2242) Upcoming Bookings (51) Cancell…" at bounding box center [566, 67] width 489 height 30
drag, startPoint x: 121, startPoint y: 183, endPoint x: 230, endPoint y: 181, distance: 109.3
click at [230, 181] on div "Hello Alfred (NYC) (000) 000-0000 helloalfred-nyc@maidsailors.com Customer sinc…" at bounding box center [172, 173] width 226 height 147
copy strong "Hello Alfred (NYC)"
drag, startPoint x: 314, startPoint y: 166, endPoint x: 419, endPoint y: 166, distance: 105.7
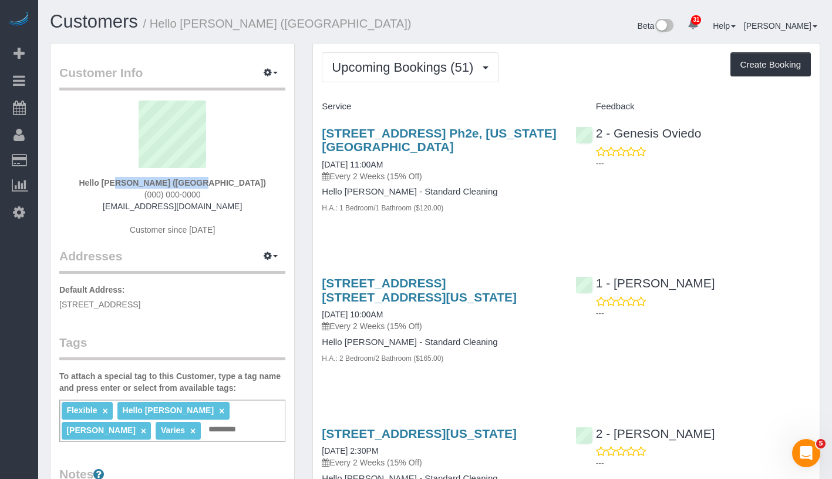
click at [419, 166] on div "1 Union Square South, Apt. Ph2e, New York, NY 10003 10/01/2025 11:00AM Every 2 …" at bounding box center [439, 176] width 253 height 120
copy link "10/01/2025 11:00AM"
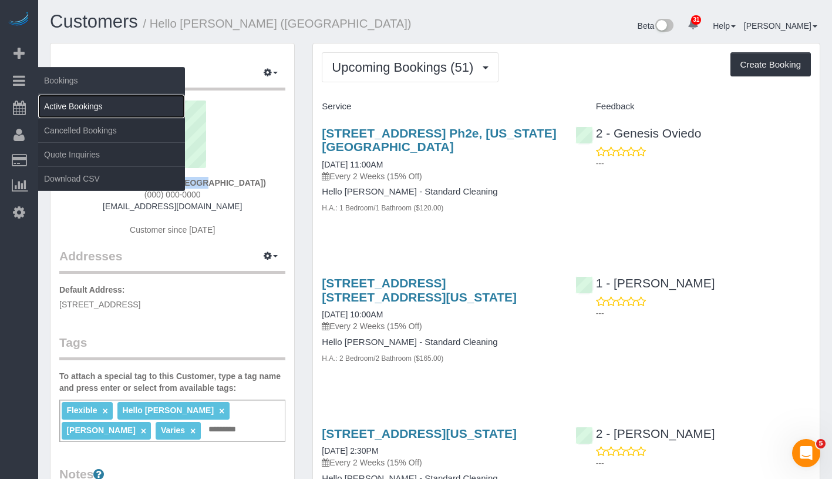
click at [73, 106] on link "Active Bookings" at bounding box center [111, 106] width 147 height 23
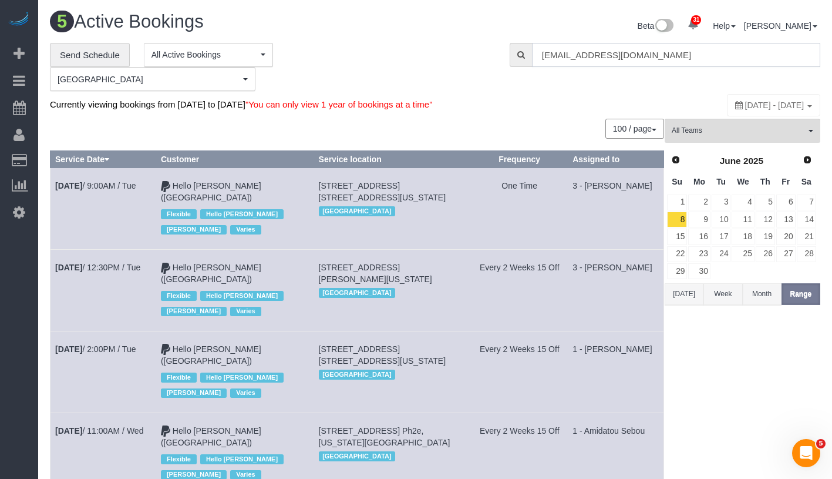
click at [678, 46] on input "helloalfred-nyc@maidsailors.com" at bounding box center [676, 55] width 288 height 24
paste input "ally Ann Parsons (Parsons-Meares, Ltd)"
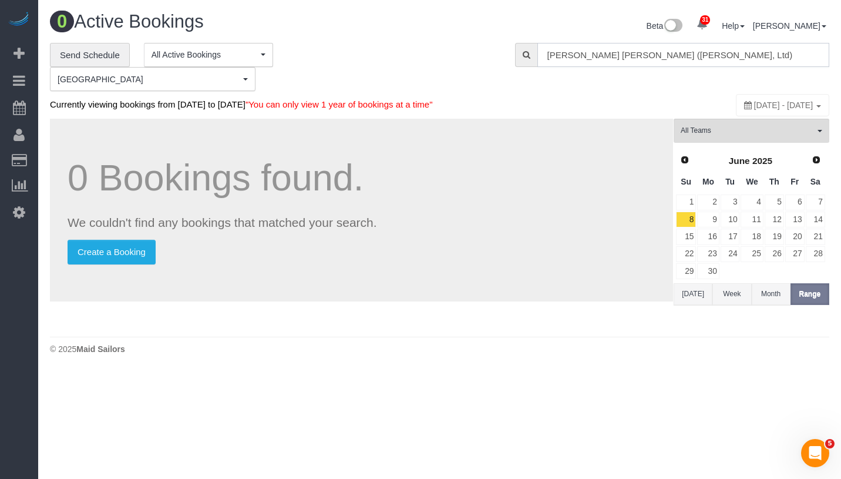
click at [547, 53] on input "ally Ann Parsons (Parsons-Meares, Ltd)" at bounding box center [683, 55] width 292 height 24
click at [715, 53] on input "Sally Ann Parsons (Parsons-Meares, Ltd)" at bounding box center [683, 55] width 292 height 24
drag, startPoint x: 620, startPoint y: 54, endPoint x: 778, endPoint y: 56, distance: 157.4
click at [778, 56] on input "Sally Ann Parsons (Parsons-Meares, Ltd)" at bounding box center [683, 55] width 292 height 24
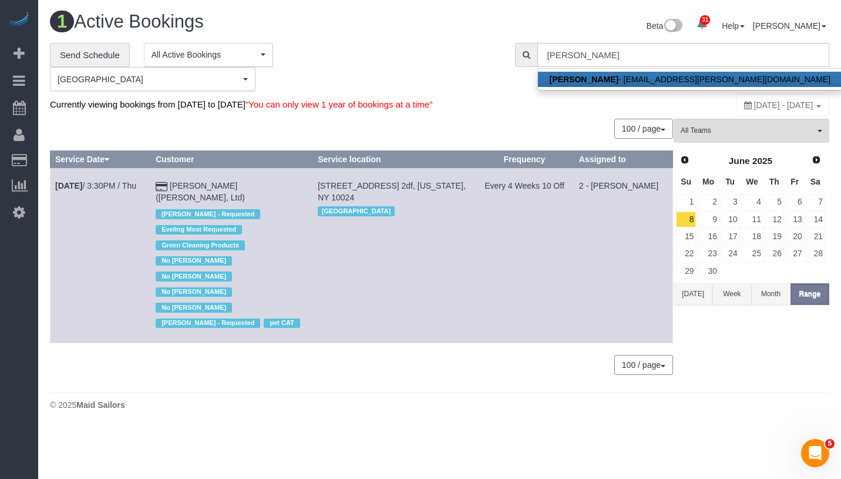
click at [742, 78] on link "Sally Ann Parsons - saprivate@parsons-meares.com" at bounding box center [690, 79] width 304 height 15
type input "[EMAIL_ADDRESS][PERSON_NAME][DOMAIN_NAME]"
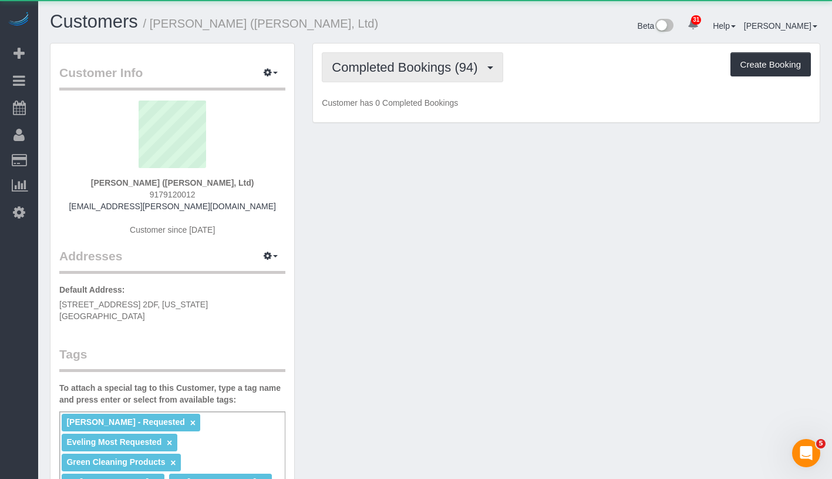
click at [401, 61] on span "Completed Bookings (94)" at bounding box center [408, 67] width 152 height 15
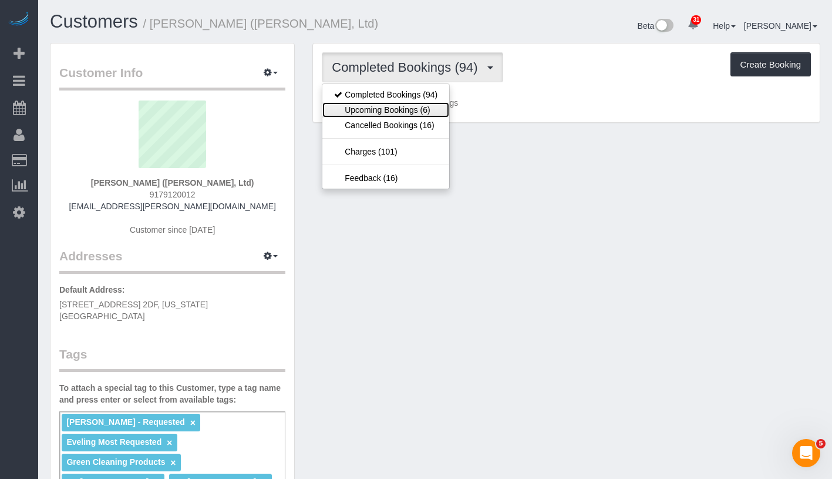
click at [388, 102] on link "Upcoming Bookings (6)" at bounding box center [385, 109] width 127 height 15
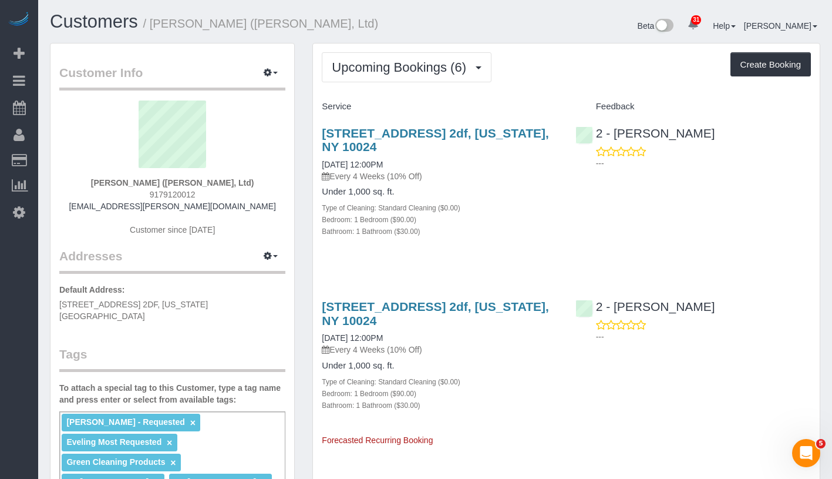
scroll to position [240, 0]
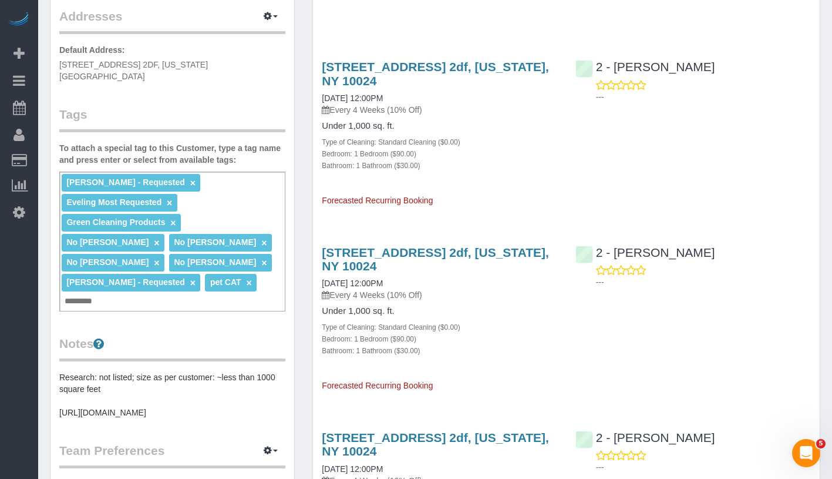
click at [154, 309] on div "Chanda Douglas - Requested × Eveling Most Requested × Green Cleaning Products ×…" at bounding box center [172, 242] width 226 height 140
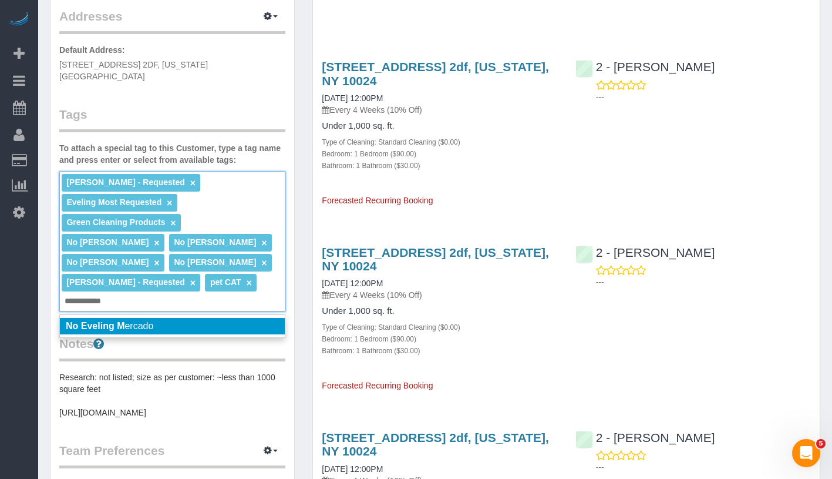
type input "**********"
click at [119, 331] on em "No Eveling M" at bounding box center [95, 326] width 59 height 10
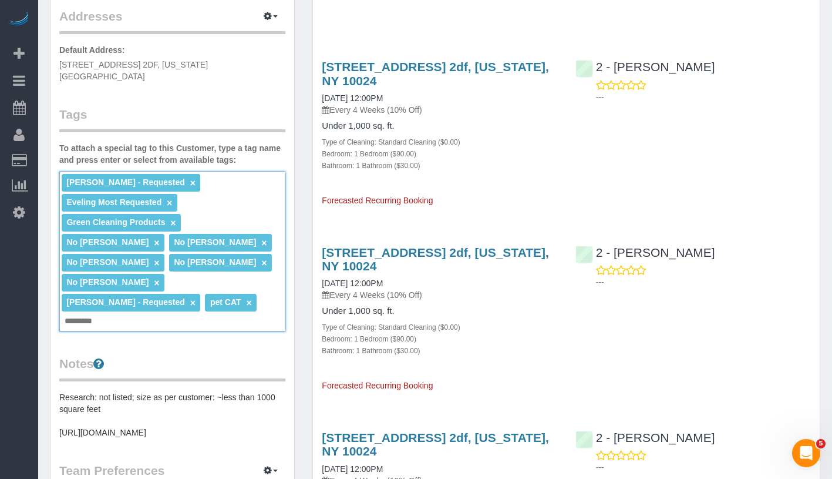
scroll to position [0, 0]
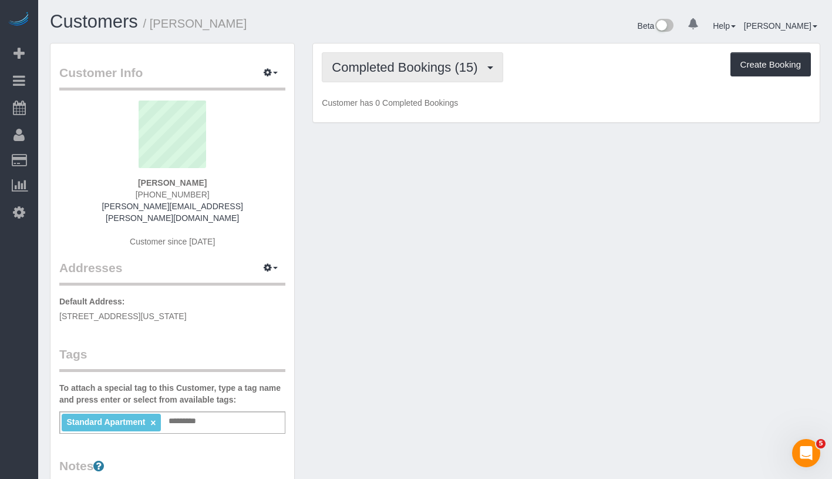
click at [415, 72] on span "Completed Bookings (15)" at bounding box center [408, 67] width 152 height 15
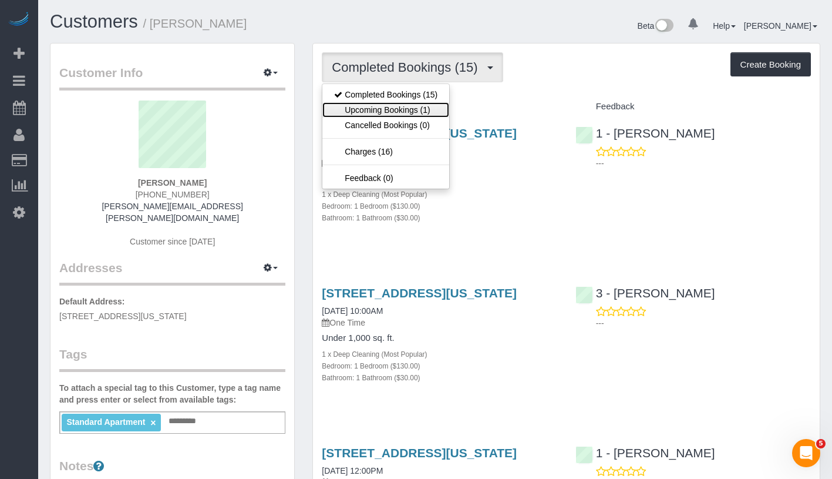
click at [397, 109] on link "Upcoming Bookings (1)" at bounding box center [385, 109] width 127 height 15
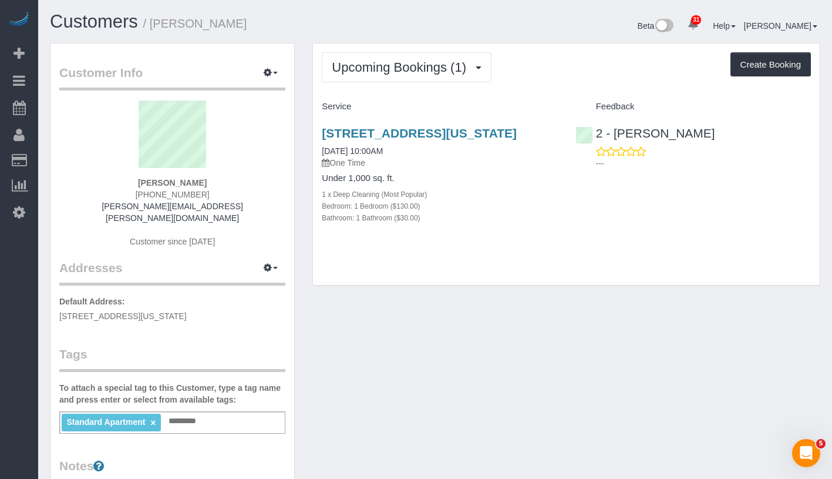
click at [151, 176] on div "[PERSON_NAME] [PHONE_NUMBER] [PERSON_NAME][EMAIL_ADDRESS][PERSON_NAME][DOMAIN_N…" at bounding box center [172, 179] width 226 height 159
drag, startPoint x: 132, startPoint y: 182, endPoint x: 218, endPoint y: 184, distance: 85.8
click at [218, 184] on div "[PERSON_NAME] [PHONE_NUMBER] [PERSON_NAME][EMAIL_ADDRESS][PERSON_NAME][DOMAIN_N…" at bounding box center [172, 179] width 226 height 159
copy strong "[PERSON_NAME]"
drag, startPoint x: 315, startPoint y: 165, endPoint x: 411, endPoint y: 163, distance: 95.8
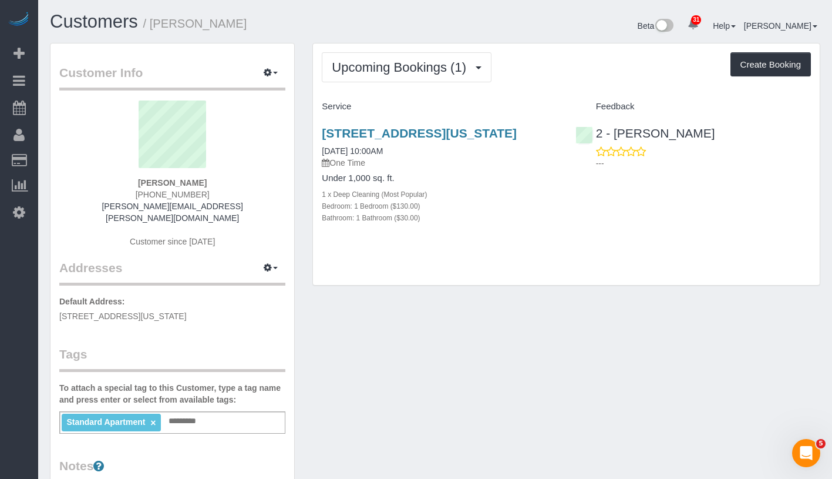
click at [411, 163] on div "[STREET_ADDRESS][US_STATE] [DATE] 10:00AM One Time Under 1,000 sq. ft. 1 x Deep…" at bounding box center [439, 181] width 253 height 130
copy link "[DATE] 10:00AM"
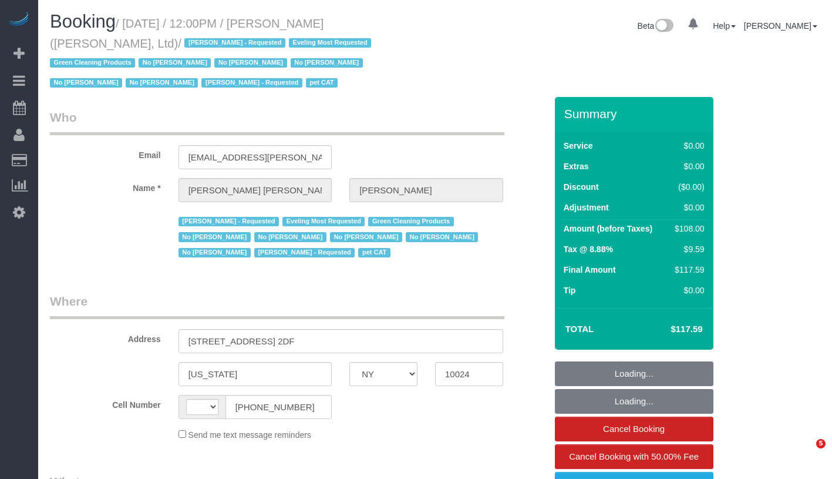
select select "NY"
select select "object:613"
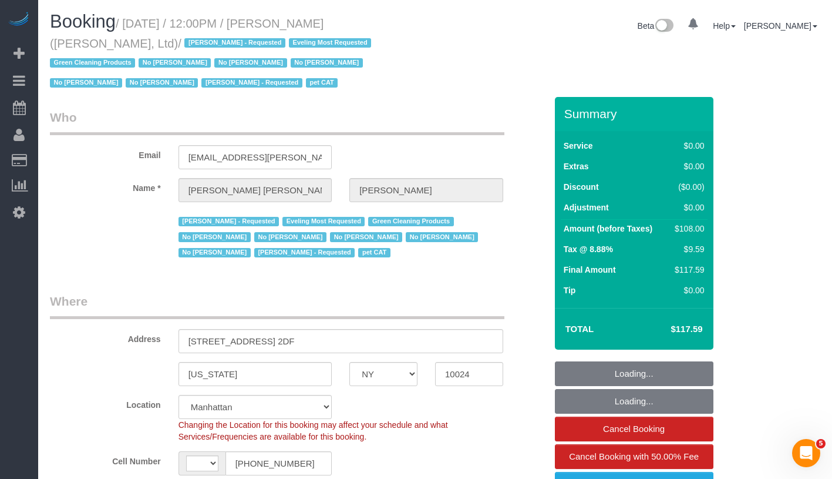
select select "number:59"
select select "number:76"
select select "number:14"
select select "number:7"
select select "number:21"
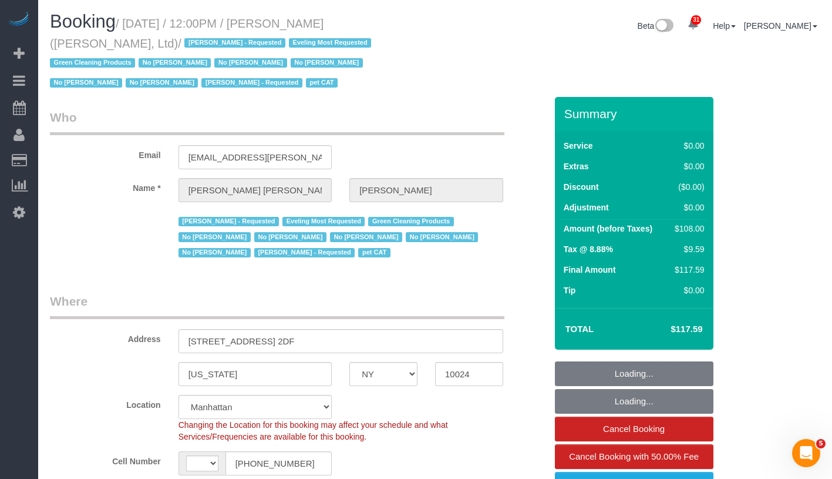
select select "object:807"
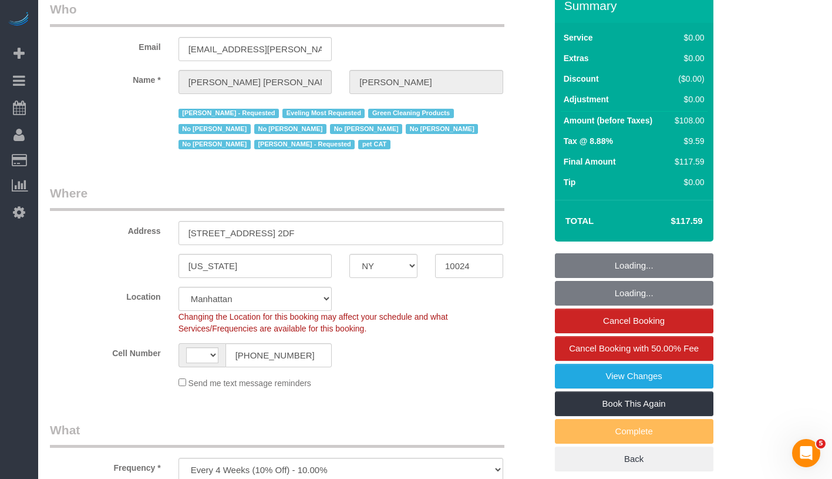
select select "string:[GEOGRAPHIC_DATA]"
select select "string:stripe-pm_1FqQkl4VGloSiKo7nqxPTwDY"
select select "22223"
select select "1"
select select "spot1"
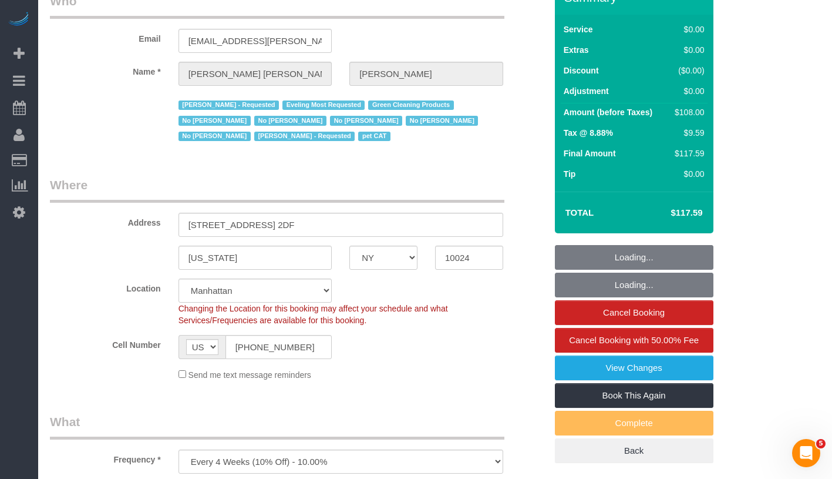
scroll to position [121, 0]
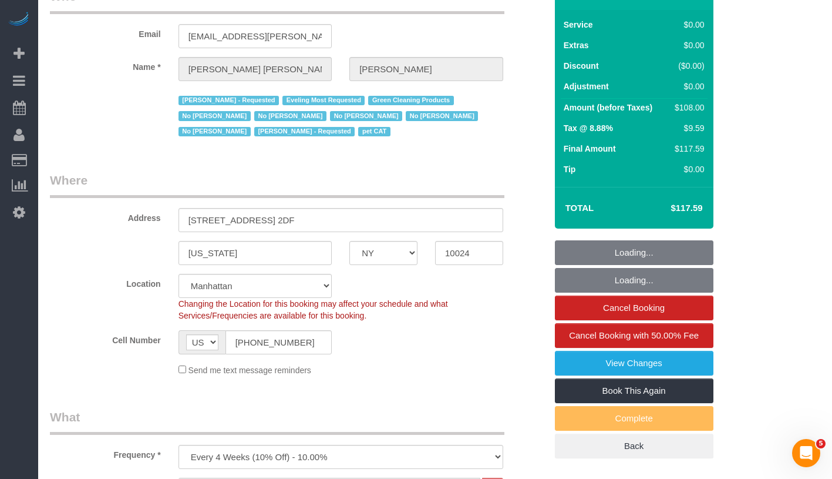
select select "1"
drag, startPoint x: 184, startPoint y: 219, endPoint x: 322, endPoint y: 224, distance: 137.5
click at [322, 224] on input "[STREET_ADDRESS] 2DF" at bounding box center [341, 220] width 325 height 24
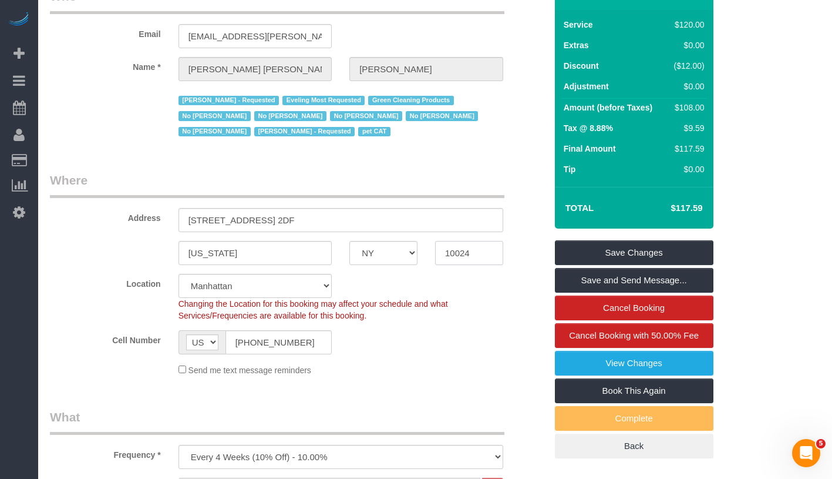
drag, startPoint x: 442, startPoint y: 254, endPoint x: 492, endPoint y: 253, distance: 50.5
click at [492, 253] on body "31 Beta Your Notifications You have 0 alerts × You have 8 to charge for [DATE] …" at bounding box center [416, 118] width 832 height 479
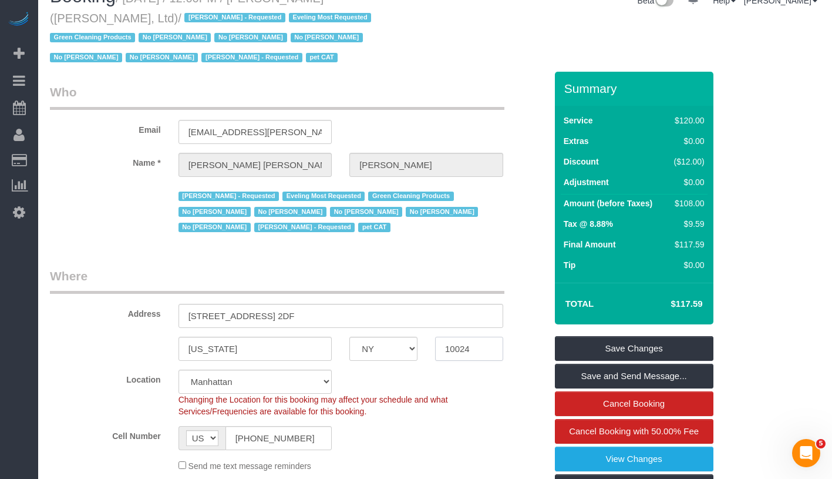
scroll to position [0, 0]
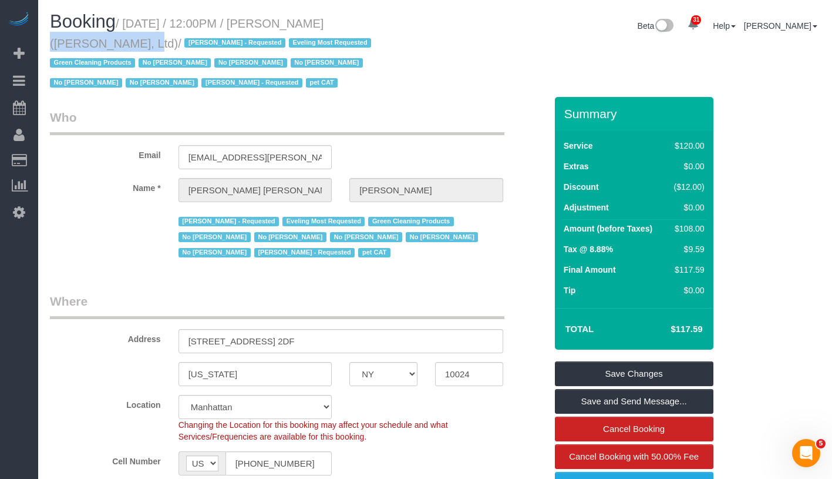
drag, startPoint x: 291, startPoint y: 25, endPoint x: 417, endPoint y: 30, distance: 125.8
click at [417, 30] on h1 "Booking / [DATE] / 12:00PM / [PERSON_NAME] ([PERSON_NAME], Ltd) / [PERSON_NAME]…" at bounding box center [238, 52] width 377 height 80
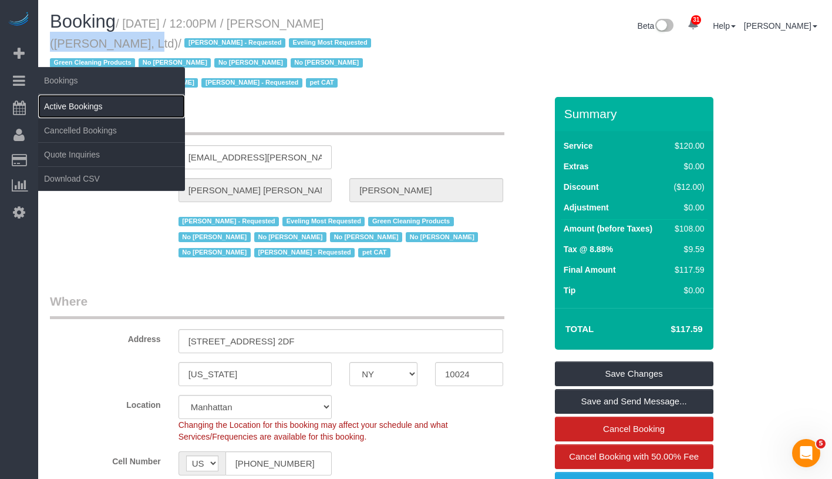
click at [77, 107] on link "Active Bookings" at bounding box center [111, 106] width 147 height 23
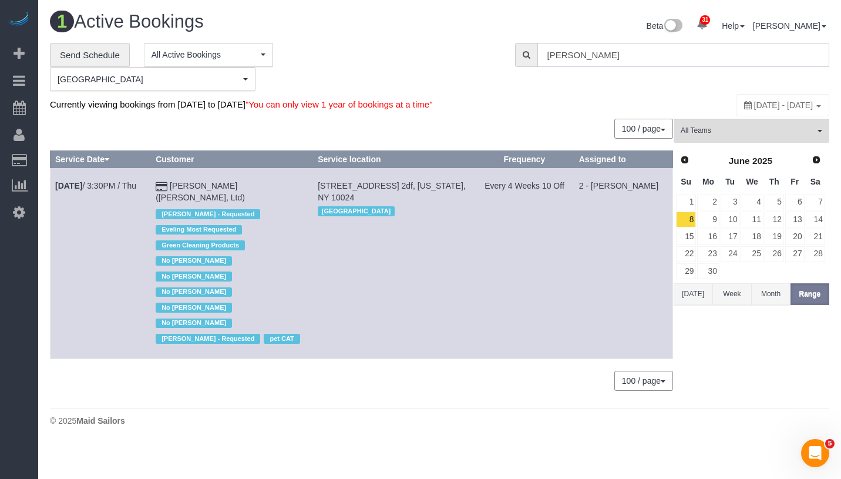
click at [672, 54] on input "[PERSON_NAME]" at bounding box center [683, 55] width 292 height 24
paste input "text"
type input "[PERSON_NAME]"
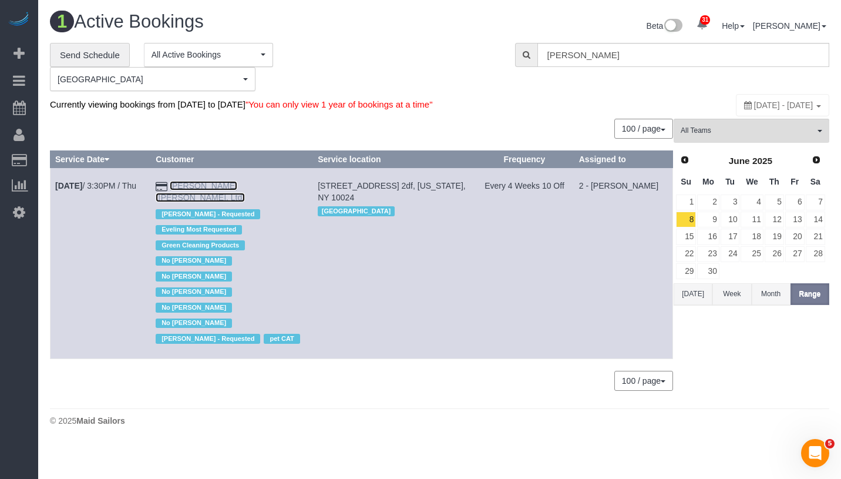
click at [245, 183] on link "[PERSON_NAME] ([PERSON_NAME], Ltd)" at bounding box center [200, 191] width 89 height 21
